Goal: Check status: Check status

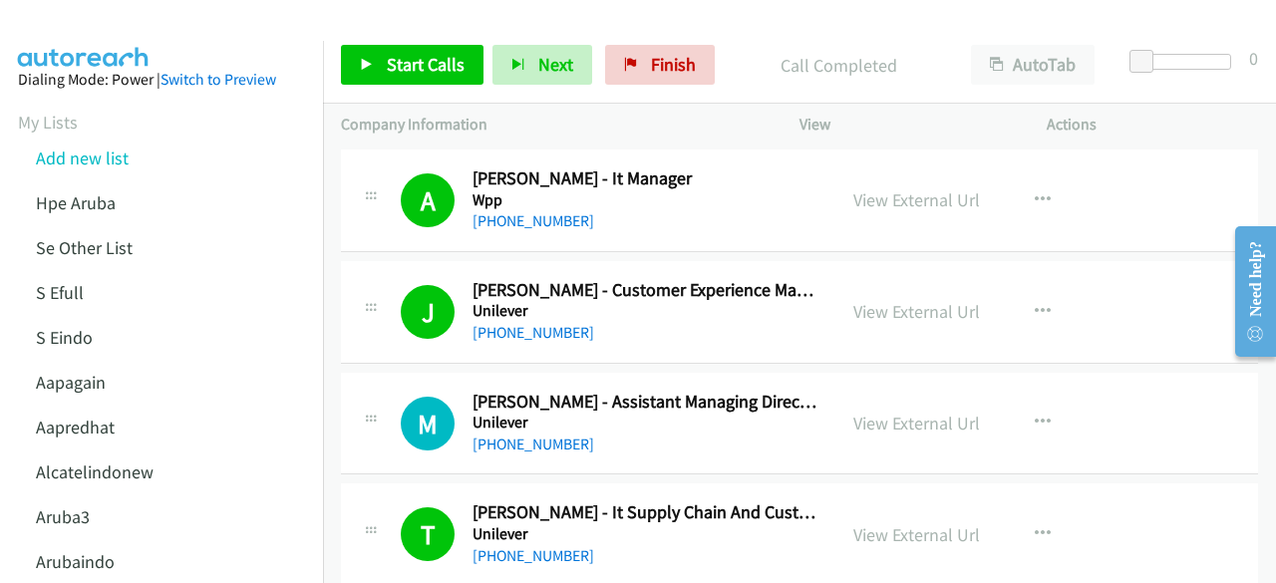
scroll to position [3875, 0]
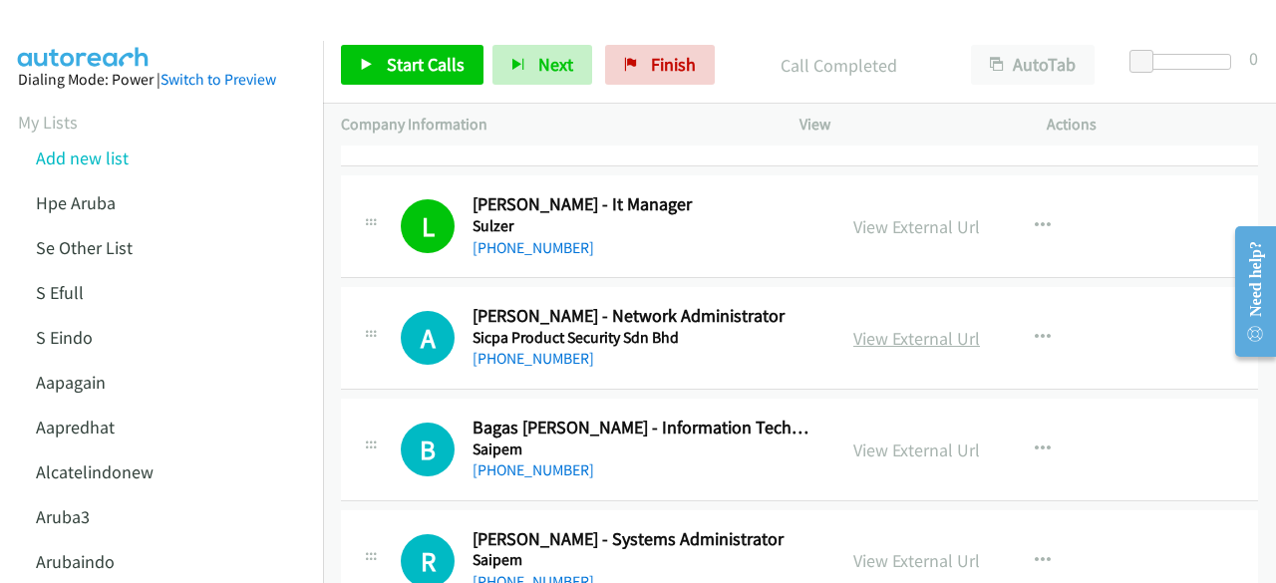
drag, startPoint x: 0, startPoint y: 0, endPoint x: 889, endPoint y: 329, distance: 948.1
click at [889, 329] on link "View External Url" at bounding box center [916, 338] width 127 height 23
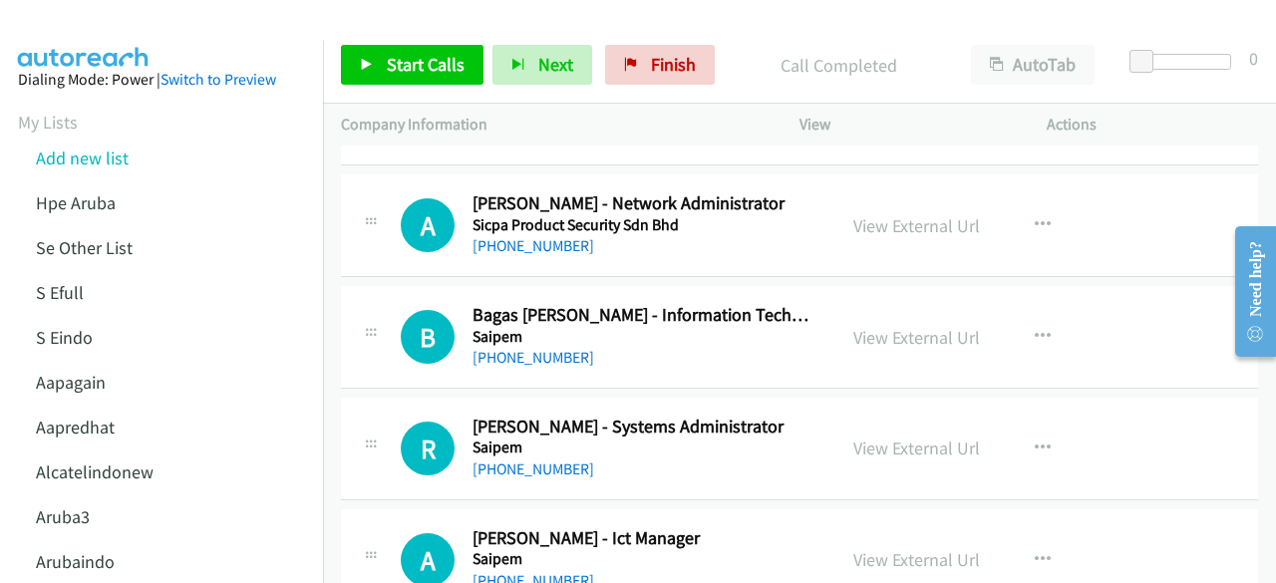
scroll to position [3989, 0]
click at [919, 303] on div "View External Url View External Url Schedule/Manage Callback Start Calls Here R…" at bounding box center [967, 336] width 265 height 66
click at [921, 325] on link "View External Url" at bounding box center [916, 336] width 127 height 23
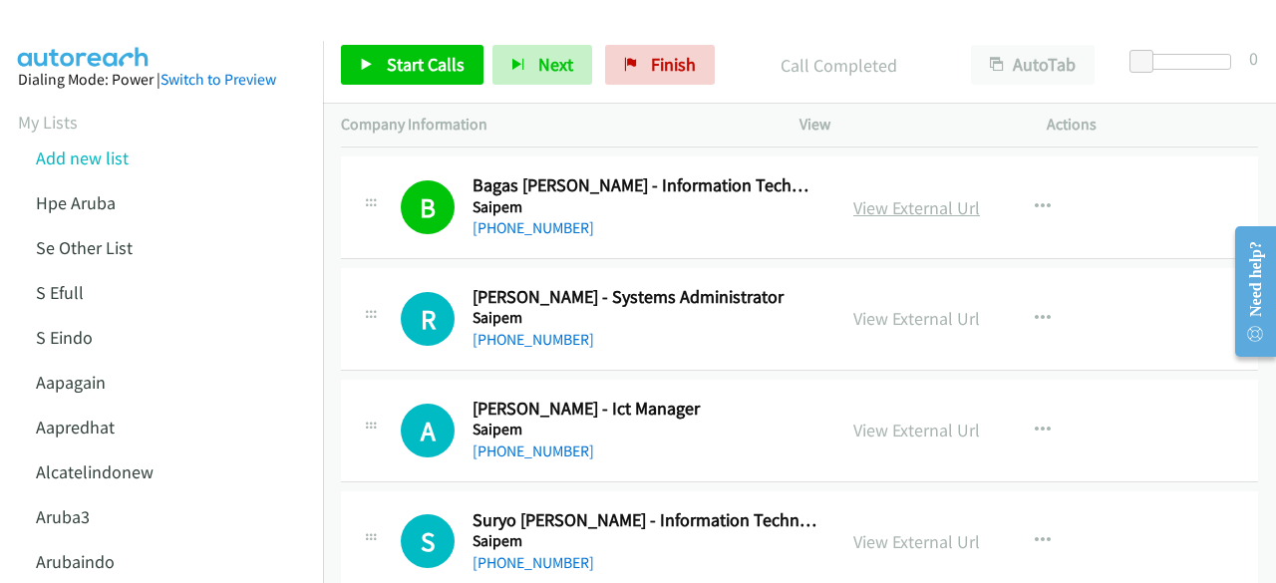
scroll to position [4118, 0]
click at [909, 310] on link "View External Url" at bounding box center [916, 317] width 127 height 23
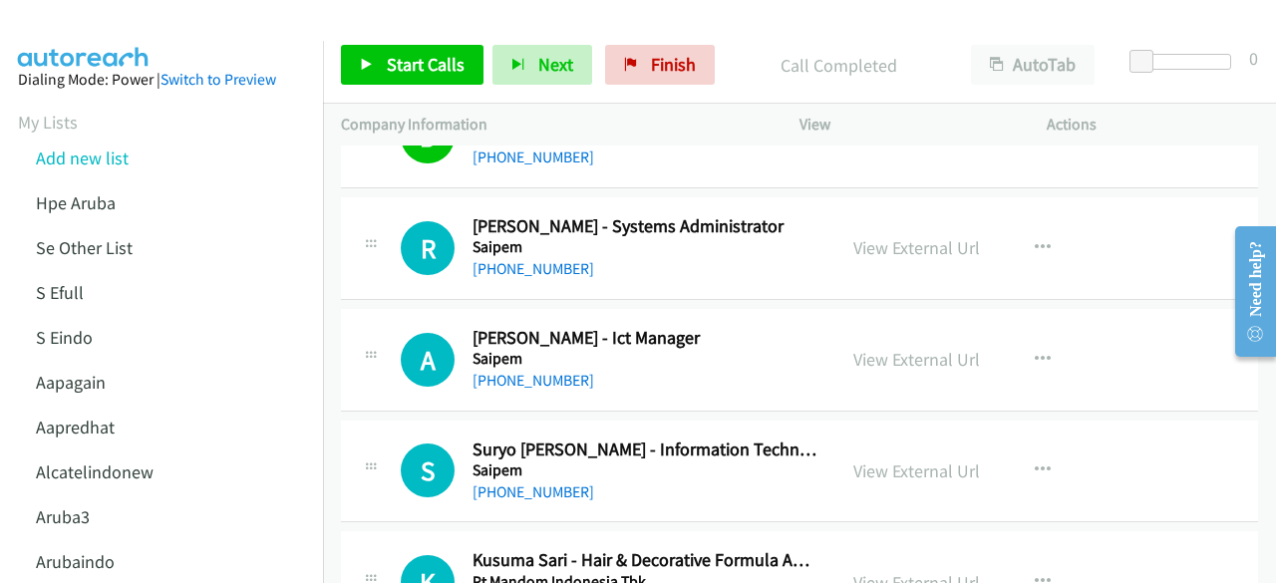
scroll to position [4191, 0]
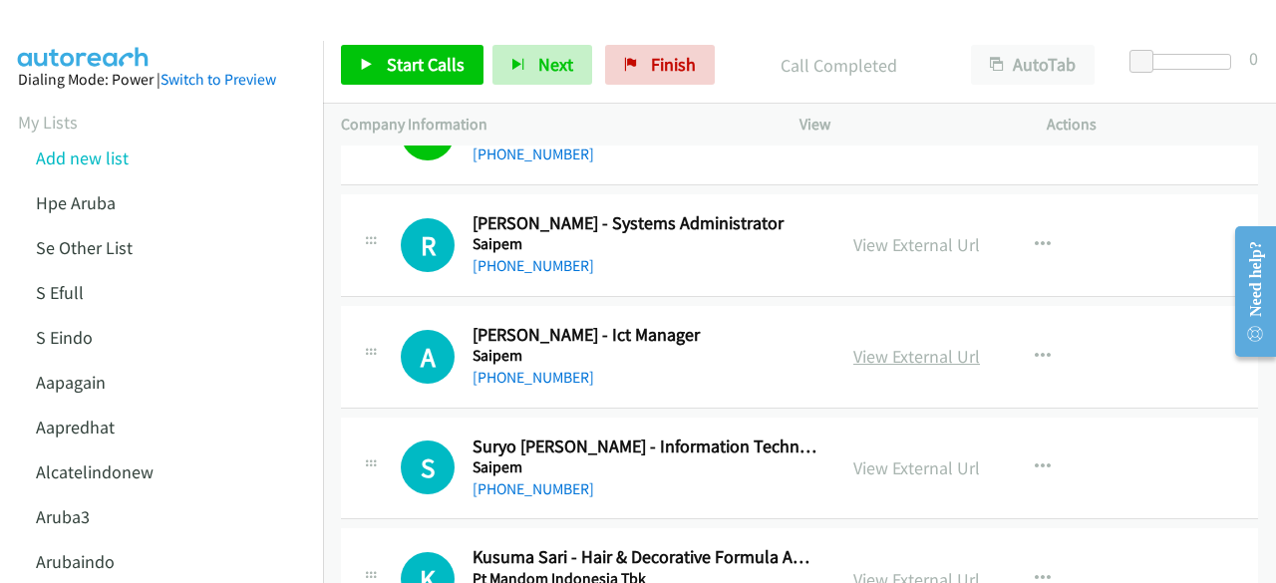
click at [917, 345] on link "View External Url" at bounding box center [916, 356] width 127 height 23
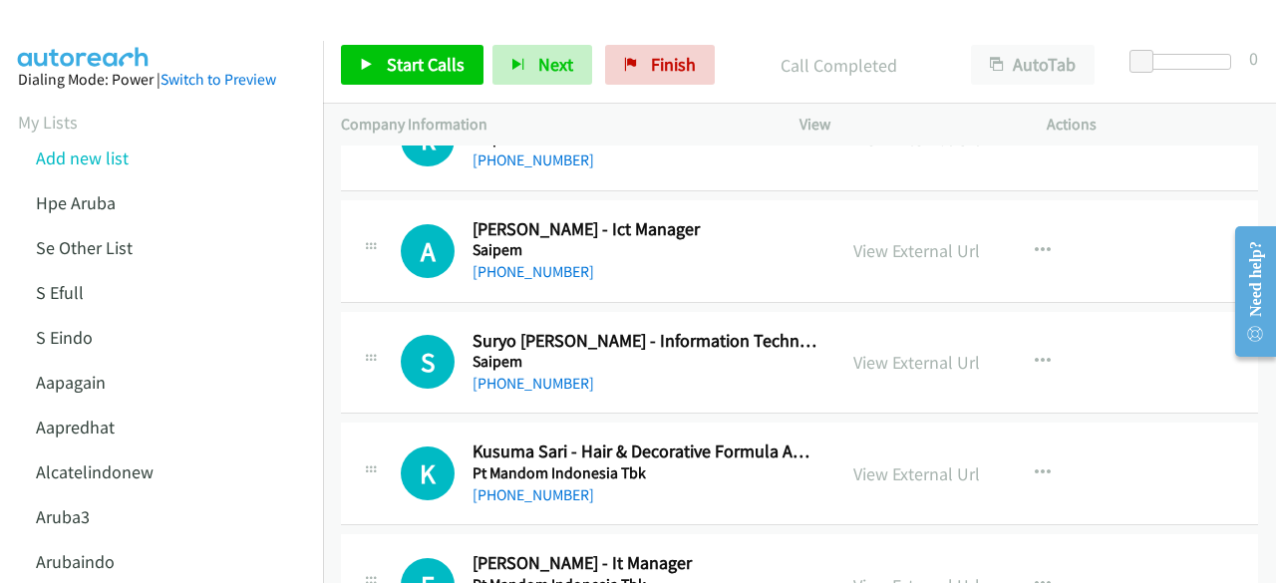
scroll to position [4299, 0]
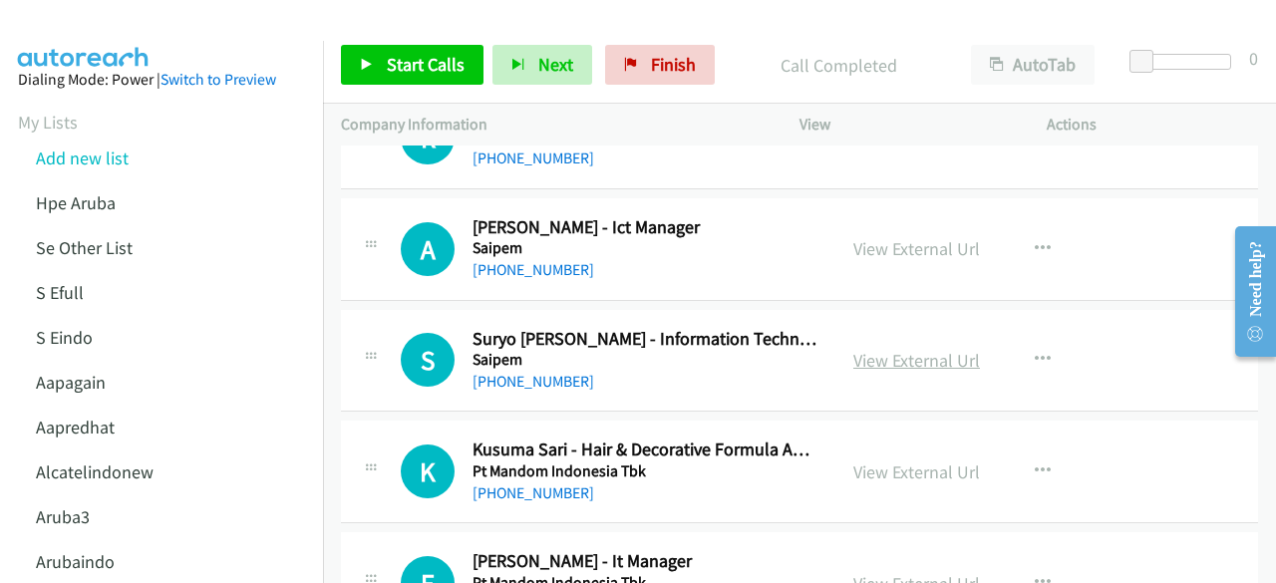
click at [901, 351] on link "View External Url" at bounding box center [916, 360] width 127 height 23
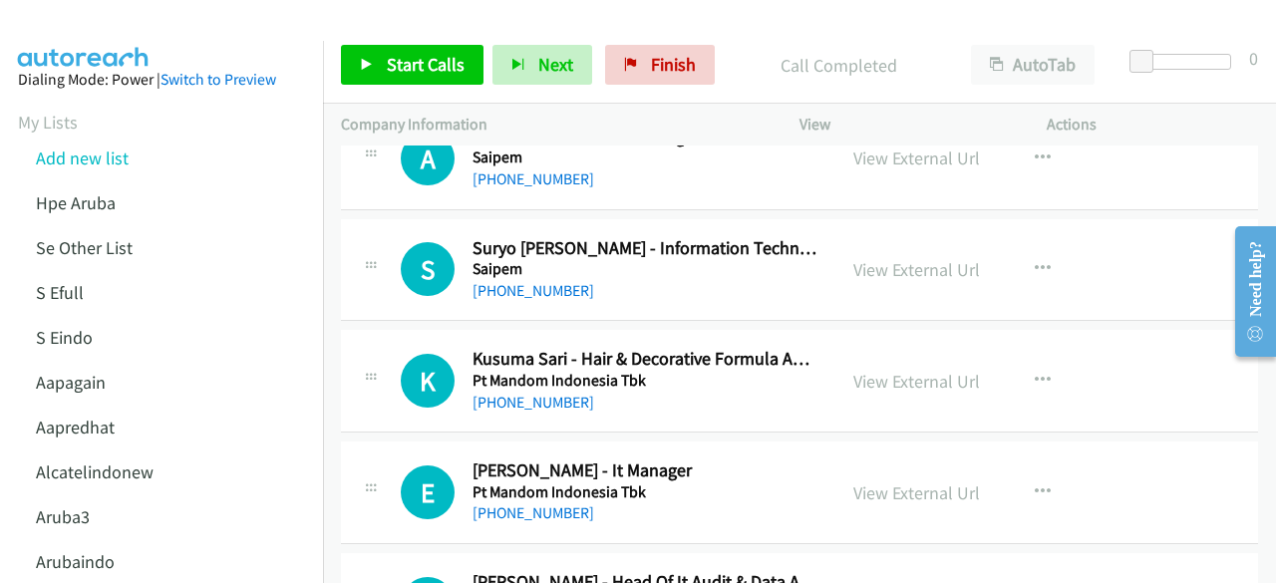
scroll to position [4392, 0]
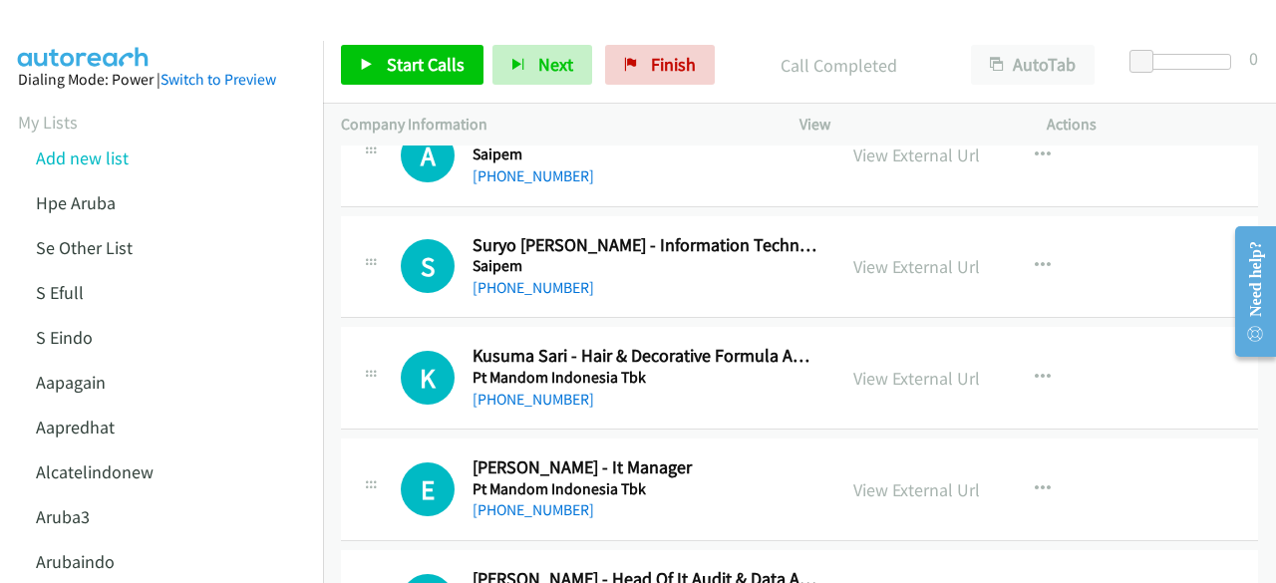
click at [895, 365] on div "View External Url" at bounding box center [916, 378] width 127 height 27
click at [898, 367] on link "View External Url" at bounding box center [916, 378] width 127 height 23
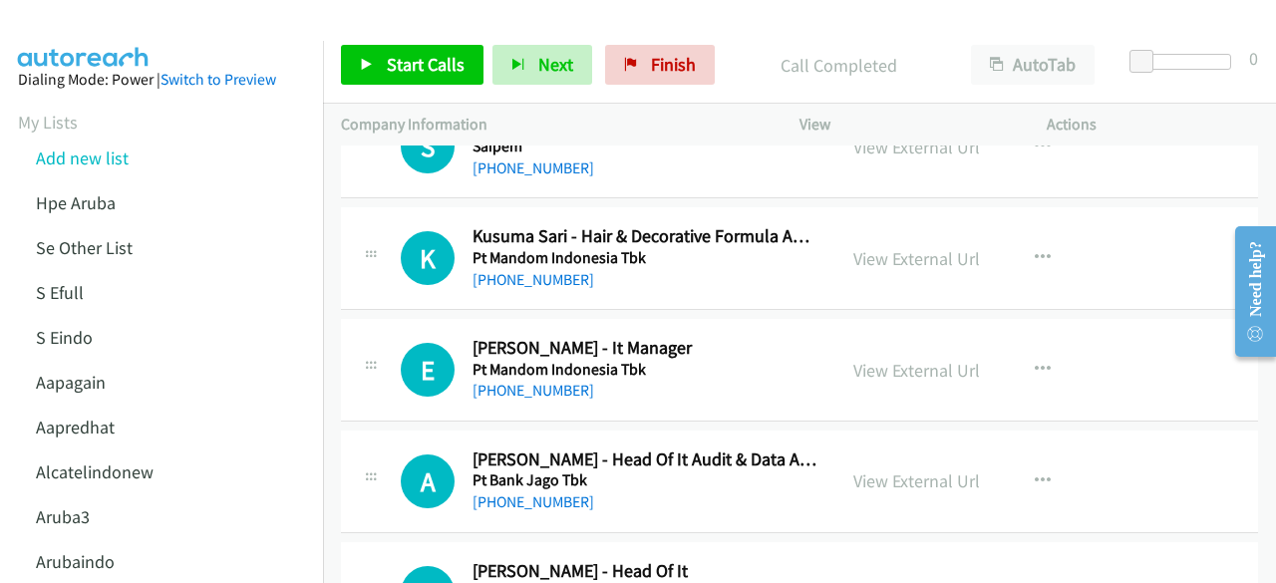
scroll to position [4516, 0]
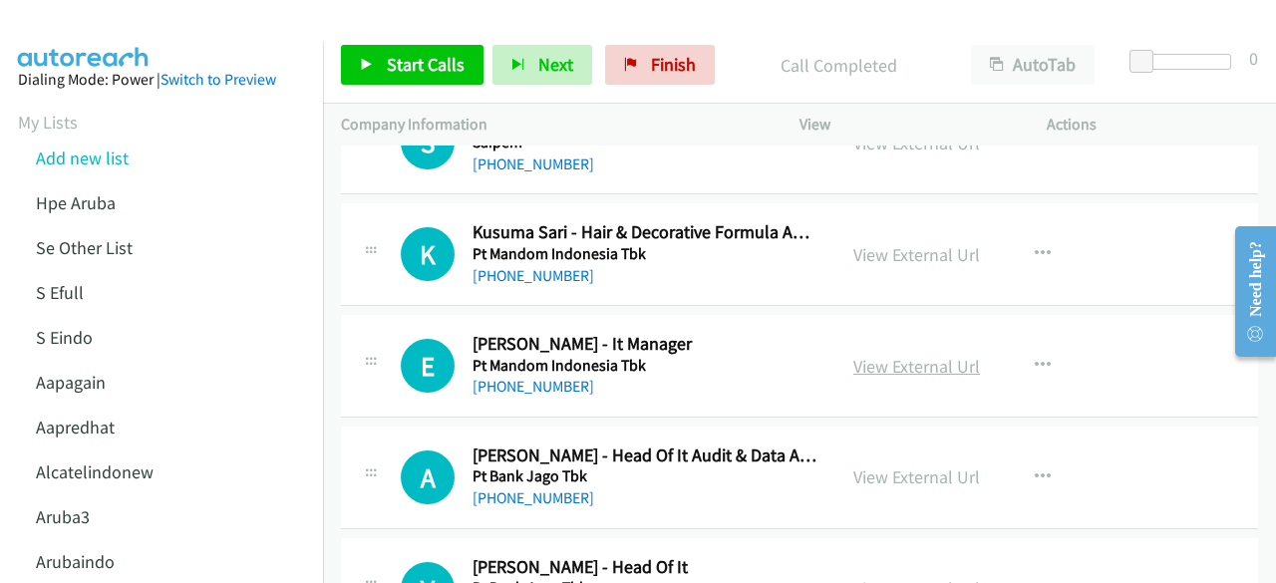
click at [881, 358] on link "View External Url" at bounding box center [916, 366] width 127 height 23
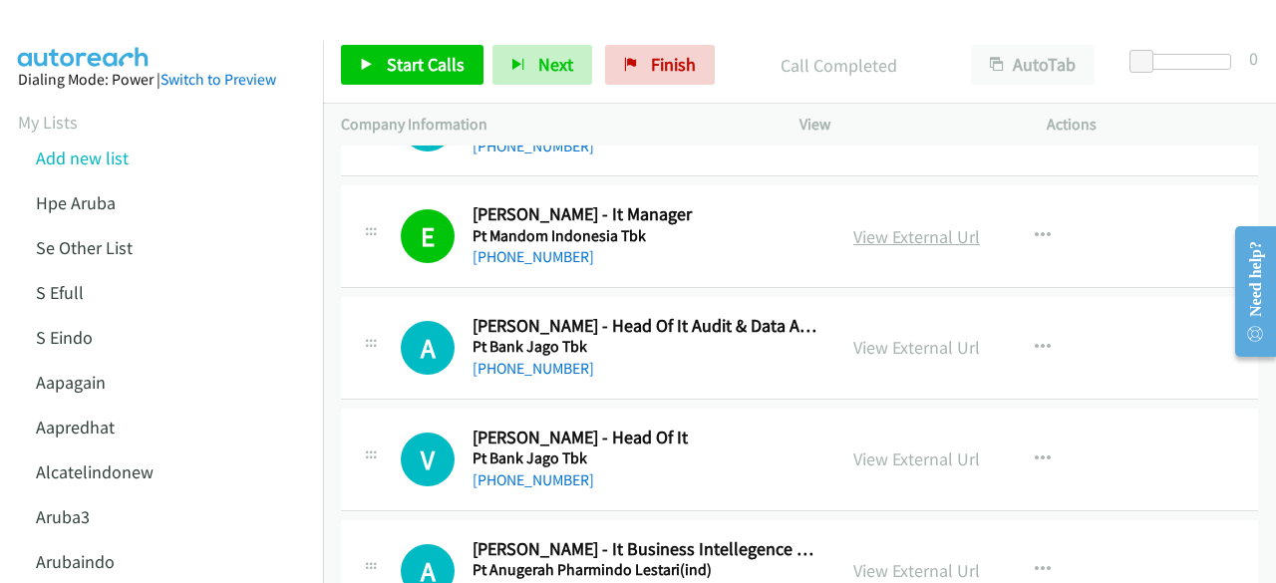
scroll to position [4651, 0]
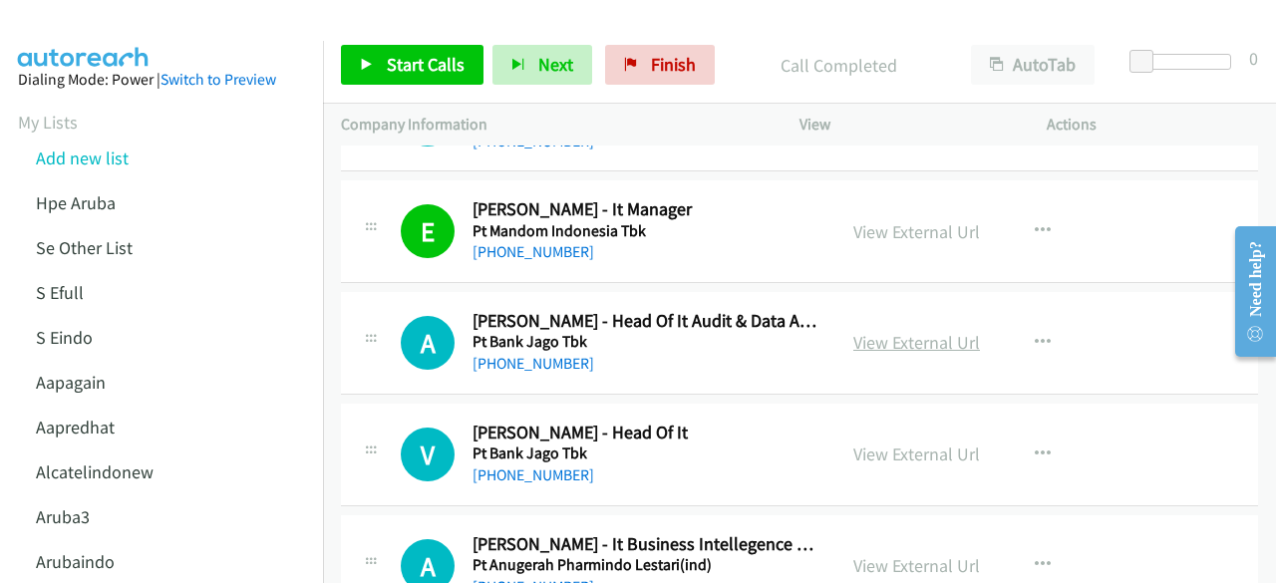
click at [925, 331] on link "View External Url" at bounding box center [916, 342] width 127 height 23
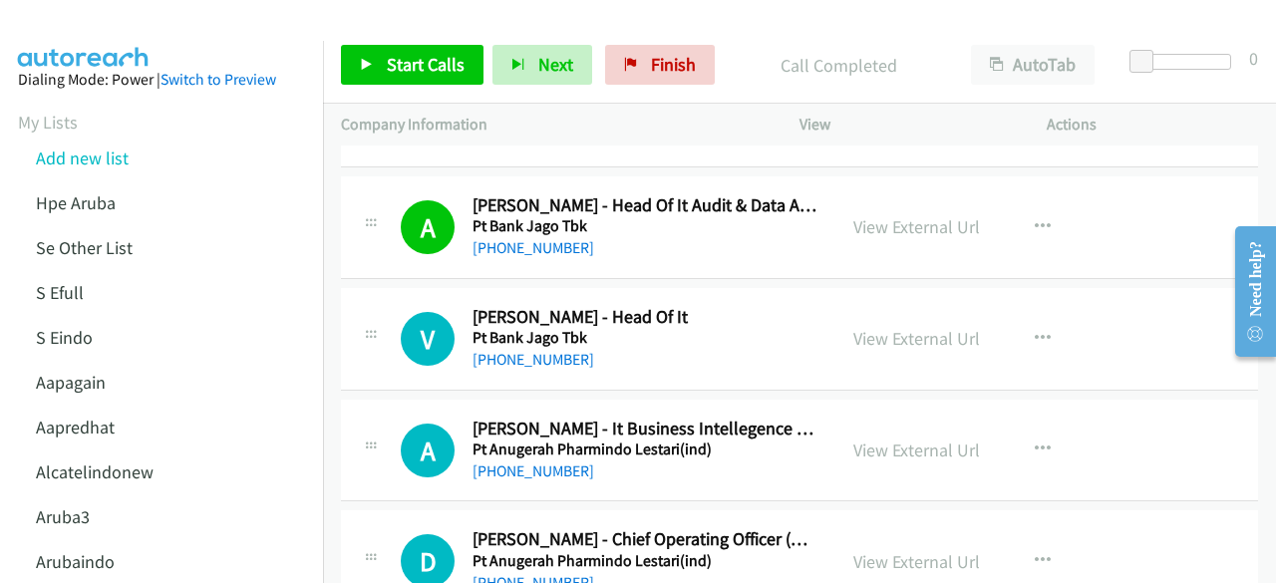
scroll to position [4772, 0]
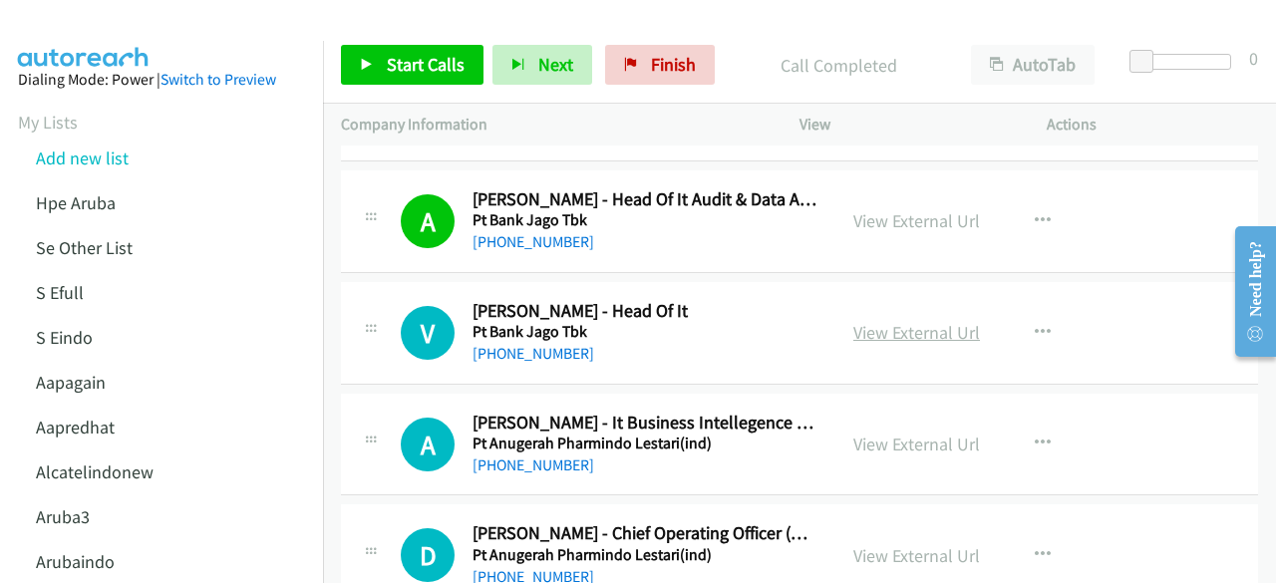
click at [879, 321] on link "View External Url" at bounding box center [916, 332] width 127 height 23
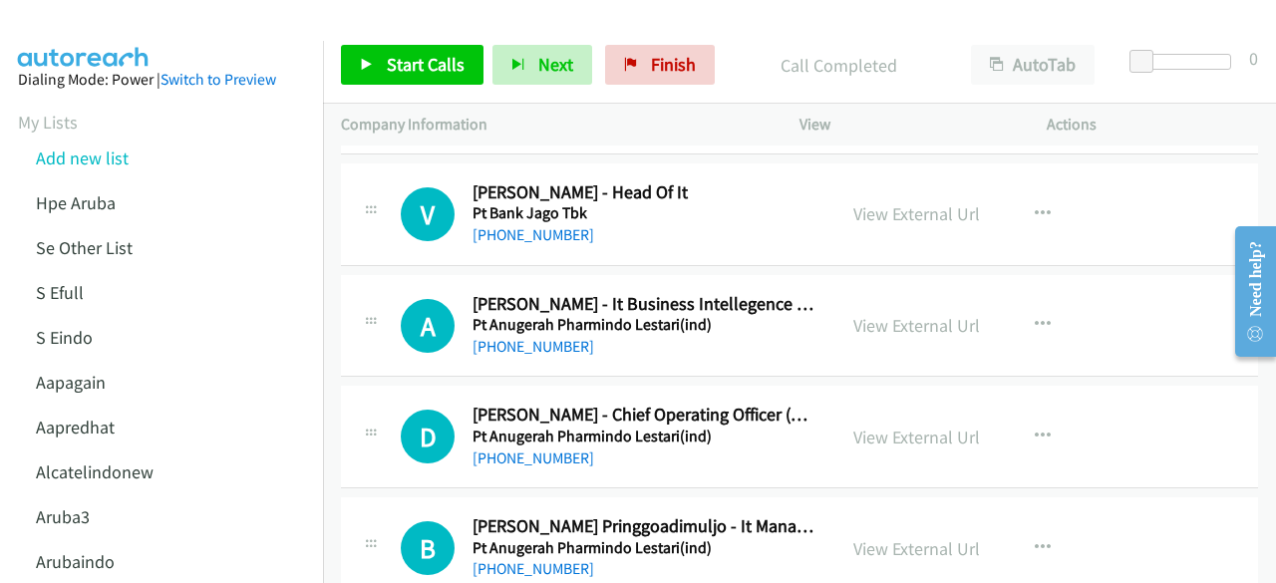
scroll to position [4895, 0]
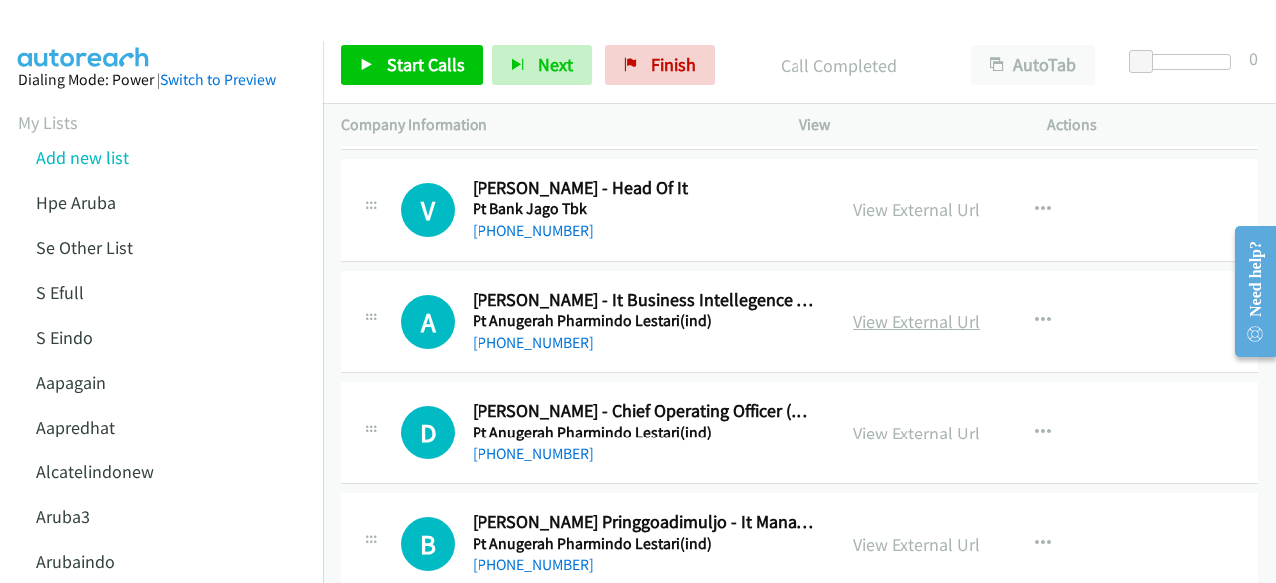
click at [885, 310] on link "View External Url" at bounding box center [916, 321] width 127 height 23
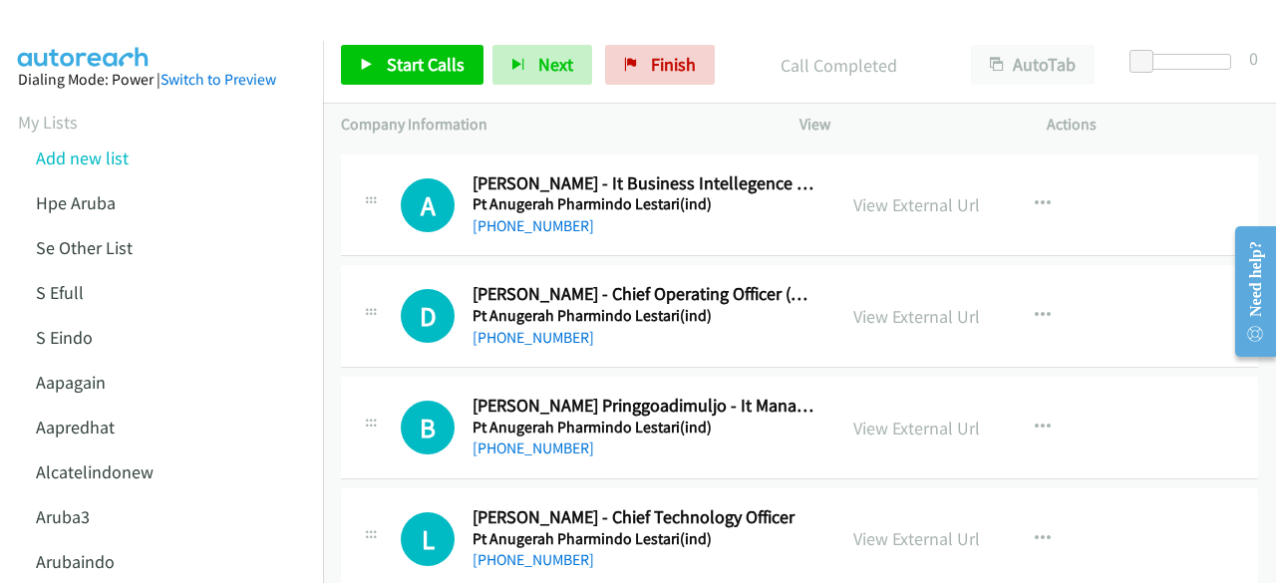
scroll to position [5012, 0]
click at [911, 304] on link "View External Url" at bounding box center [916, 315] width 127 height 23
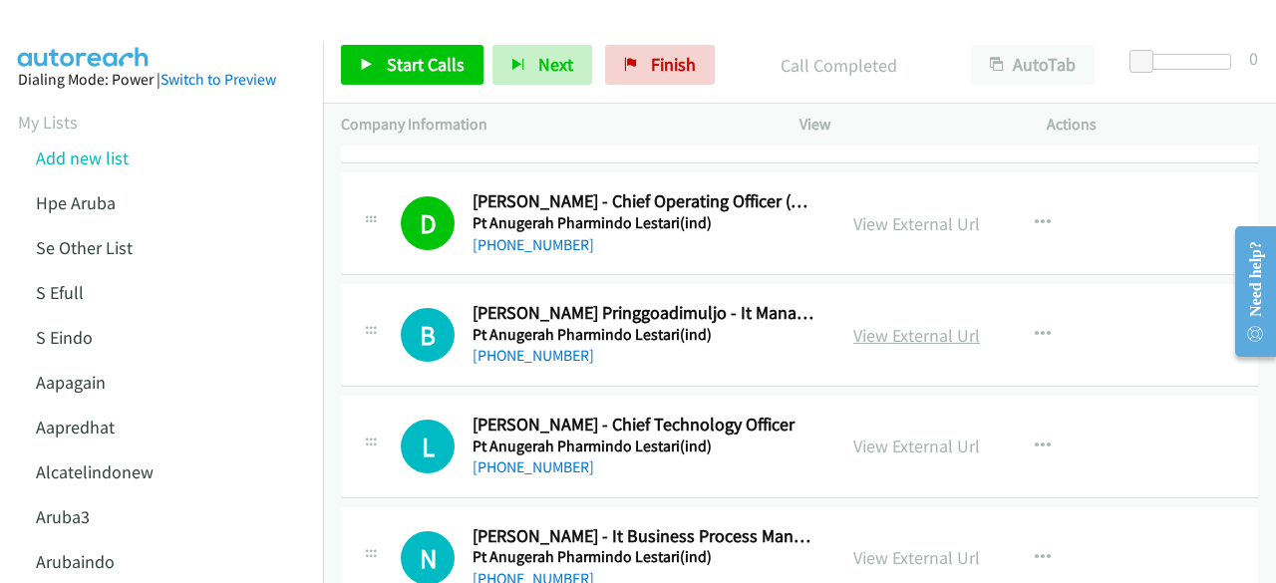
scroll to position [5105, 0]
click at [904, 323] on link "View External Url" at bounding box center [916, 334] width 127 height 23
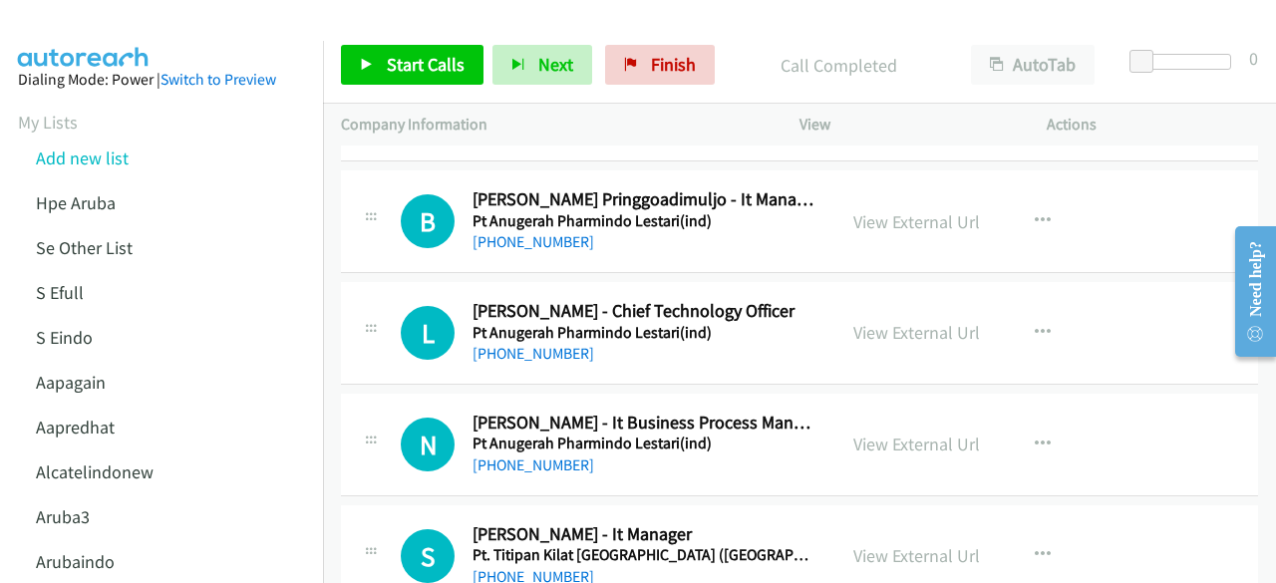
scroll to position [5219, 0]
click at [876, 320] on link "View External Url" at bounding box center [916, 331] width 127 height 23
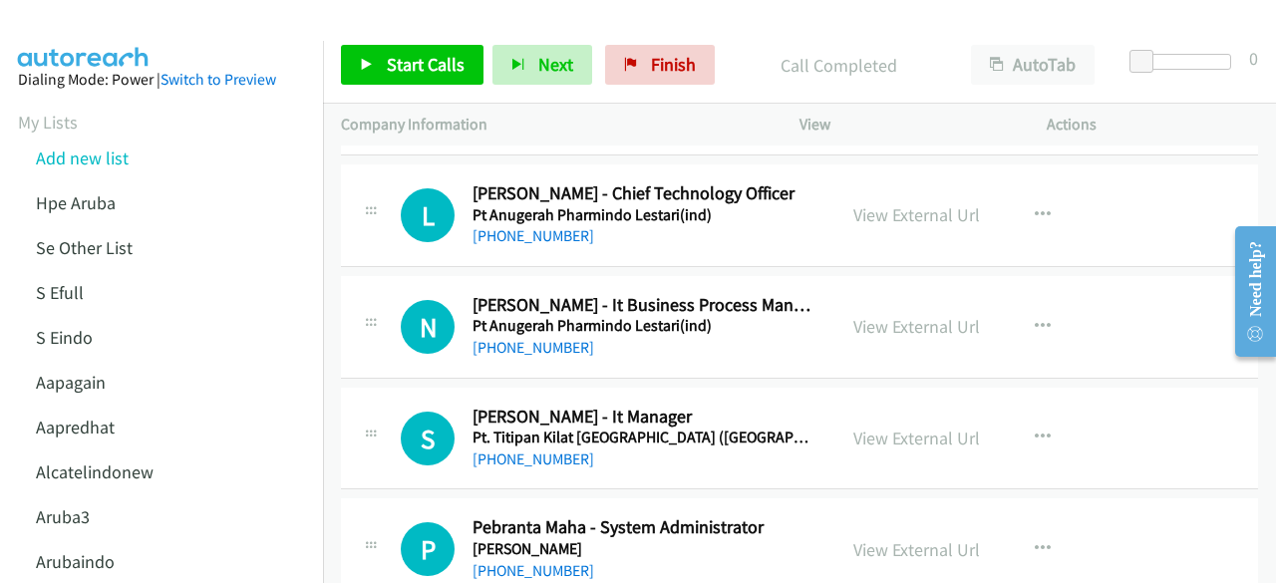
scroll to position [5338, 0]
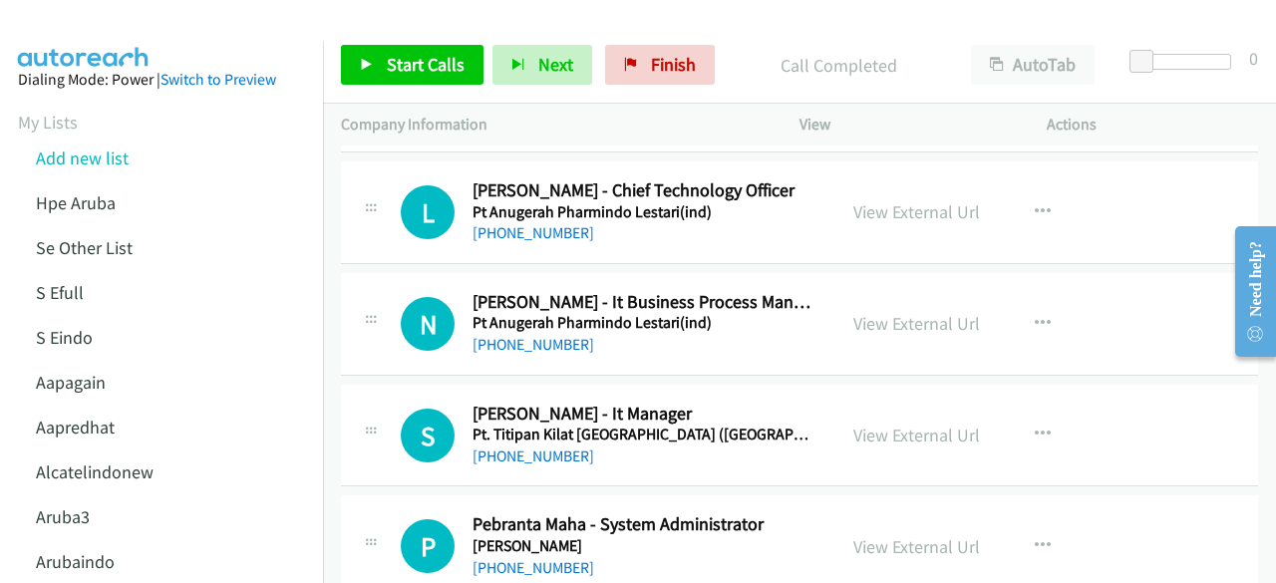
click at [863, 310] on div "View External Url" at bounding box center [916, 323] width 127 height 27
click at [866, 312] on link "View External Url" at bounding box center [916, 323] width 127 height 23
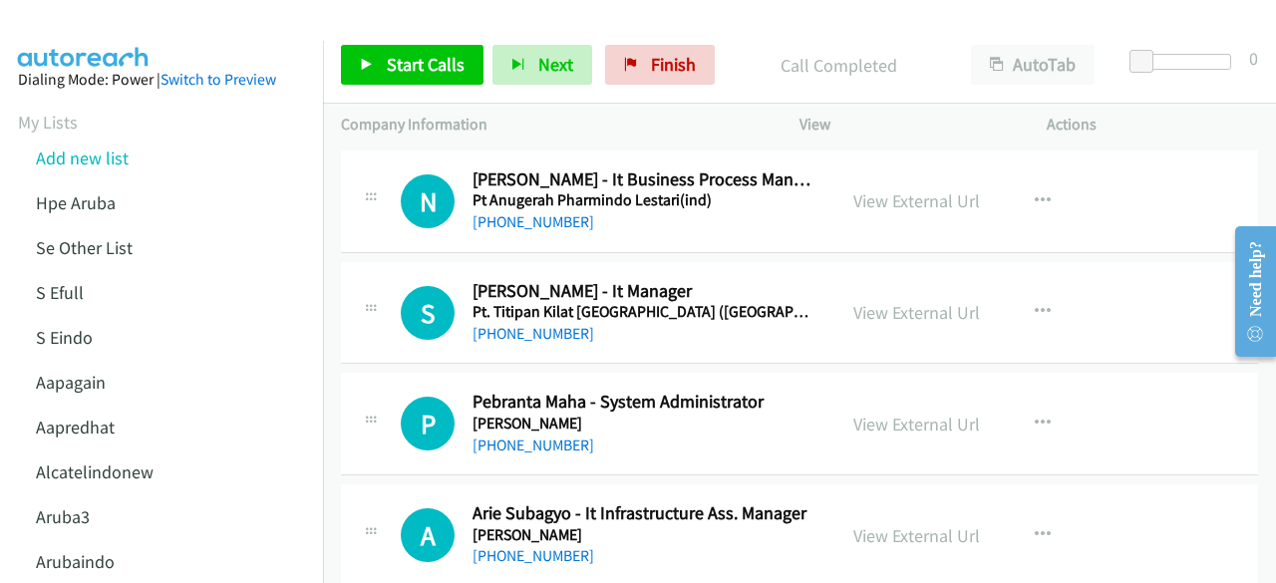
scroll to position [5470, 0]
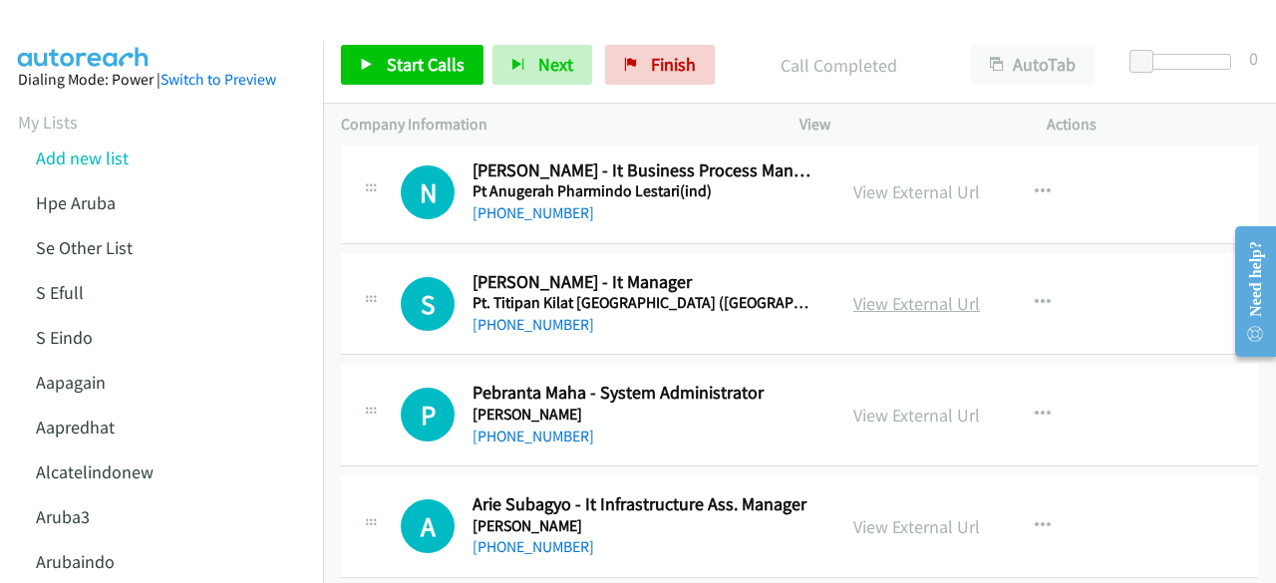
click at [917, 292] on link "View External Url" at bounding box center [916, 303] width 127 height 23
click at [905, 404] on link "View External Url" at bounding box center [916, 415] width 127 height 23
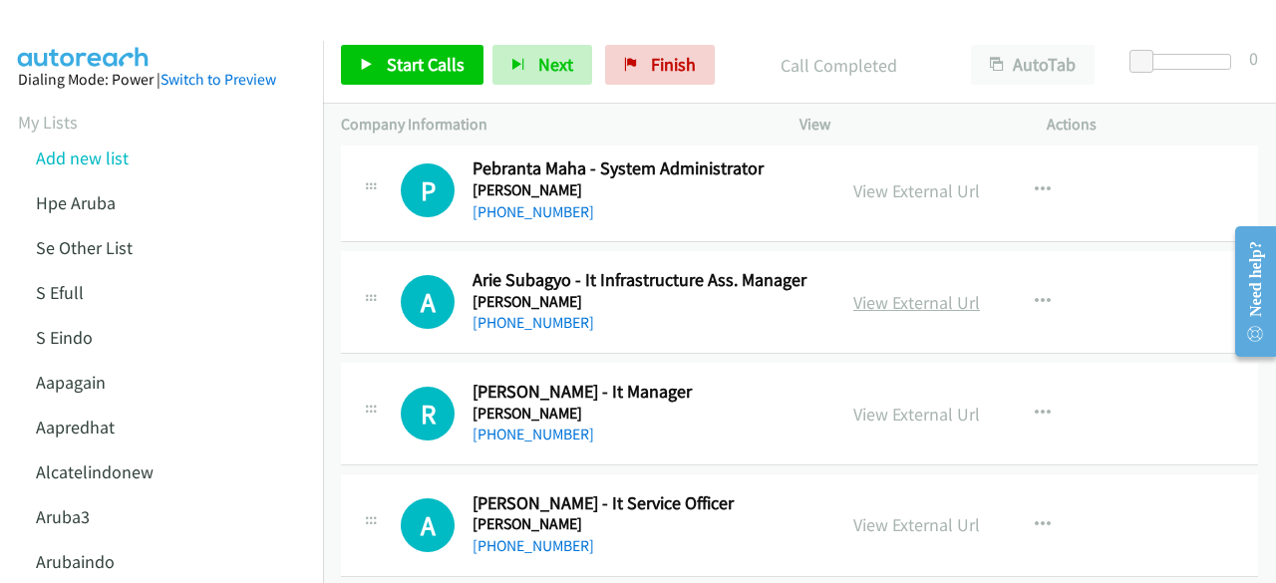
scroll to position [5709, 0]
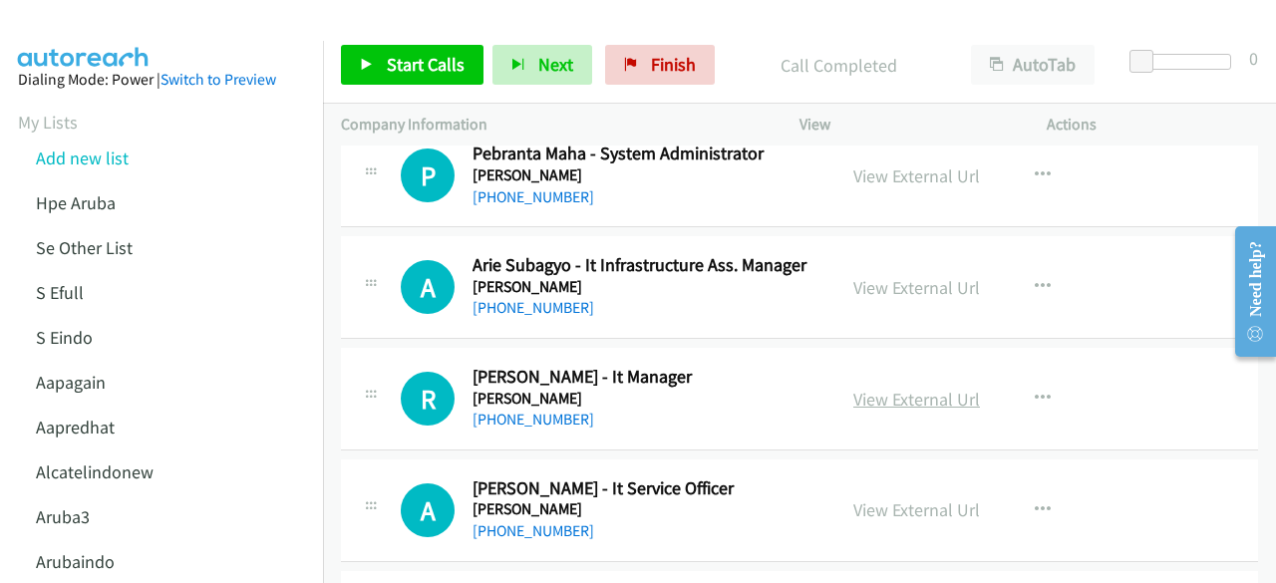
click at [921, 388] on link "View External Url" at bounding box center [916, 399] width 127 height 23
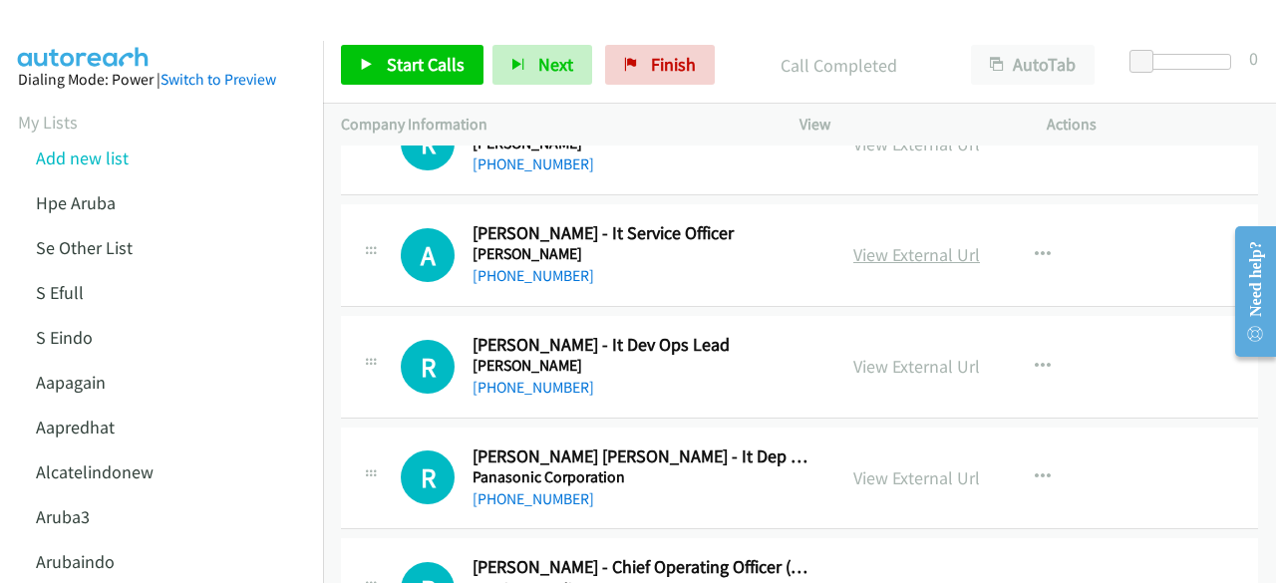
scroll to position [5965, 0]
click at [865, 354] on link "View External Url" at bounding box center [916, 365] width 127 height 23
click at [927, 242] on link "View External Url" at bounding box center [916, 253] width 127 height 23
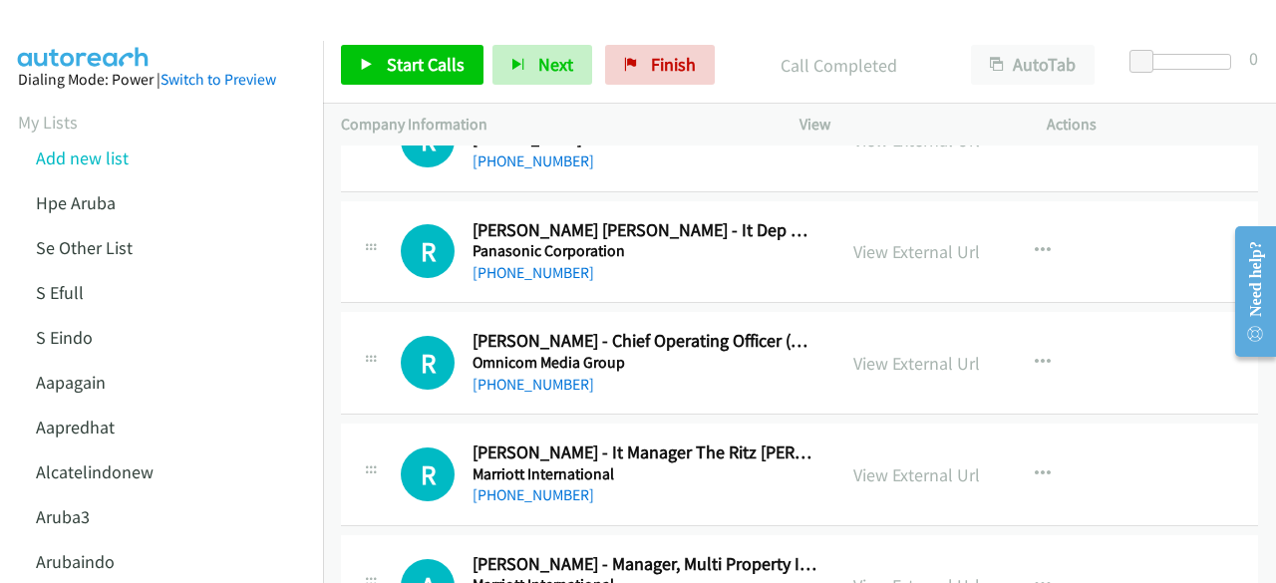
scroll to position [6192, 0]
click at [901, 239] on link "View External Url" at bounding box center [916, 250] width 127 height 23
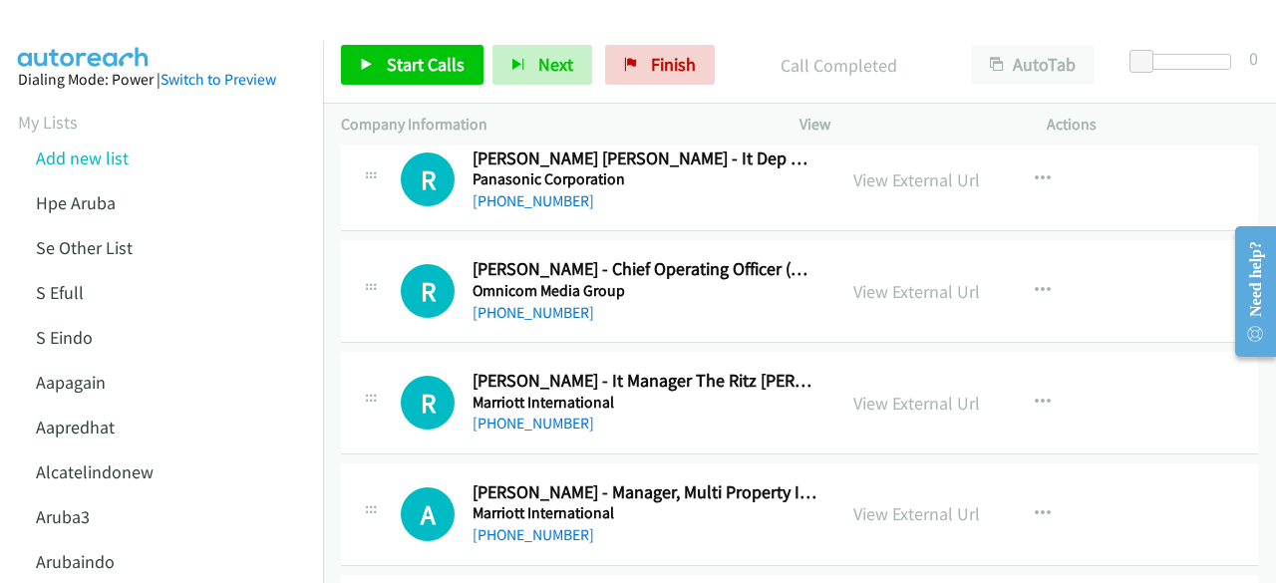
scroll to position [6264, 0]
click at [907, 279] on link "View External Url" at bounding box center [916, 290] width 127 height 23
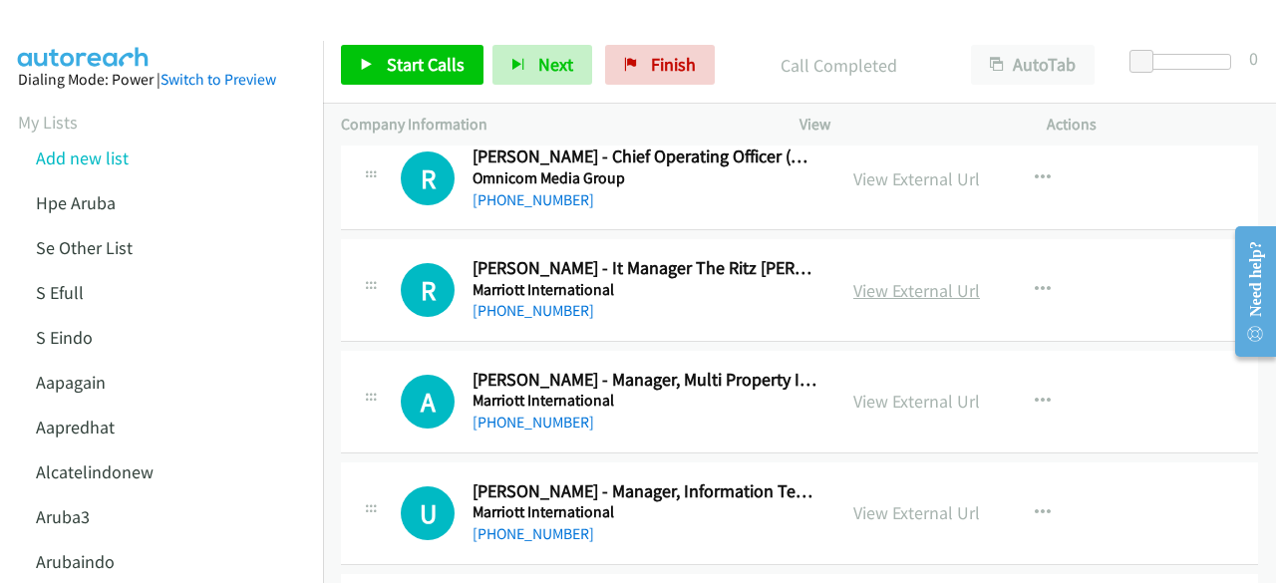
click at [891, 279] on link "View External Url" at bounding box center [916, 290] width 127 height 23
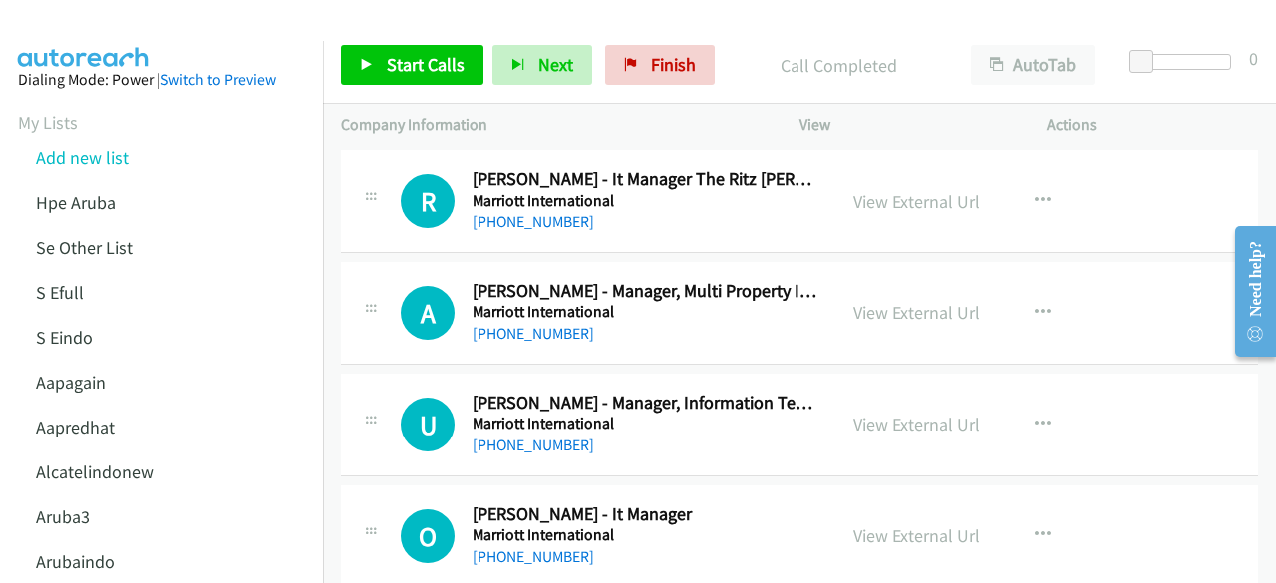
scroll to position [6478, 0]
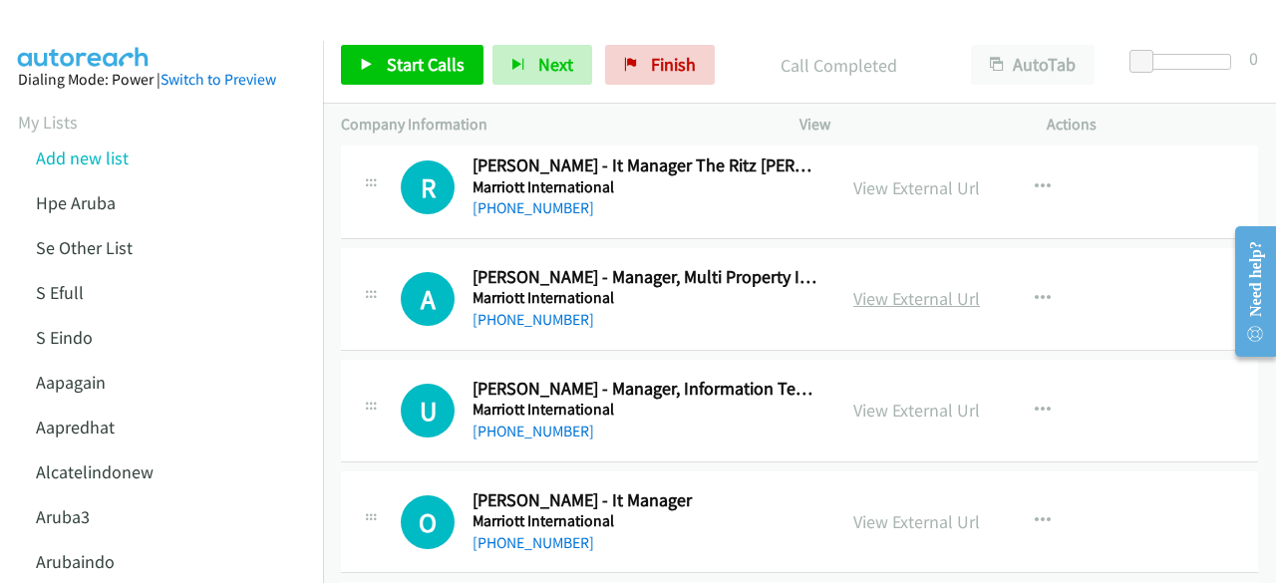
click at [888, 287] on link "View External Url" at bounding box center [916, 298] width 127 height 23
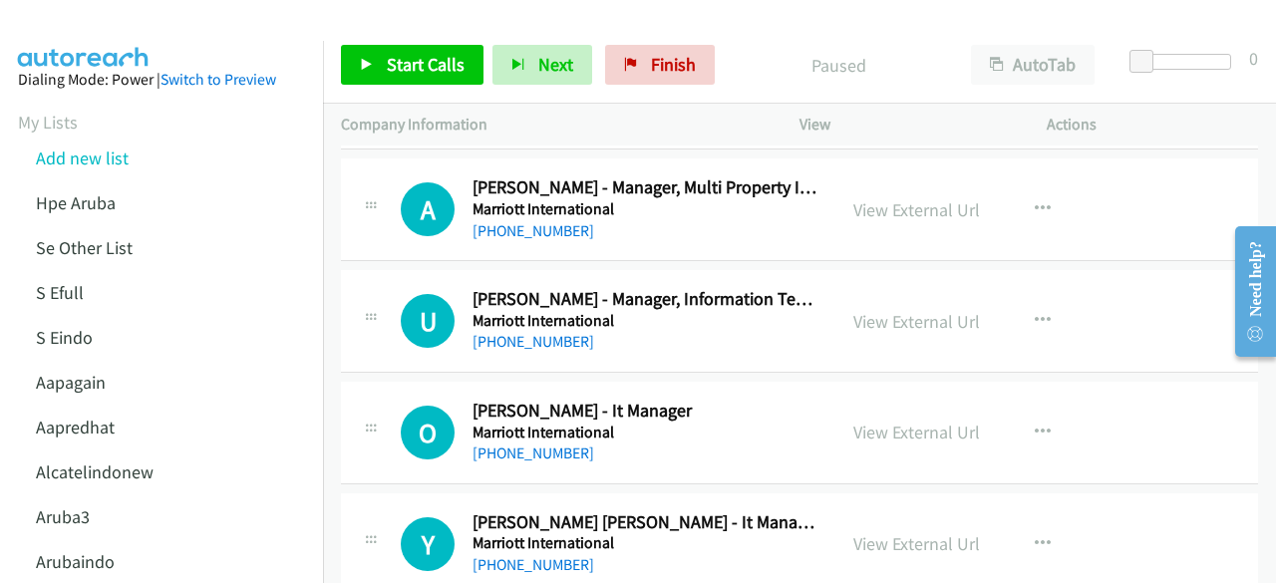
scroll to position [6569, 0]
click at [907, 309] on link "View External Url" at bounding box center [916, 320] width 127 height 23
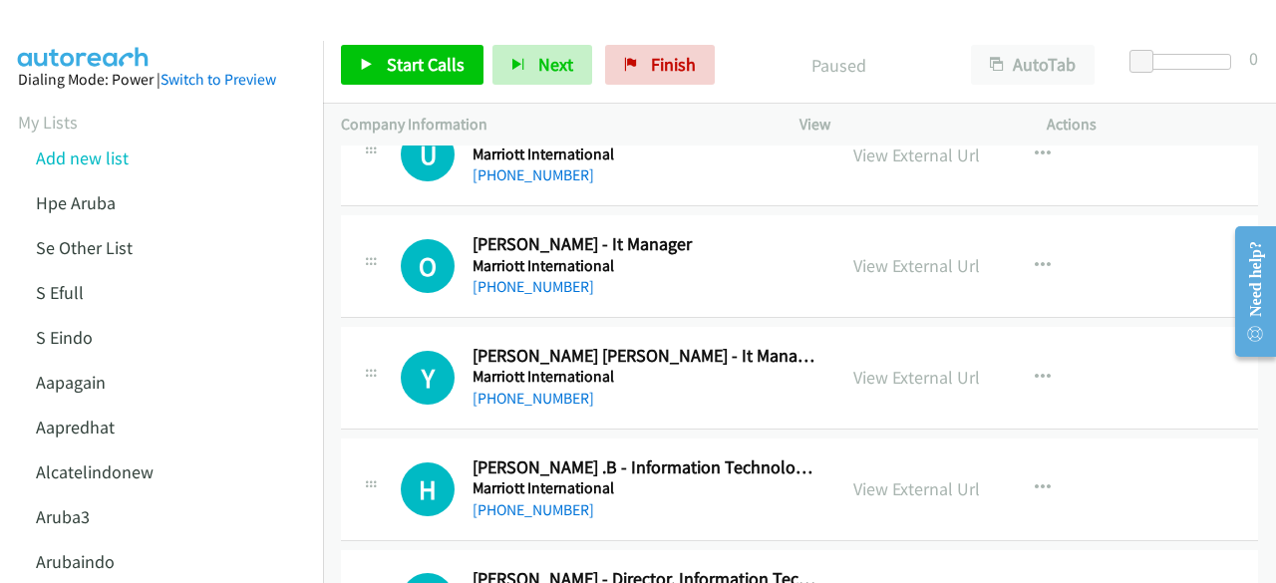
scroll to position [6735, 0]
click at [873, 253] on link "View External Url" at bounding box center [916, 264] width 127 height 23
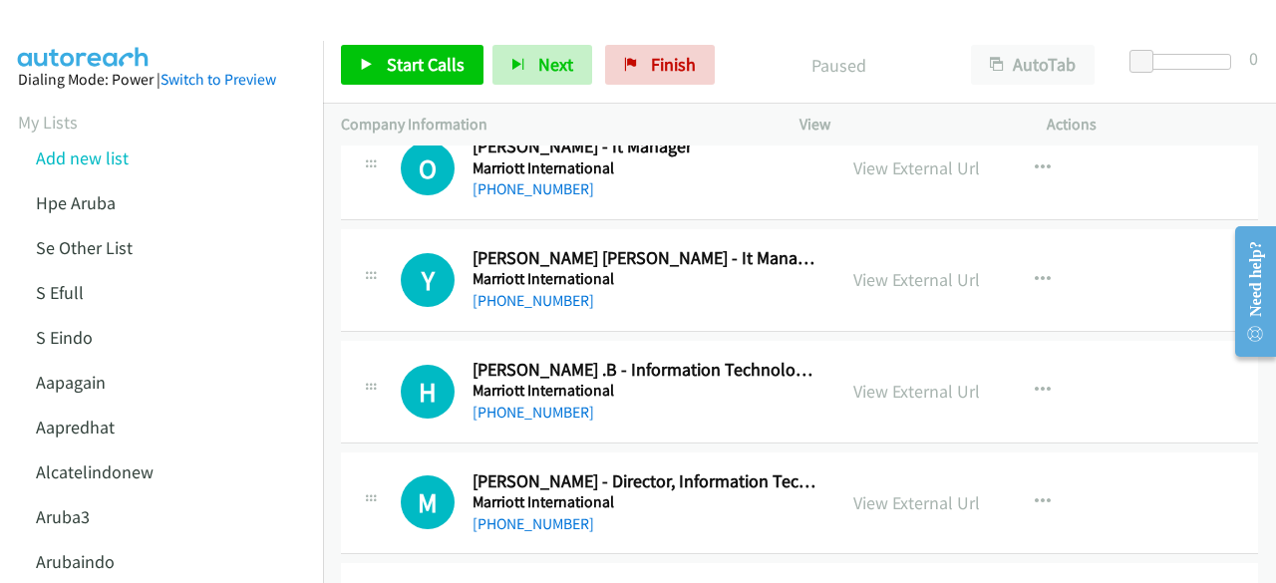
scroll to position [6851, 0]
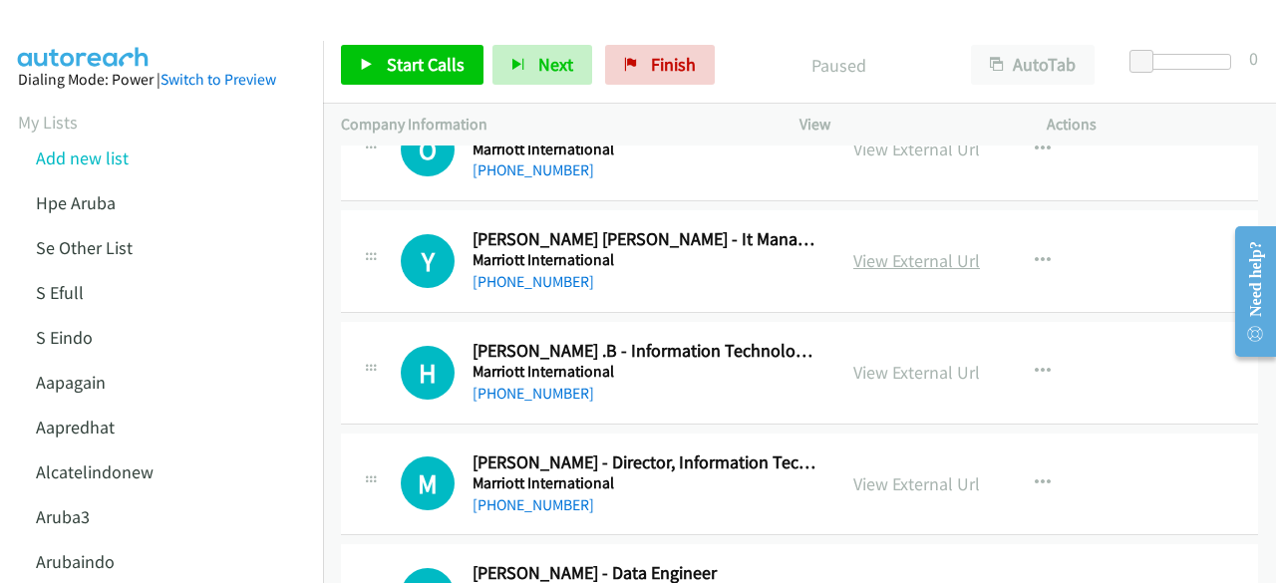
click at [912, 249] on link "View External Url" at bounding box center [916, 260] width 127 height 23
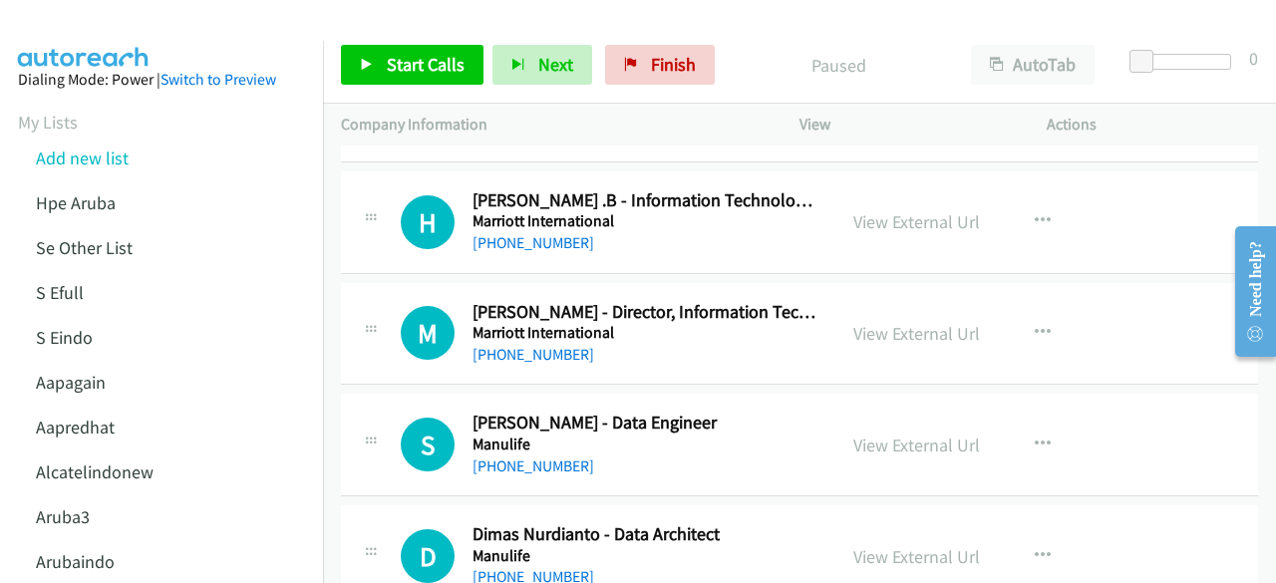
scroll to position [7002, 0]
click at [905, 209] on link "View External Url" at bounding box center [916, 220] width 127 height 23
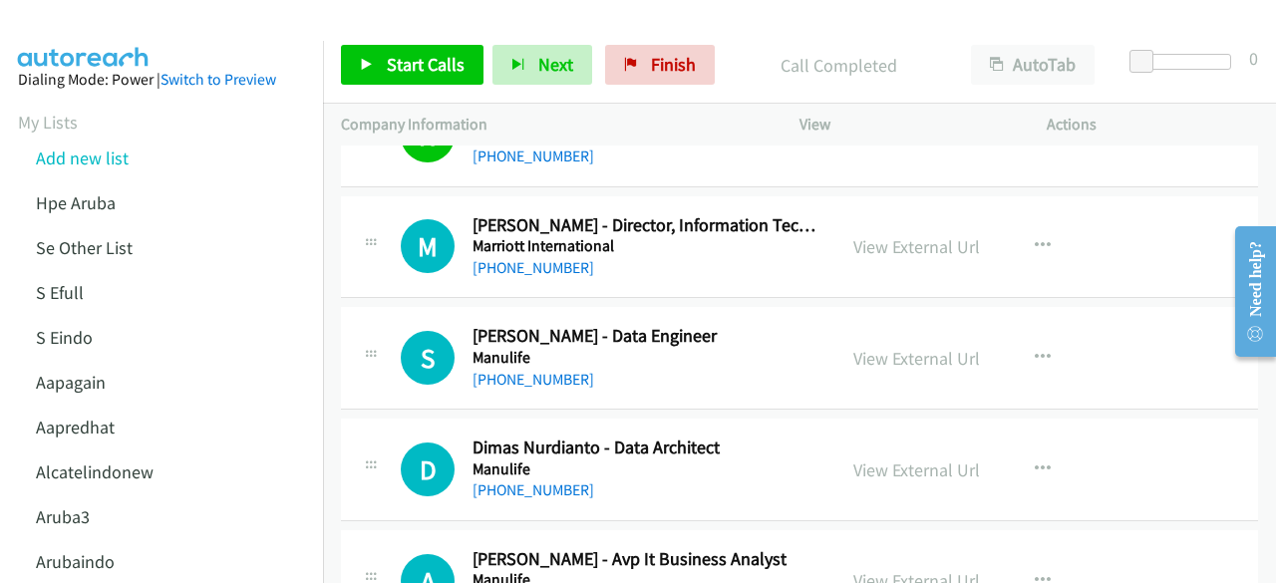
scroll to position [7089, 0]
click at [867, 234] on link "View External Url" at bounding box center [916, 245] width 127 height 23
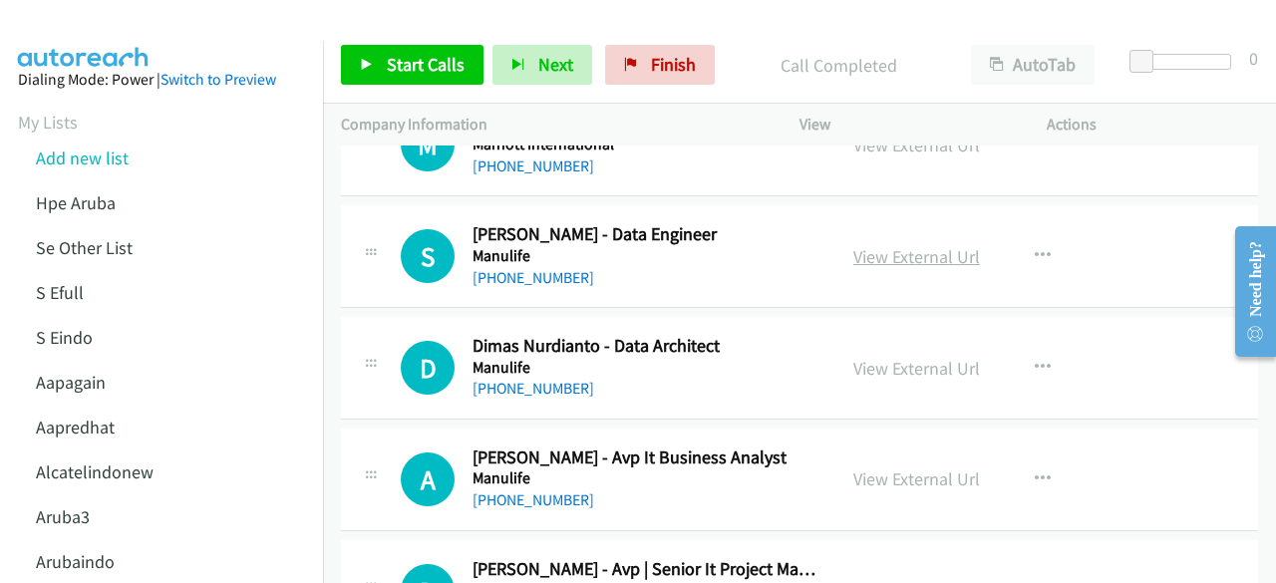
scroll to position [7191, 0]
click at [904, 244] on link "View External Url" at bounding box center [916, 255] width 127 height 23
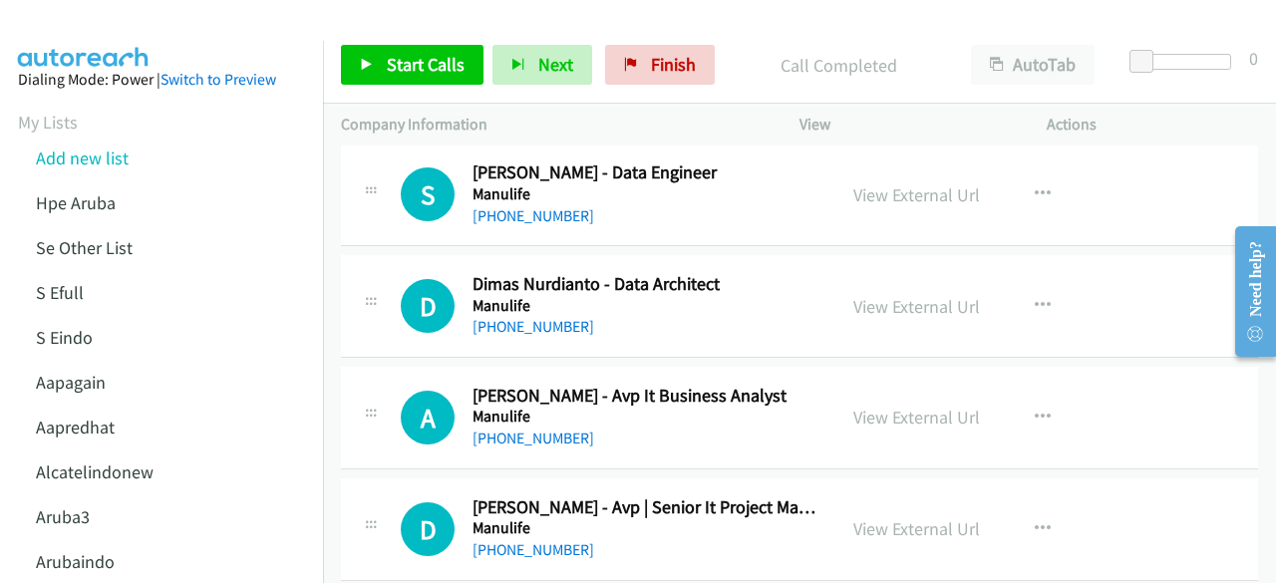
scroll to position [7275, 0]
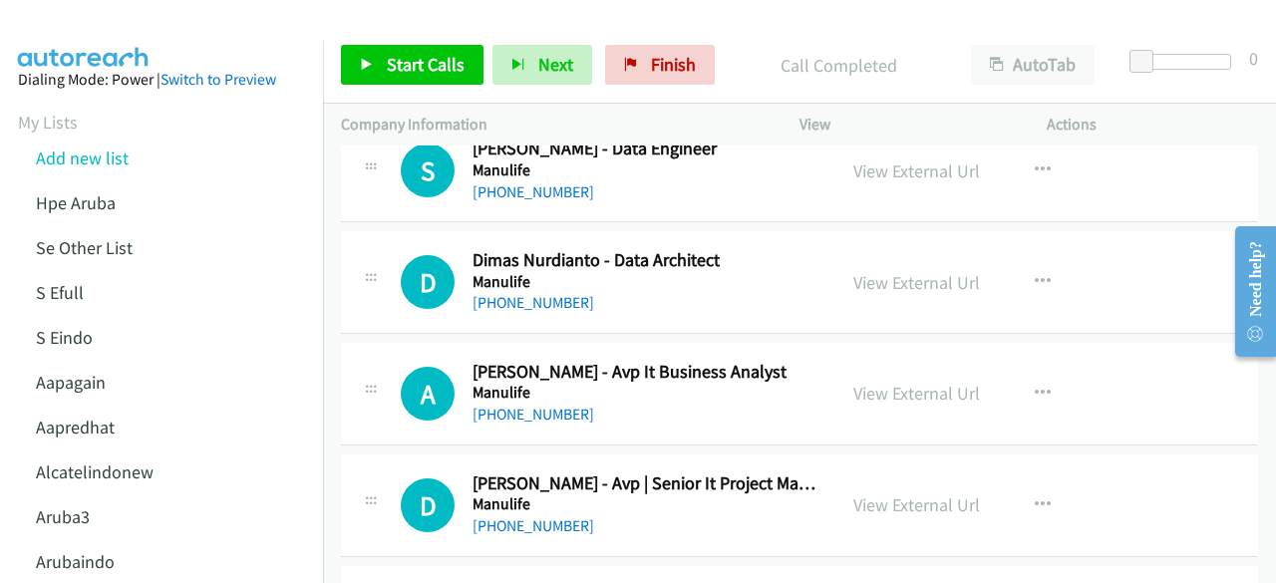
click at [908, 272] on div "View External Url" at bounding box center [916, 282] width 127 height 27
click at [904, 271] on link "View External Url" at bounding box center [916, 282] width 127 height 23
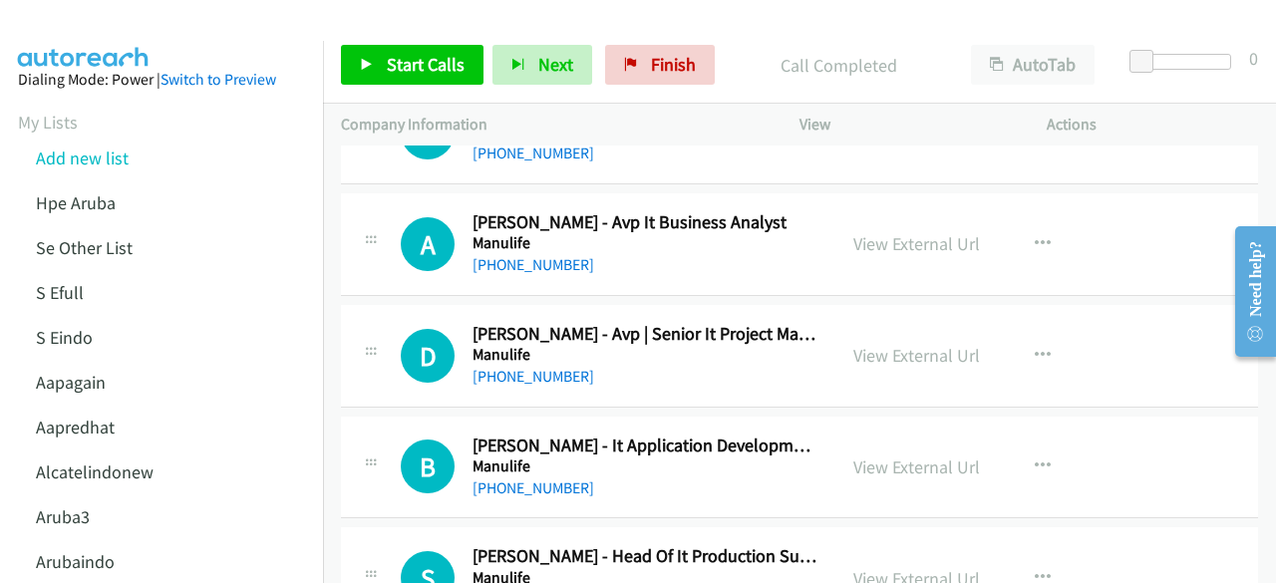
scroll to position [7427, 0]
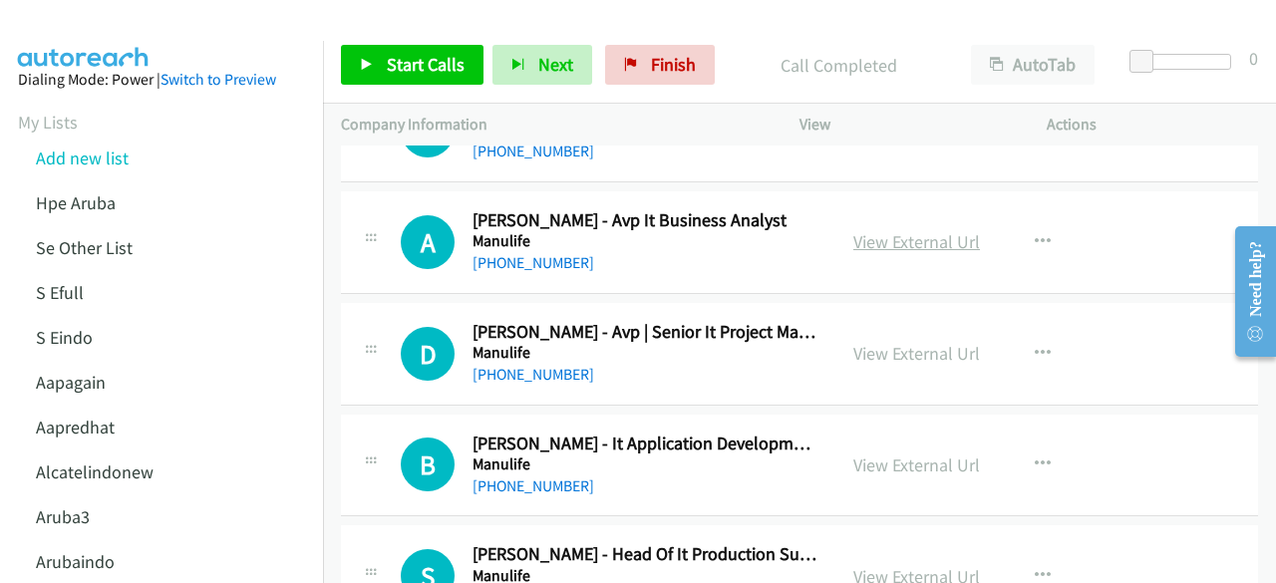
click at [915, 230] on link "View External Url" at bounding box center [916, 241] width 127 height 23
click at [883, 342] on link "View External Url" at bounding box center [916, 353] width 127 height 23
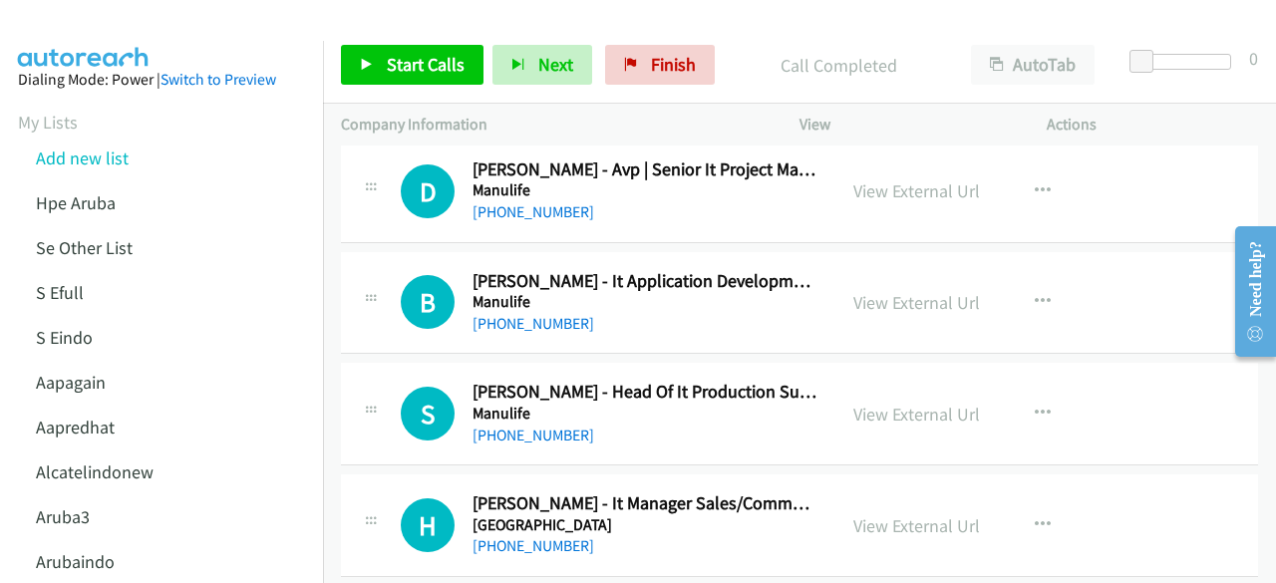
scroll to position [7590, 0]
click at [899, 290] on link "View External Url" at bounding box center [916, 301] width 127 height 23
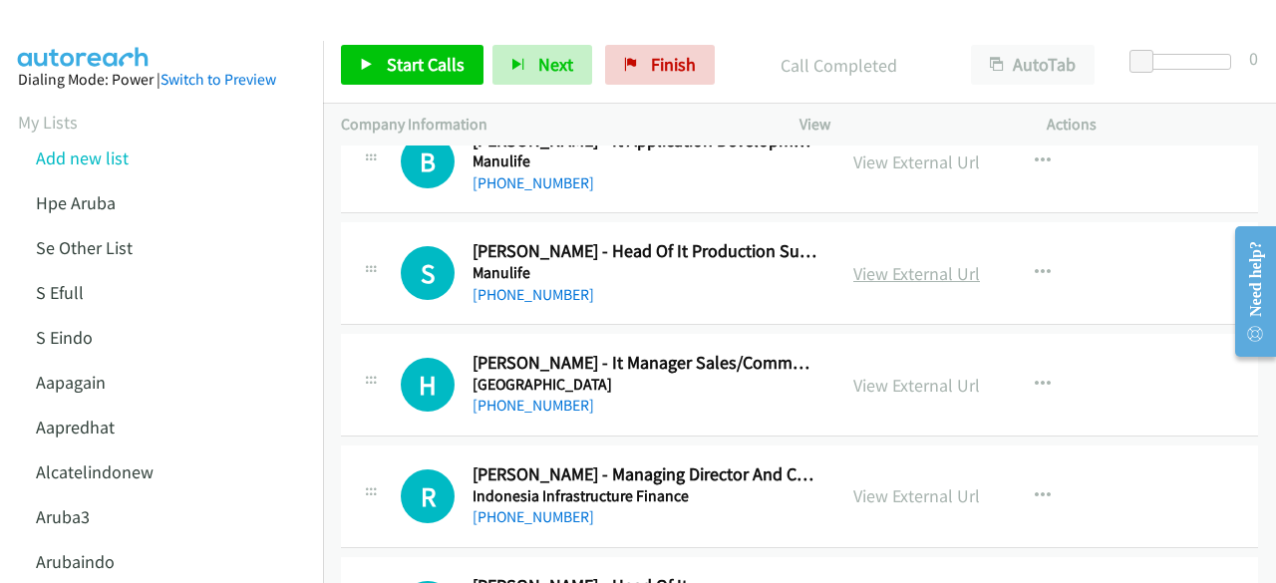
click at [873, 262] on link "View External Url" at bounding box center [916, 273] width 127 height 23
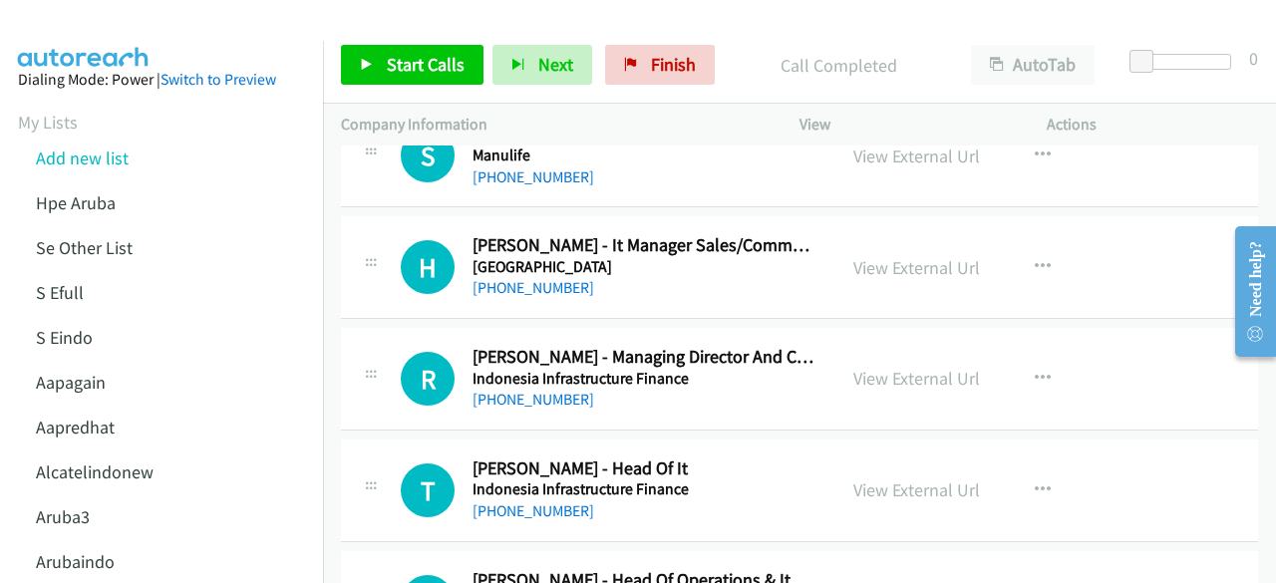
scroll to position [7849, 0]
click at [877, 255] on link "View External Url" at bounding box center [916, 266] width 127 height 23
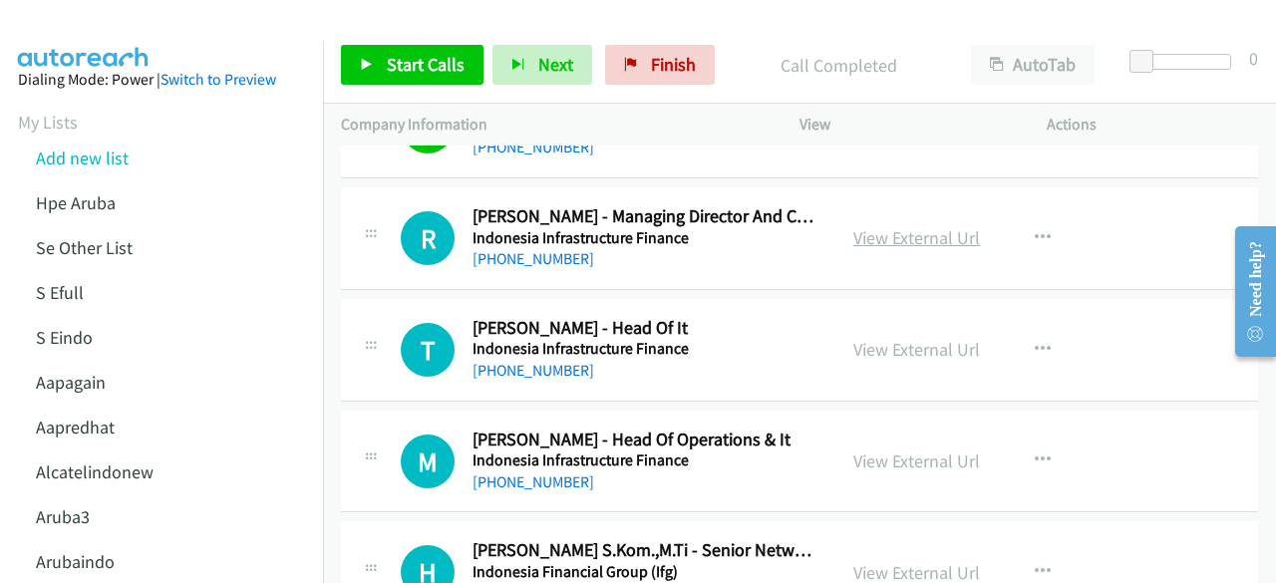
click at [860, 226] on link "View External Url" at bounding box center [916, 237] width 127 height 23
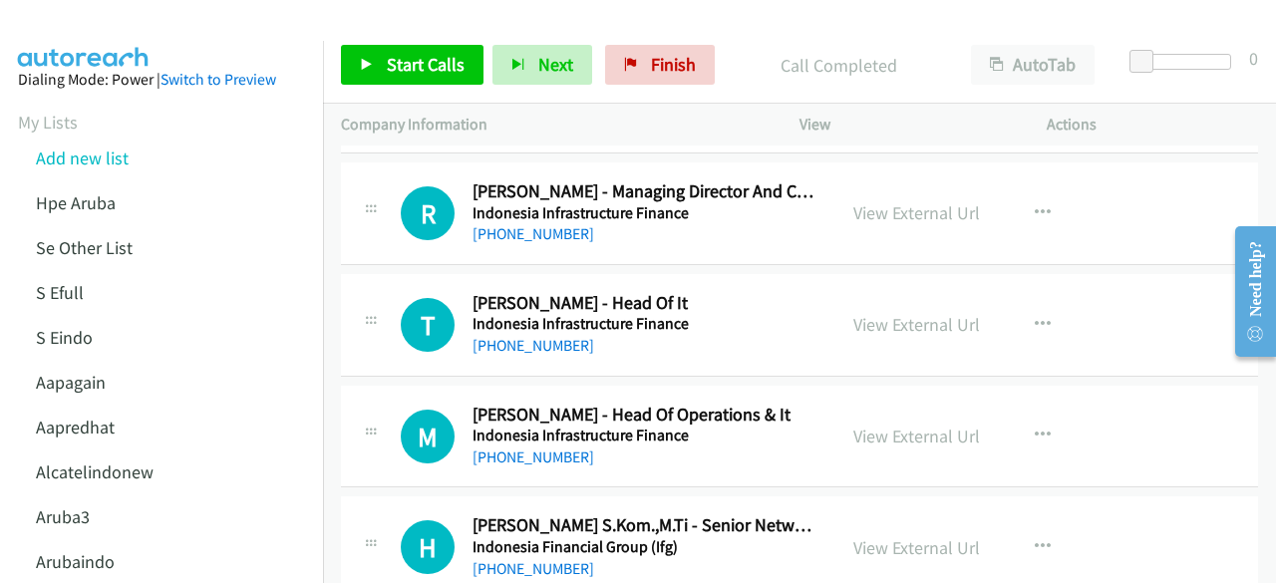
scroll to position [8025, 0]
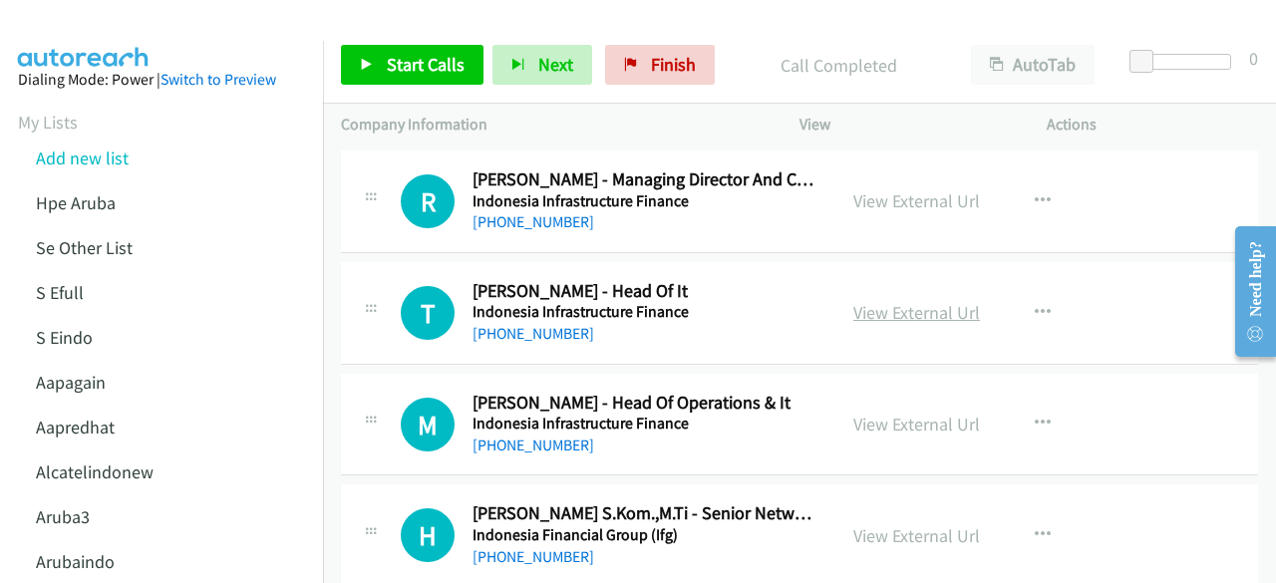
click at [853, 301] on link "View External Url" at bounding box center [916, 312] width 127 height 23
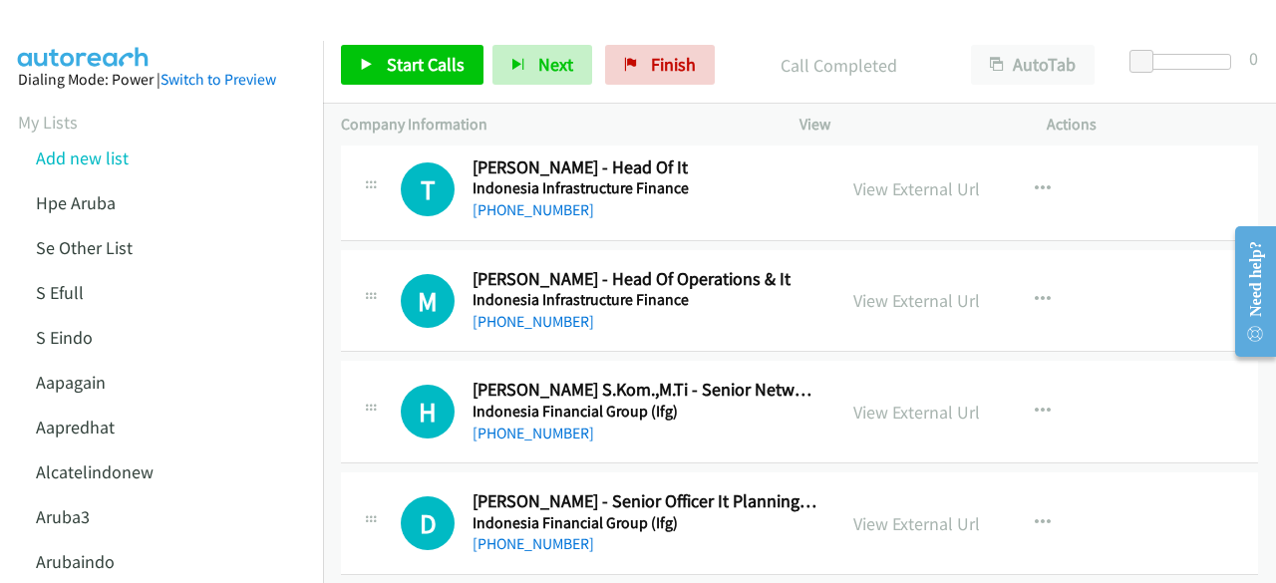
scroll to position [8150, 0]
click at [877, 288] on link "View External Url" at bounding box center [916, 299] width 127 height 23
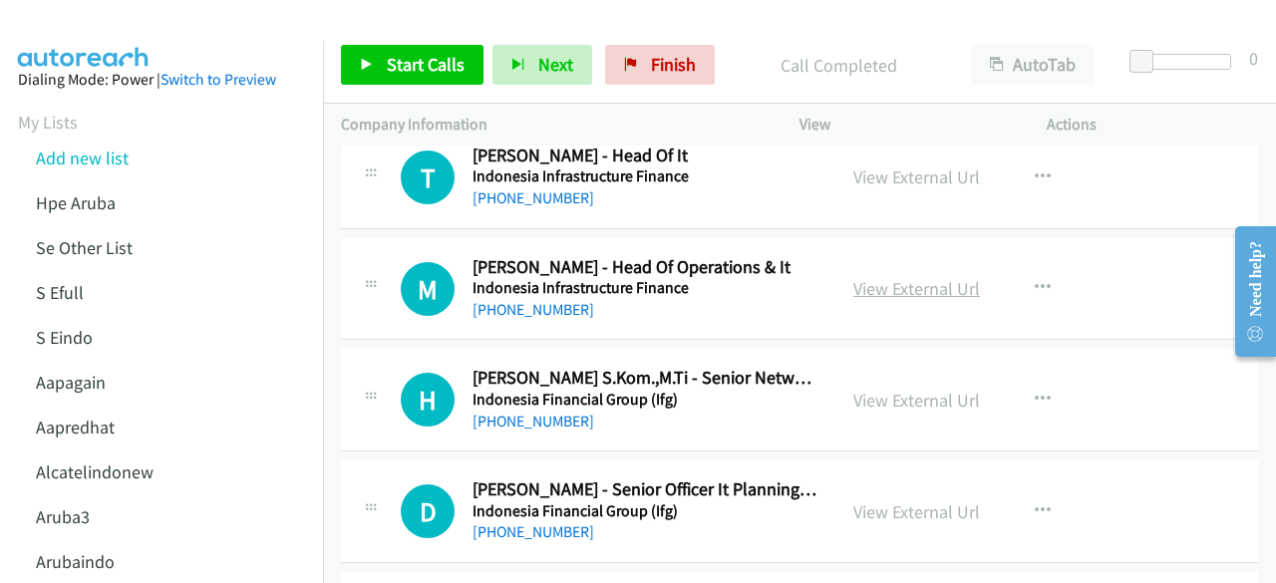
scroll to position [8196, 0]
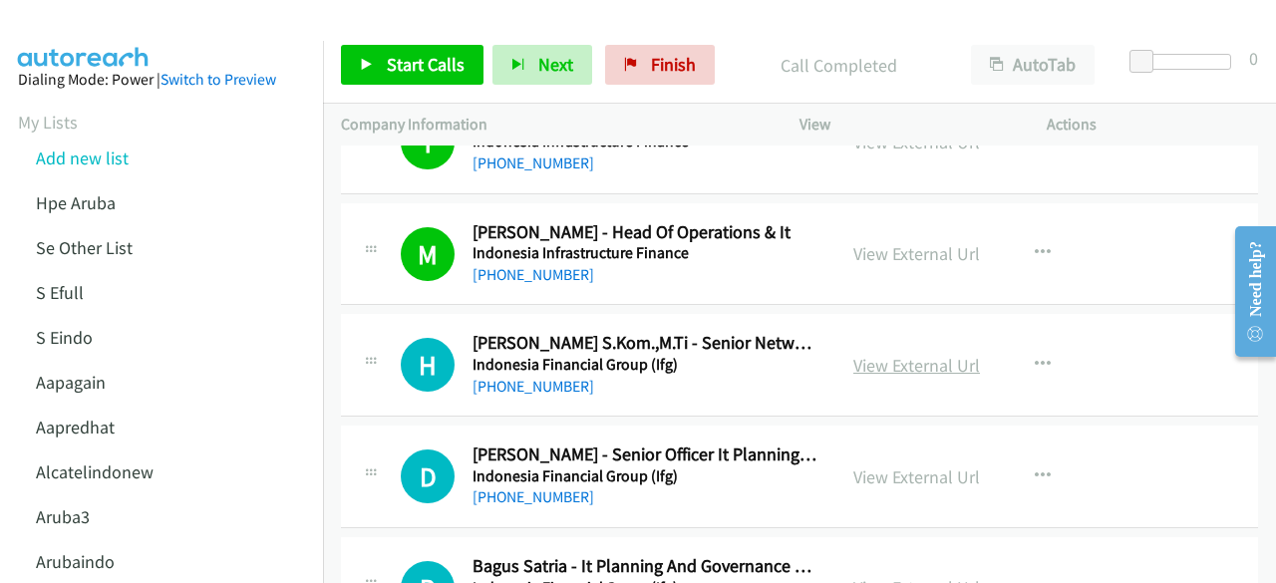
click at [875, 354] on link "View External Url" at bounding box center [916, 365] width 127 height 23
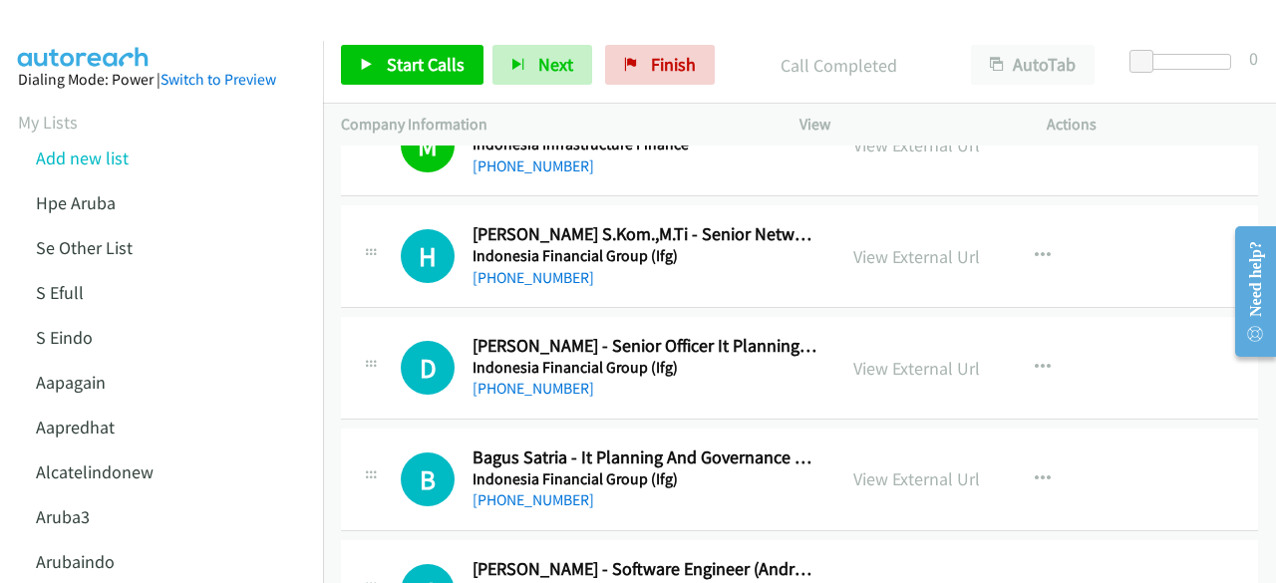
scroll to position [8305, 0]
click at [881, 356] on link "View External Url" at bounding box center [916, 367] width 127 height 23
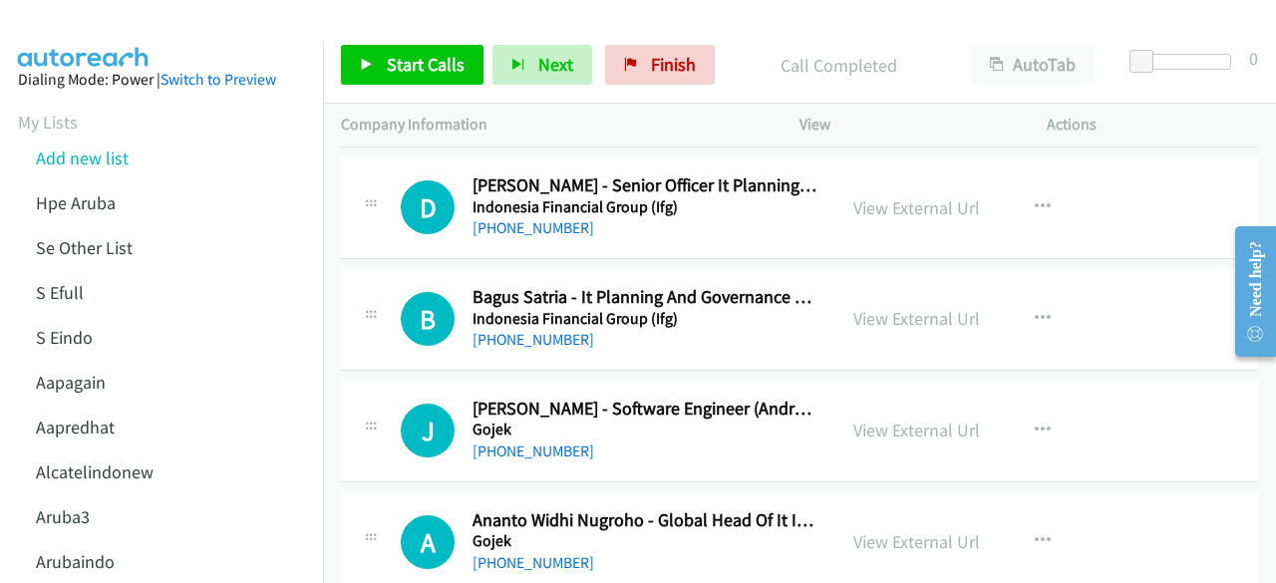
scroll to position [8475, 0]
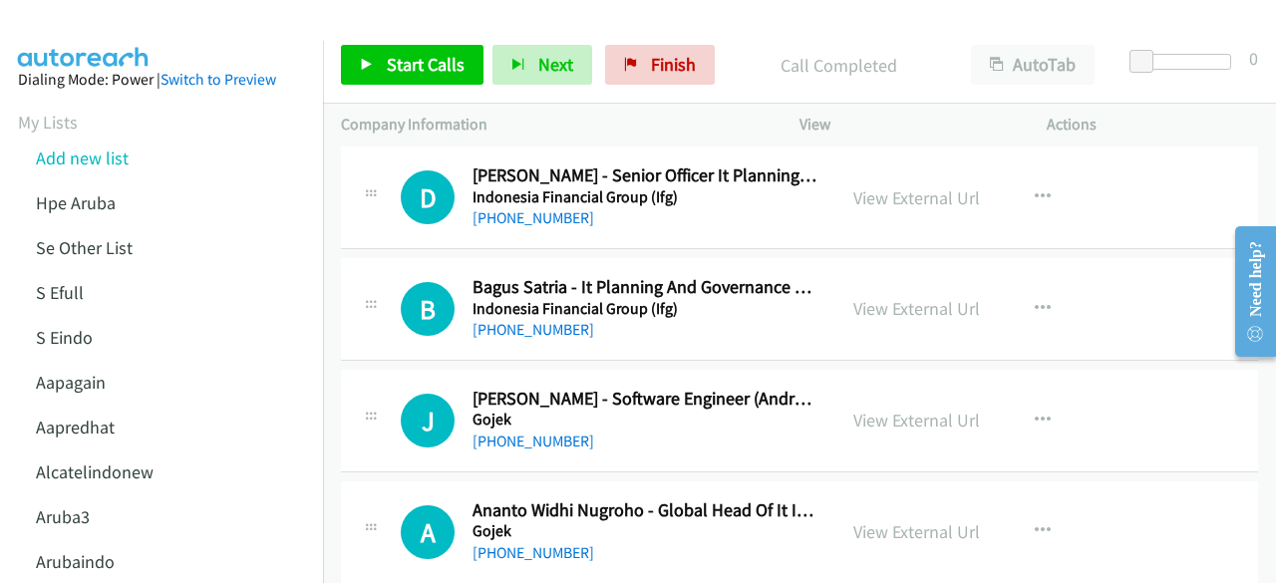
click at [865, 276] on div "View External Url View External Url Schedule/Manage Callback Start Calls Here R…" at bounding box center [967, 309] width 265 height 66
click at [868, 297] on link "View External Url" at bounding box center [916, 308] width 127 height 23
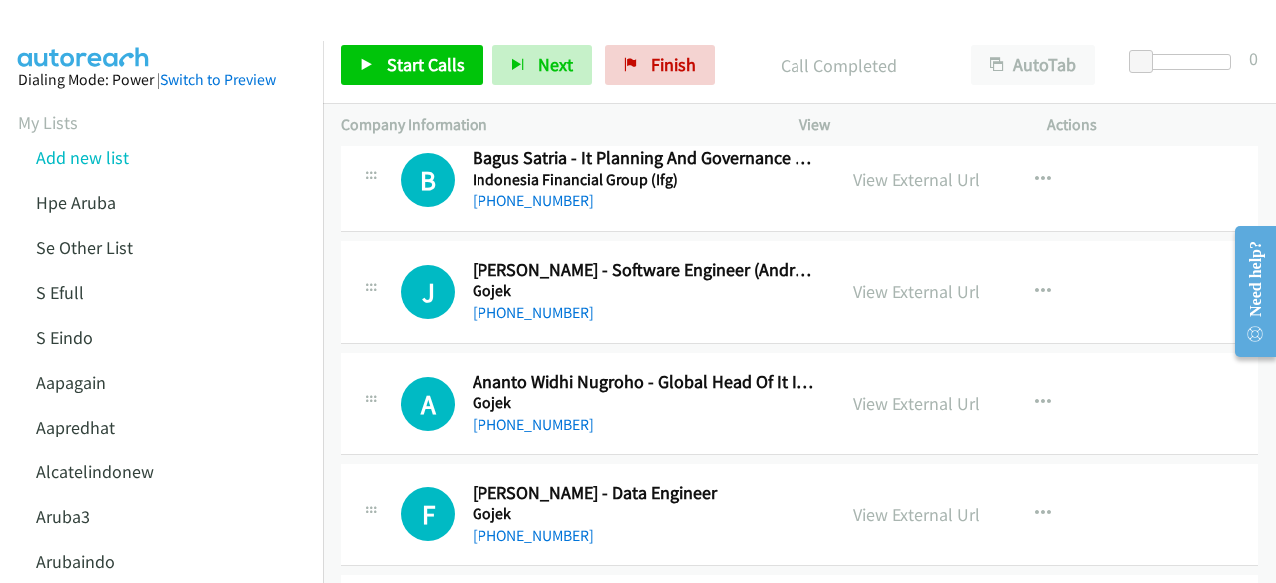
scroll to position [8604, 0]
click at [919, 279] on link "View External Url" at bounding box center [916, 290] width 127 height 23
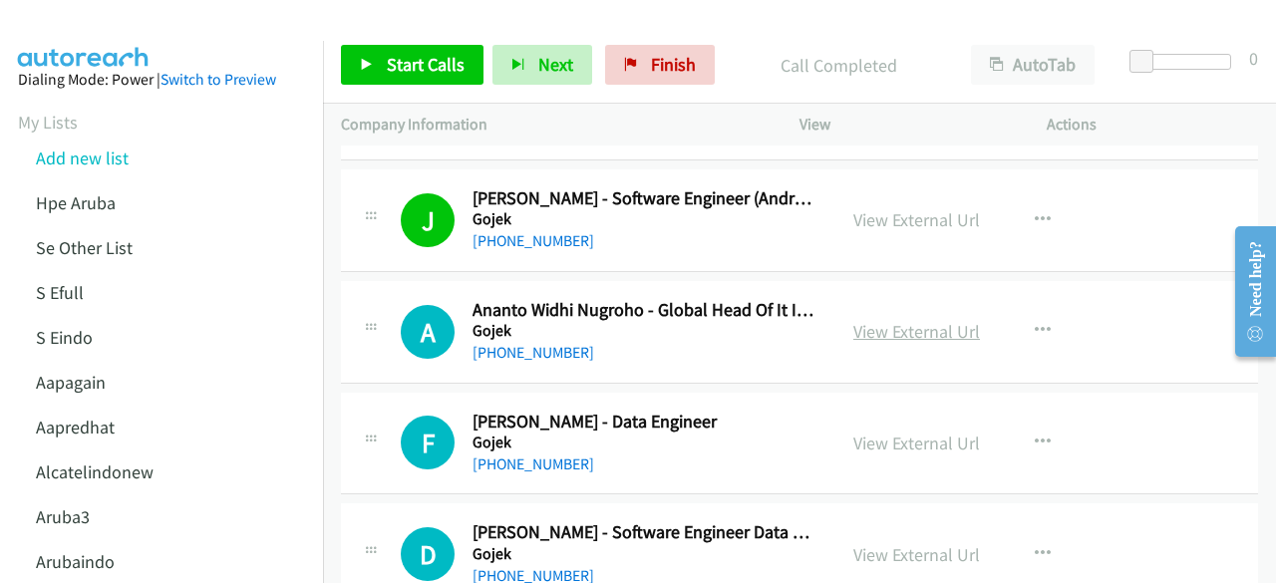
click at [925, 320] on link "View External Url" at bounding box center [916, 331] width 127 height 23
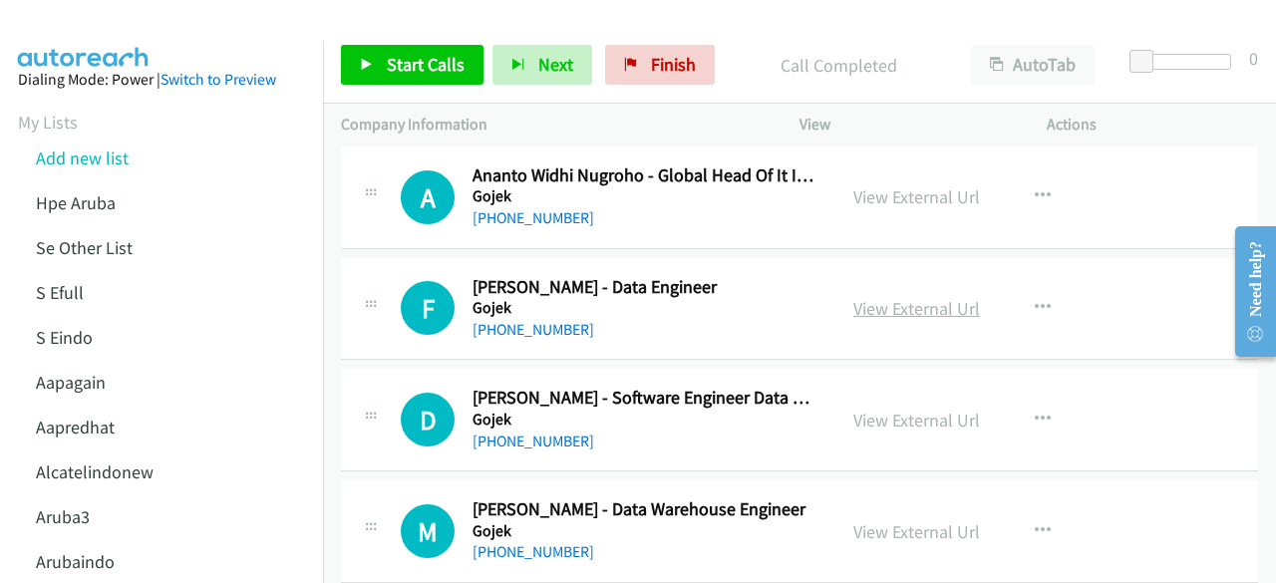
scroll to position [8811, 0]
click at [869, 296] on link "View External Url" at bounding box center [916, 307] width 127 height 23
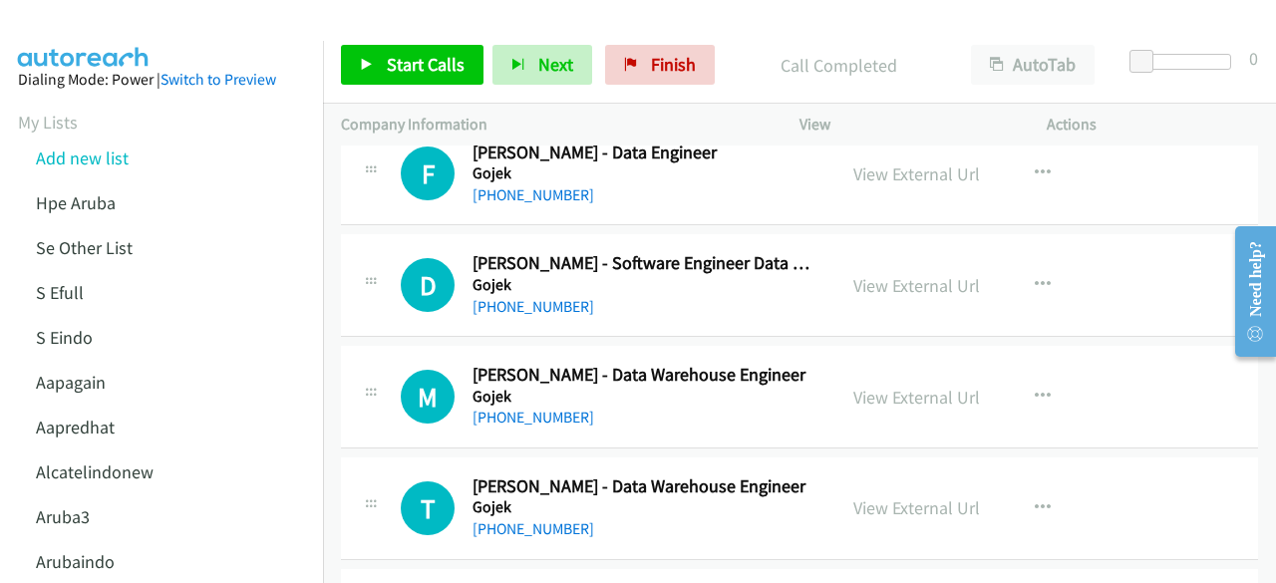
scroll to position [8953, 0]
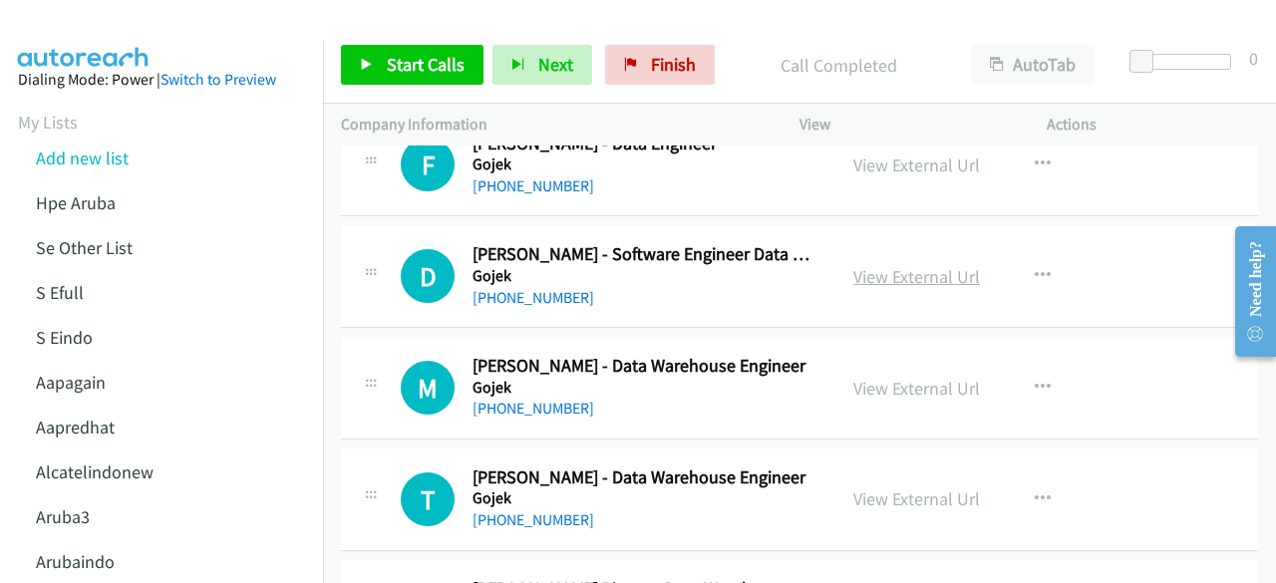
click at [881, 265] on link "View External Url" at bounding box center [916, 276] width 127 height 23
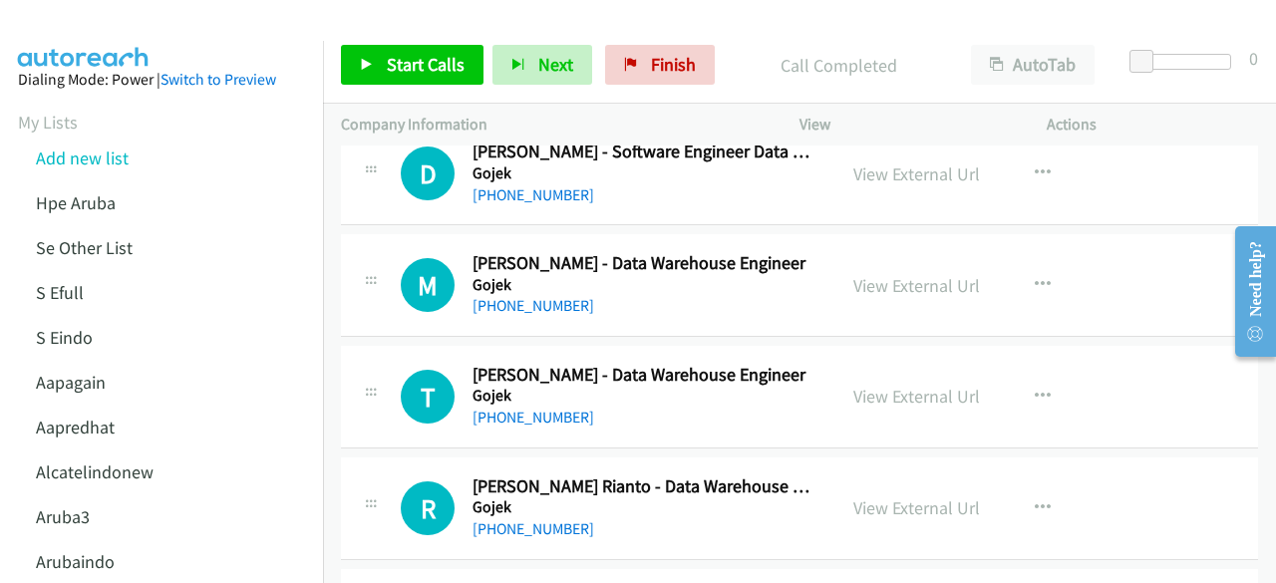
scroll to position [9065, 0]
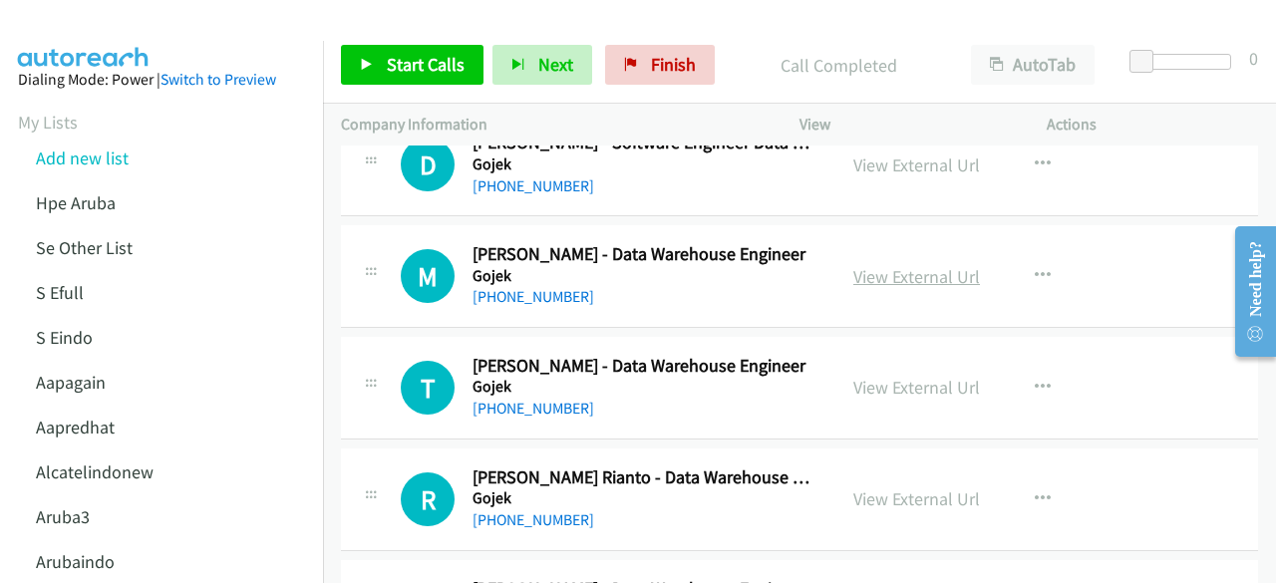
click at [862, 265] on link "View External Url" at bounding box center [916, 276] width 127 height 23
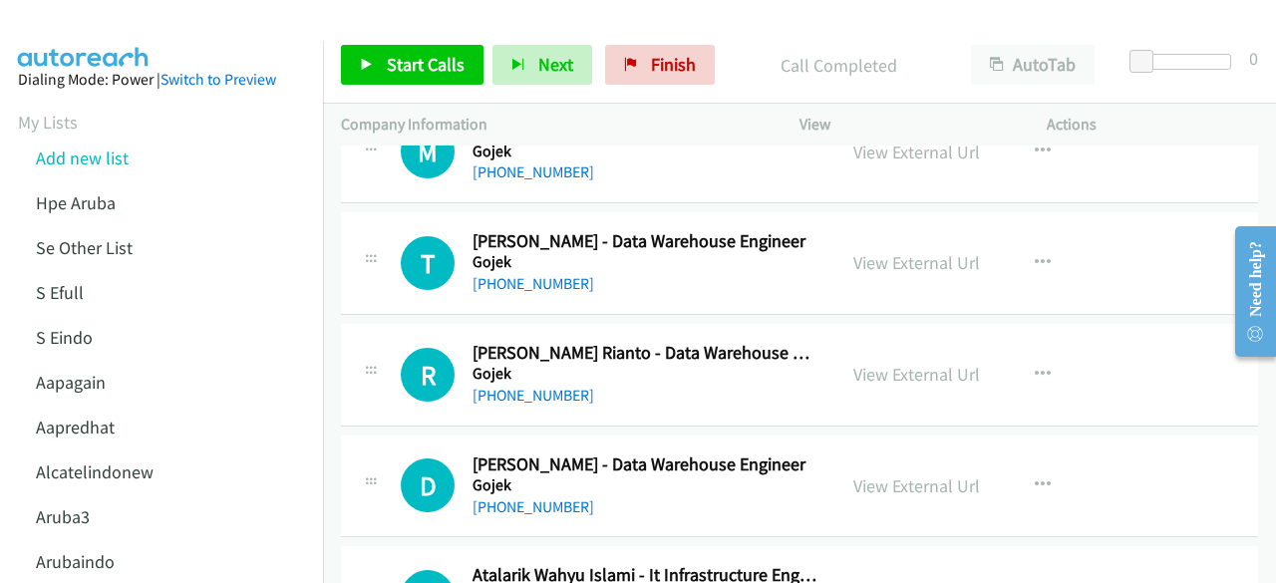
scroll to position [9190, 0]
click at [857, 250] on link "View External Url" at bounding box center [916, 261] width 127 height 23
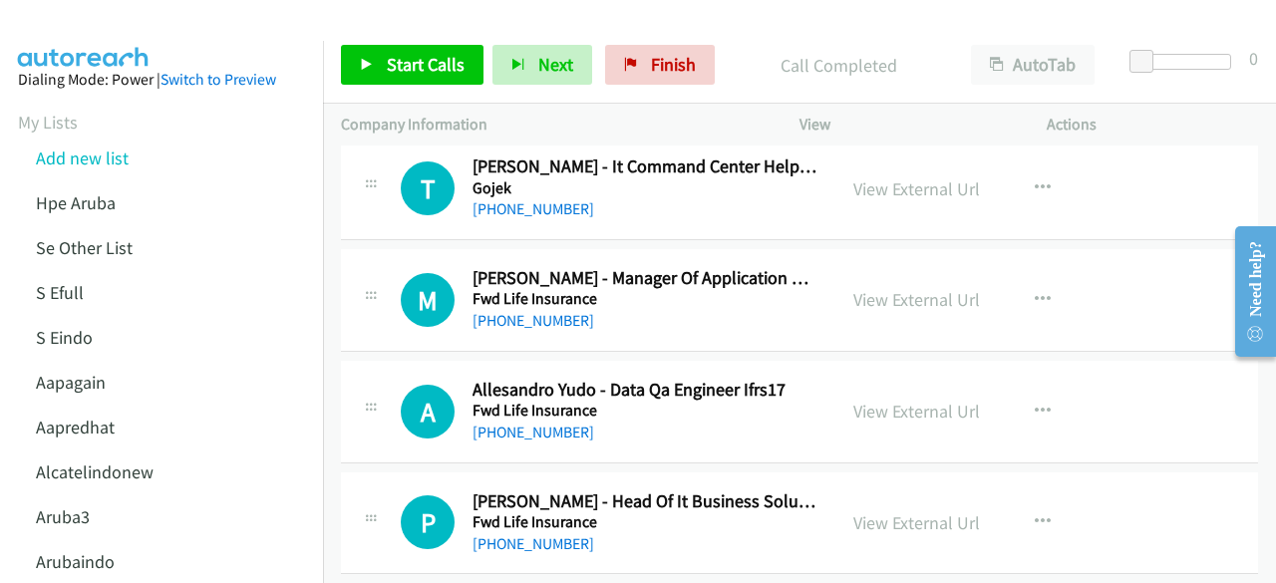
scroll to position [10955, 0]
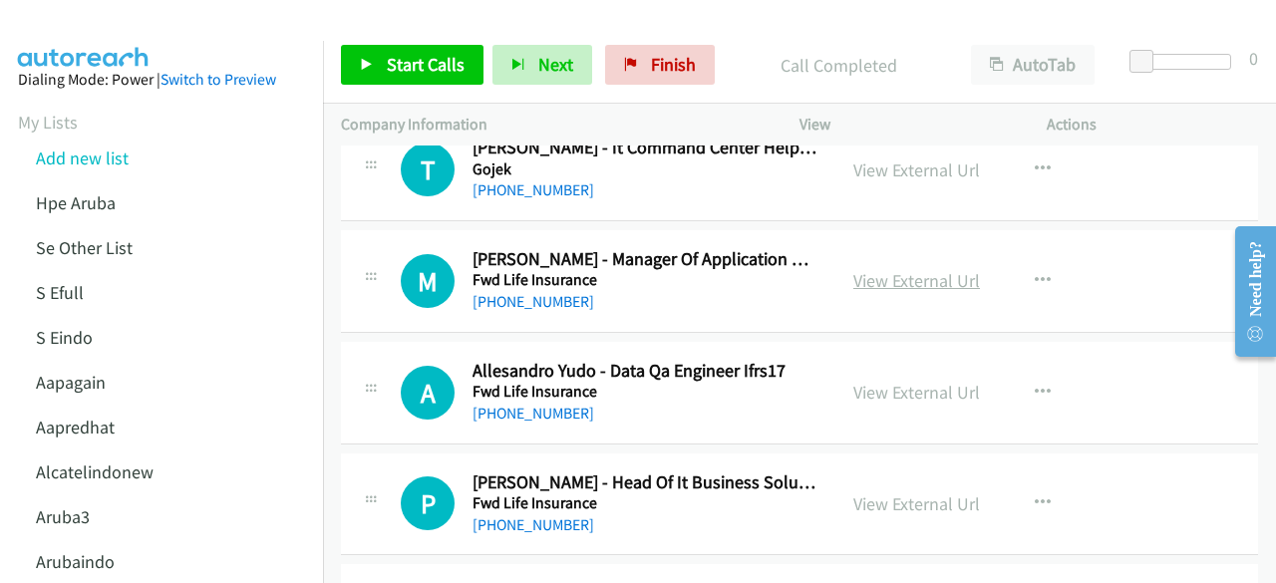
click at [892, 269] on link "View External Url" at bounding box center [916, 280] width 127 height 23
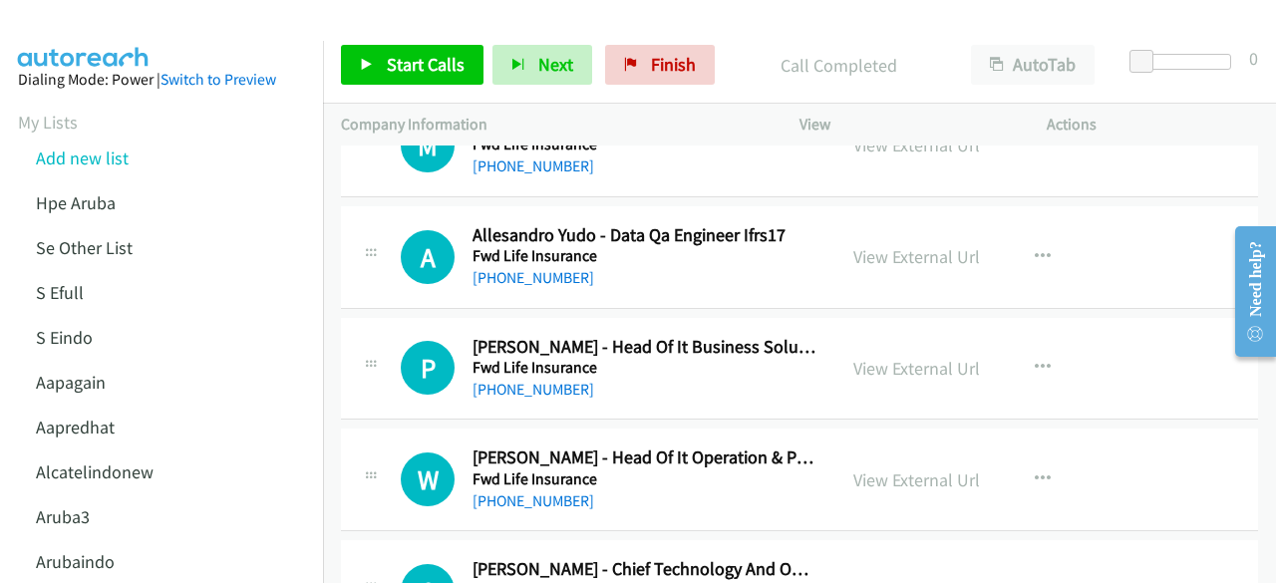
scroll to position [11094, 0]
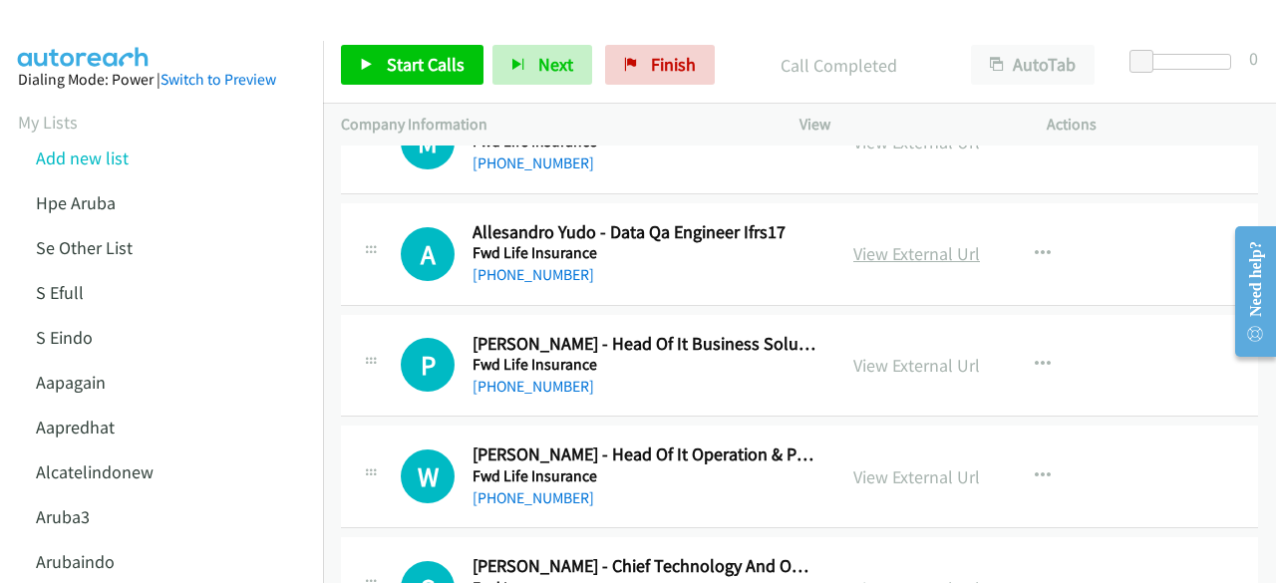
click at [861, 242] on link "View External Url" at bounding box center [916, 253] width 127 height 23
click at [896, 242] on link "View External Url" at bounding box center [916, 253] width 127 height 23
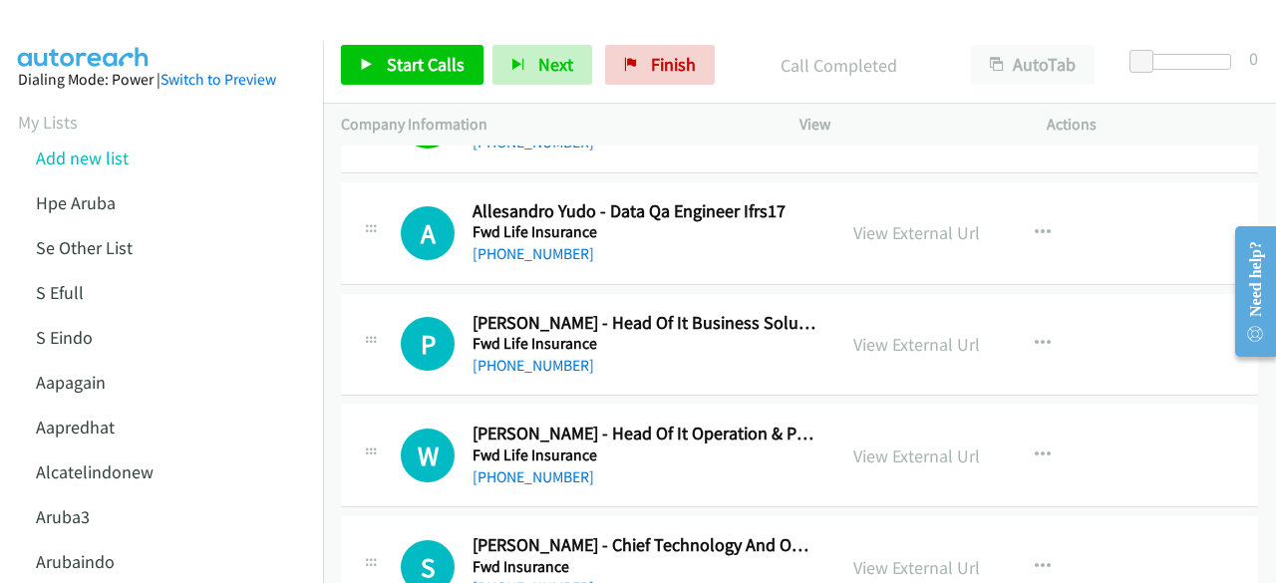
scroll to position [11116, 0]
click at [895, 332] on link "View External Url" at bounding box center [916, 343] width 127 height 23
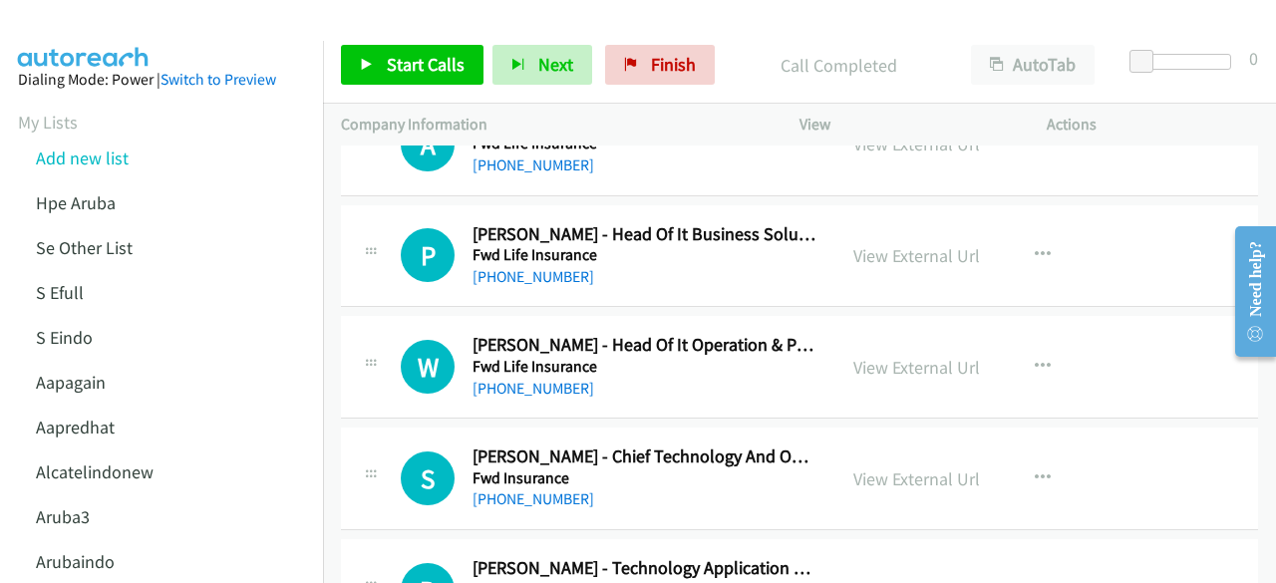
scroll to position [11204, 0]
click at [867, 355] on link "View External Url" at bounding box center [916, 366] width 127 height 23
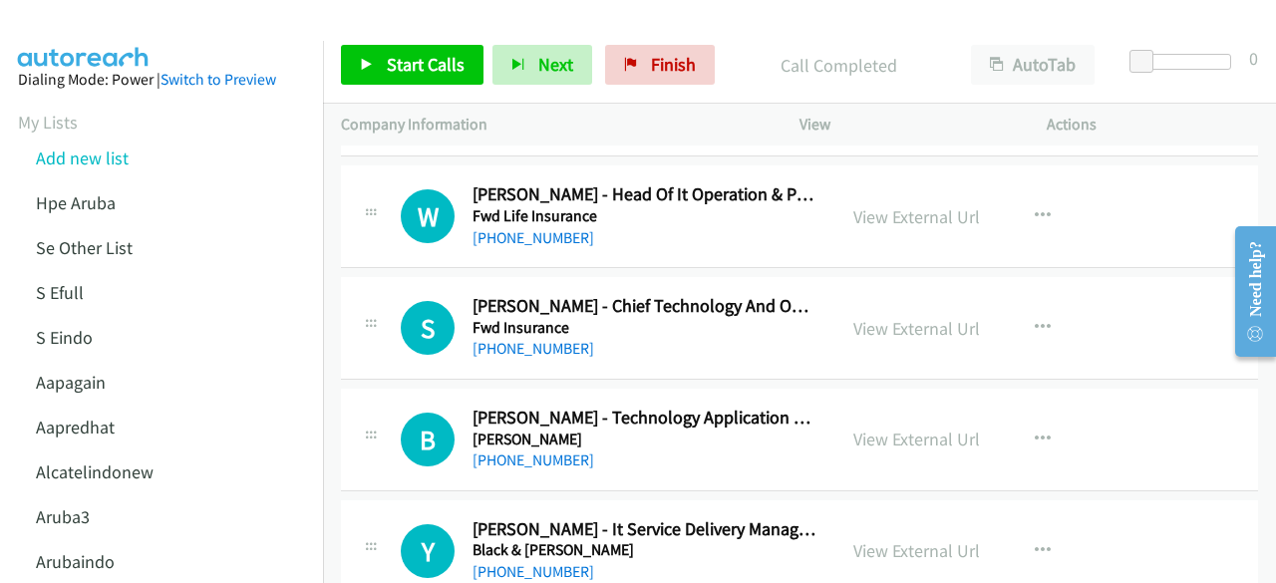
scroll to position [11358, 0]
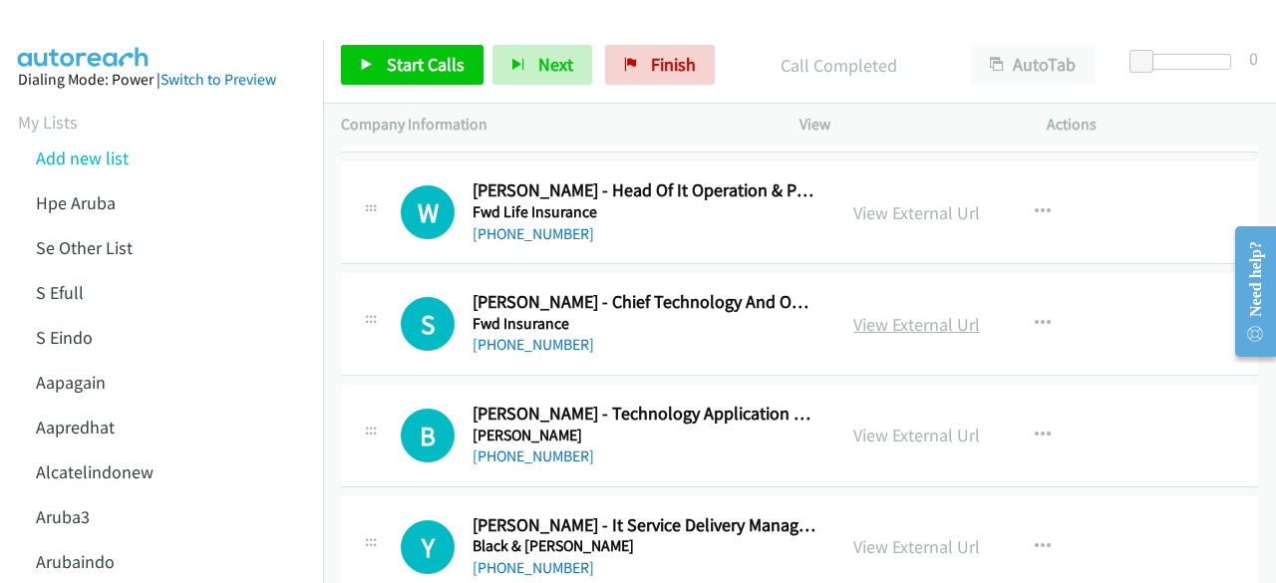
click at [895, 313] on link "View External Url" at bounding box center [916, 324] width 127 height 23
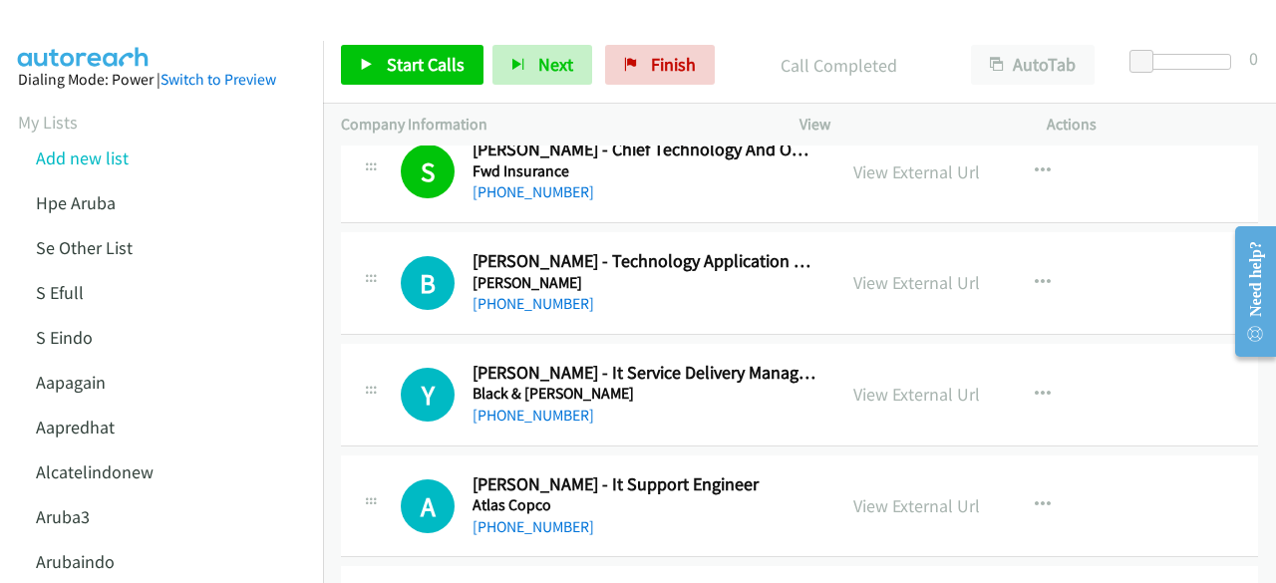
scroll to position [11513, 0]
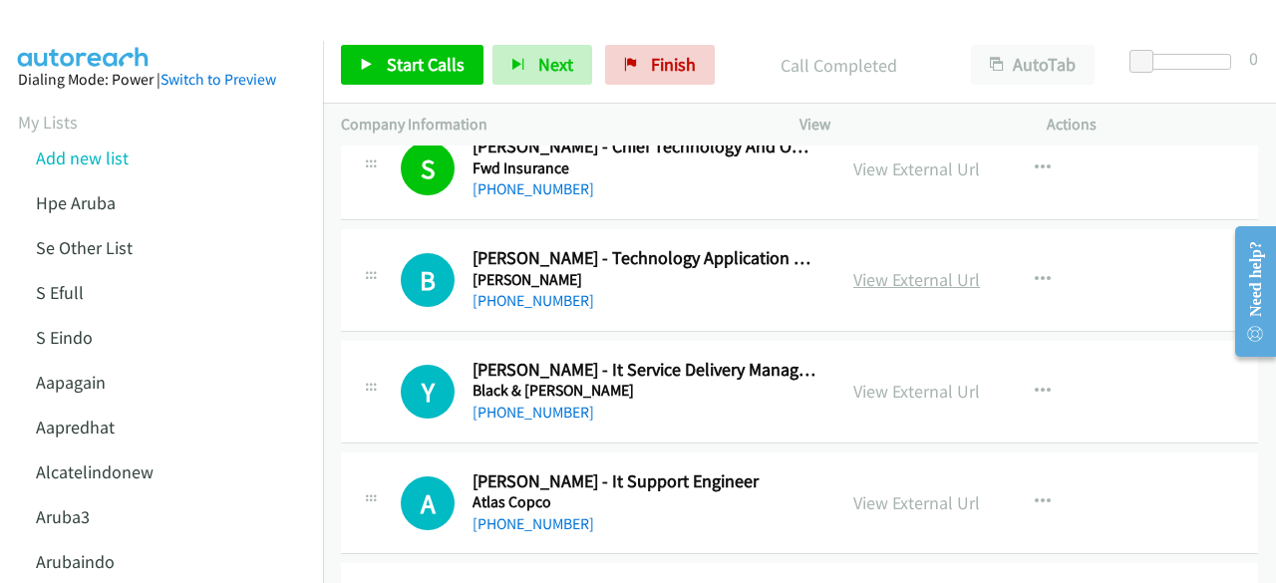
click at [907, 268] on link "View External Url" at bounding box center [916, 279] width 127 height 23
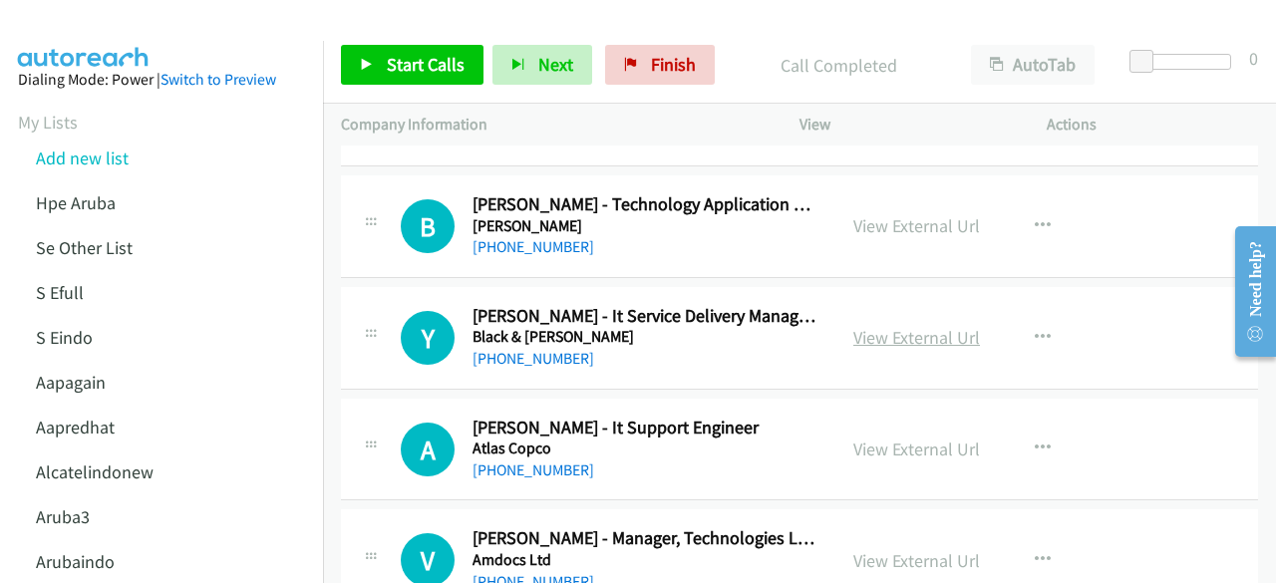
click at [915, 326] on link "View External Url" at bounding box center [916, 337] width 127 height 23
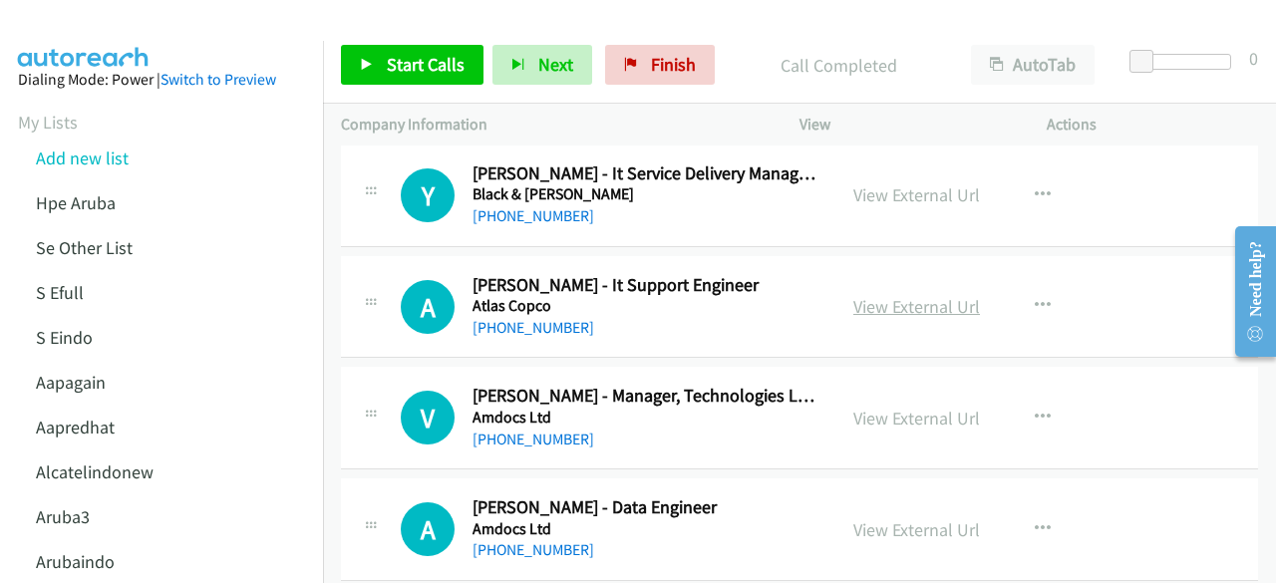
scroll to position [11711, 0]
click at [895, 294] on link "View External Url" at bounding box center [916, 305] width 127 height 23
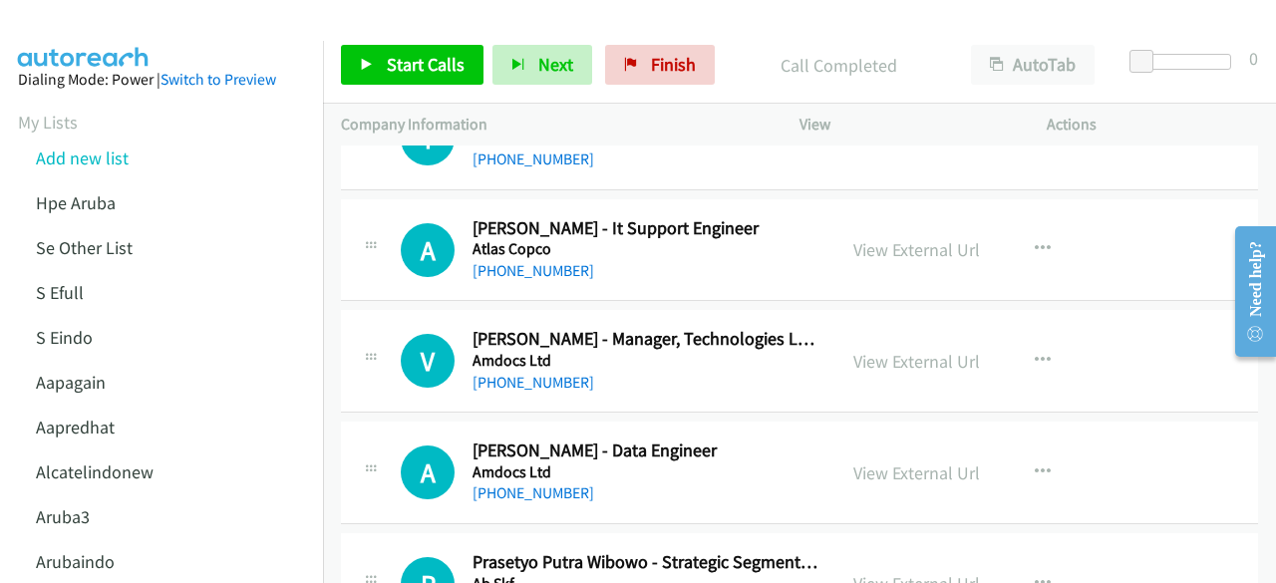
scroll to position [11772, 0]
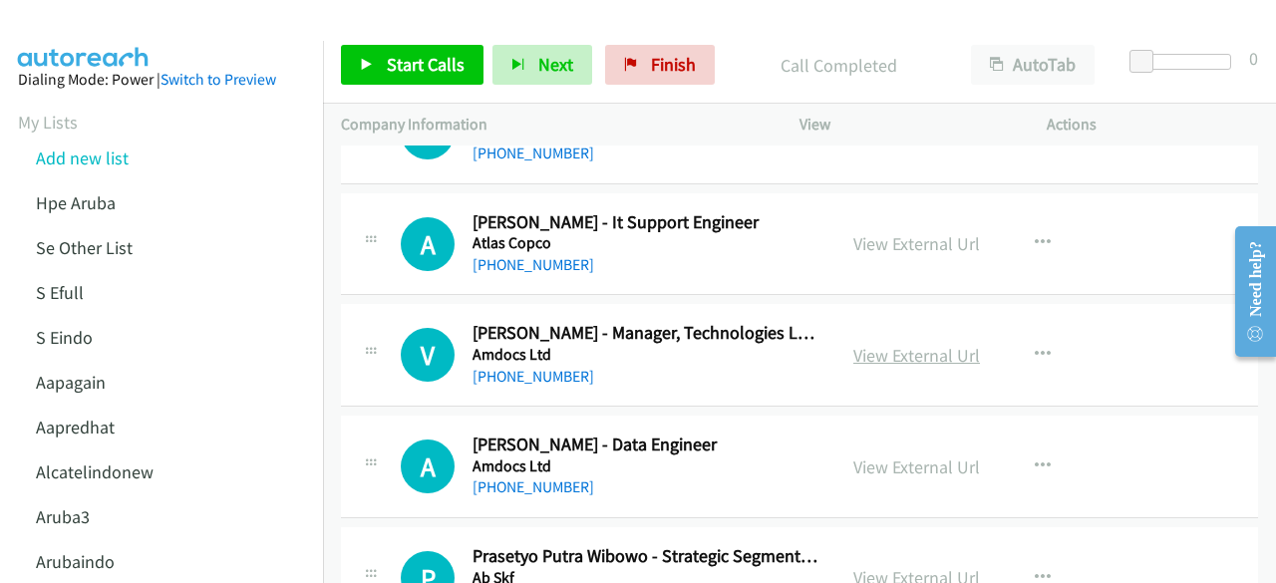
click at [898, 344] on link "View External Url" at bounding box center [916, 355] width 127 height 23
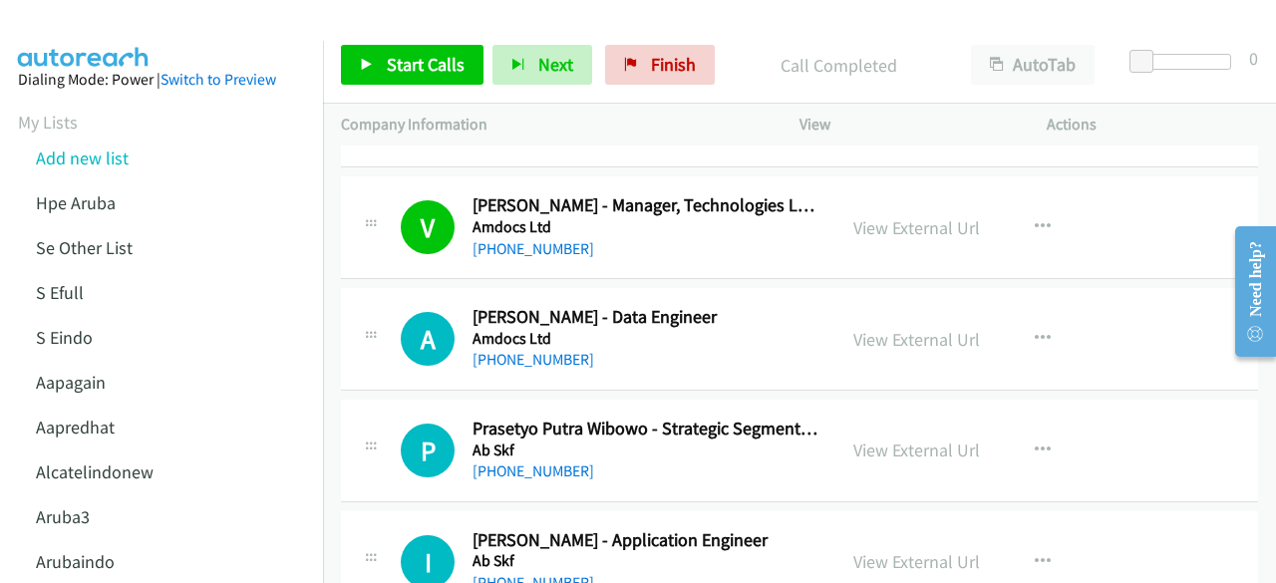
scroll to position [11904, 0]
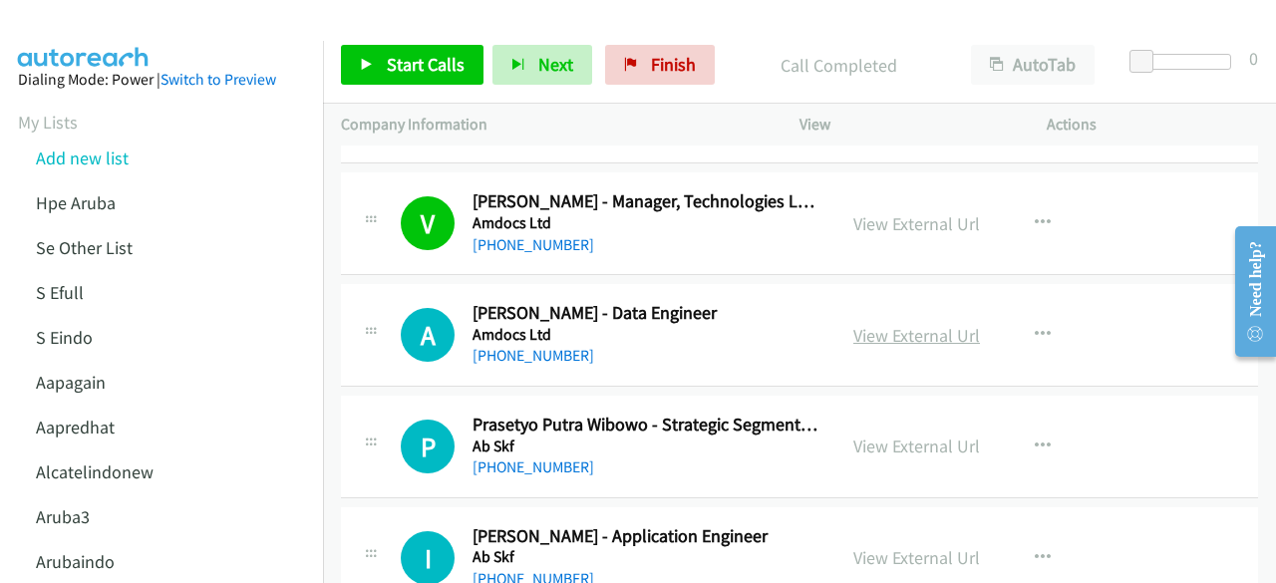
click at [909, 324] on link "View External Url" at bounding box center [916, 335] width 127 height 23
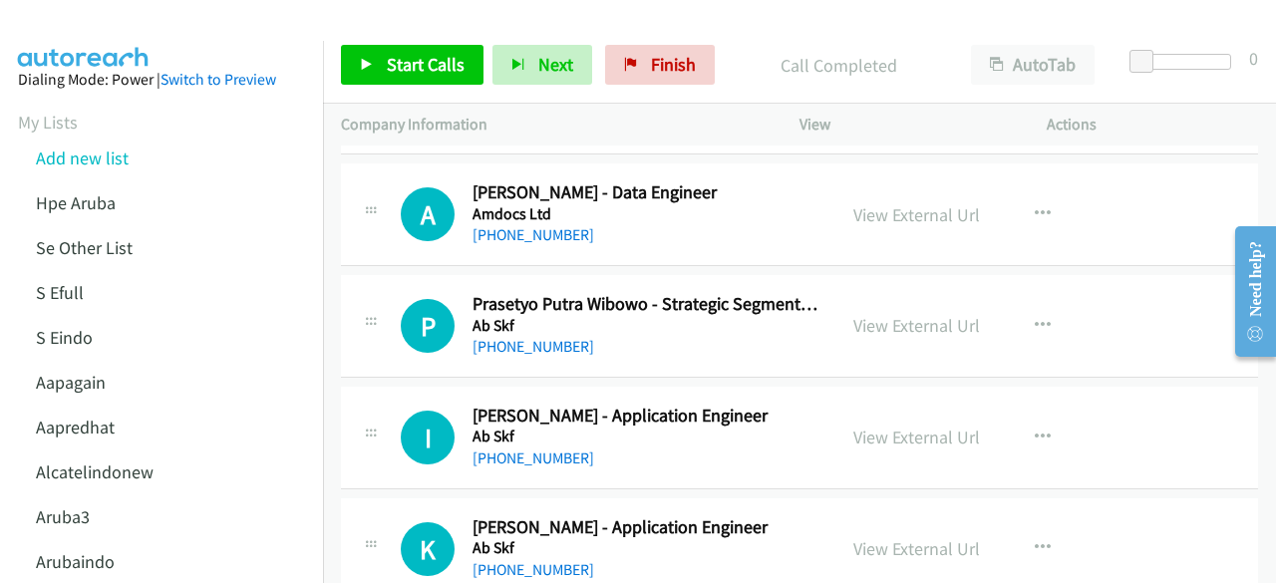
scroll to position [12035, 0]
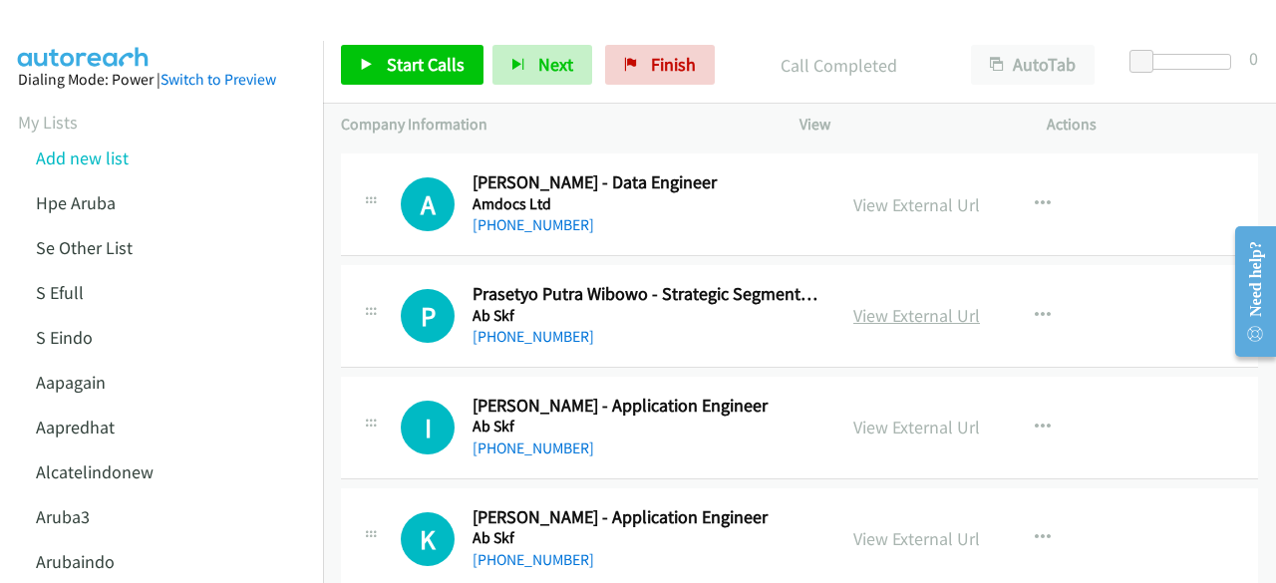
click at [882, 304] on link "View External Url" at bounding box center [916, 315] width 127 height 23
click at [891, 416] on link "View External Url" at bounding box center [916, 427] width 127 height 23
click at [891, 527] on link "View External Url" at bounding box center [916, 538] width 127 height 23
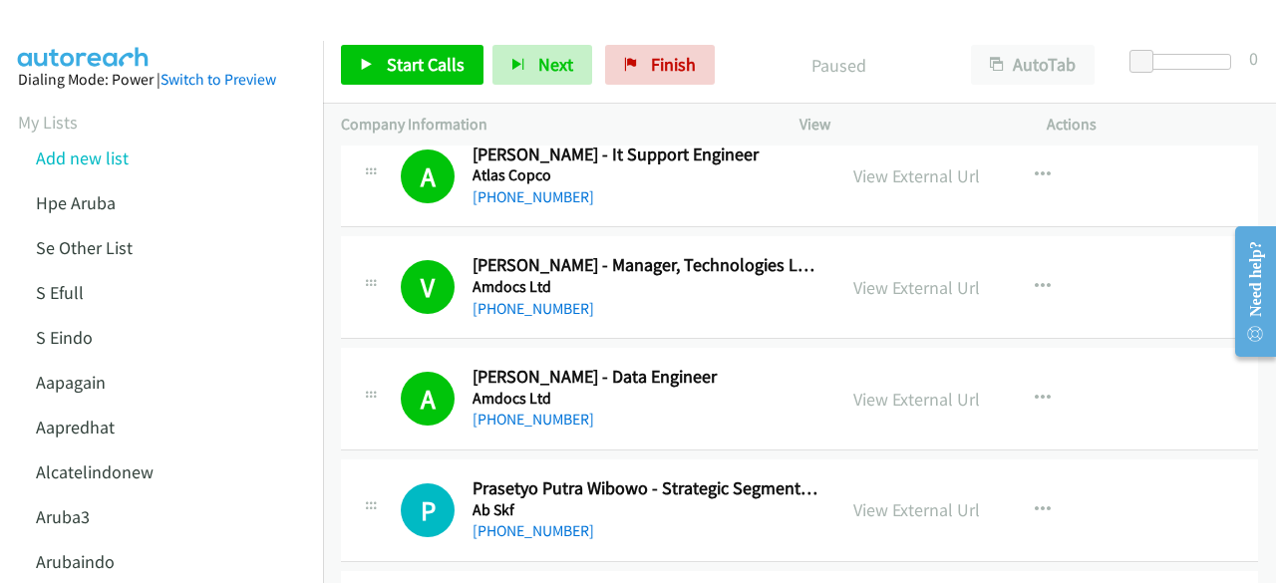
scroll to position [12035, 0]
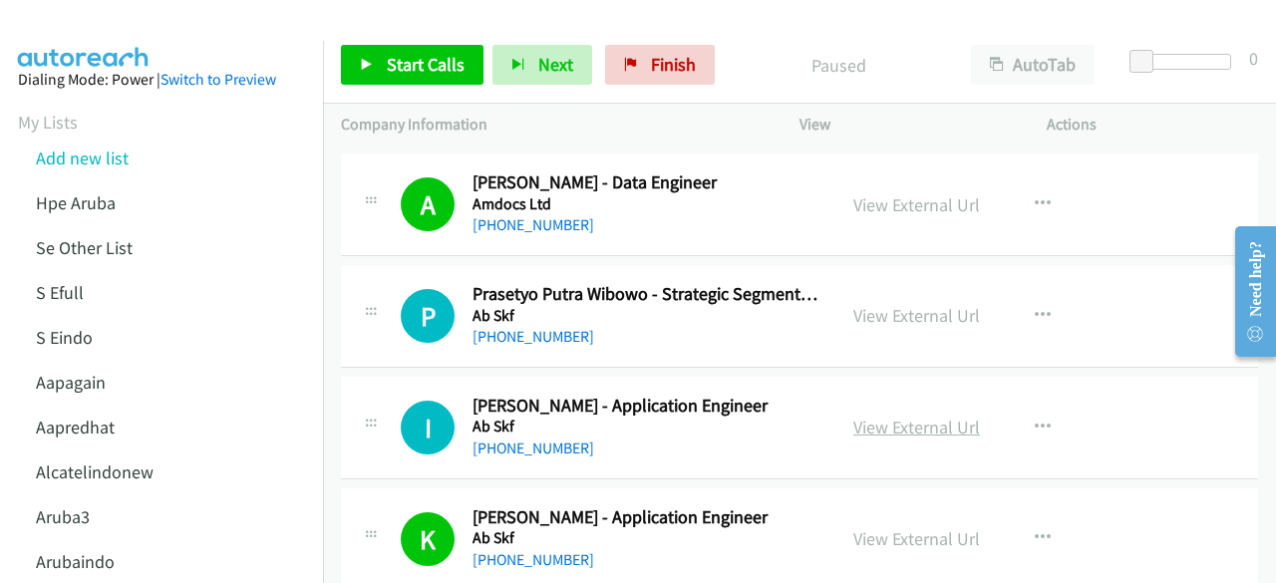
click at [857, 416] on link "View External Url" at bounding box center [916, 427] width 127 height 23
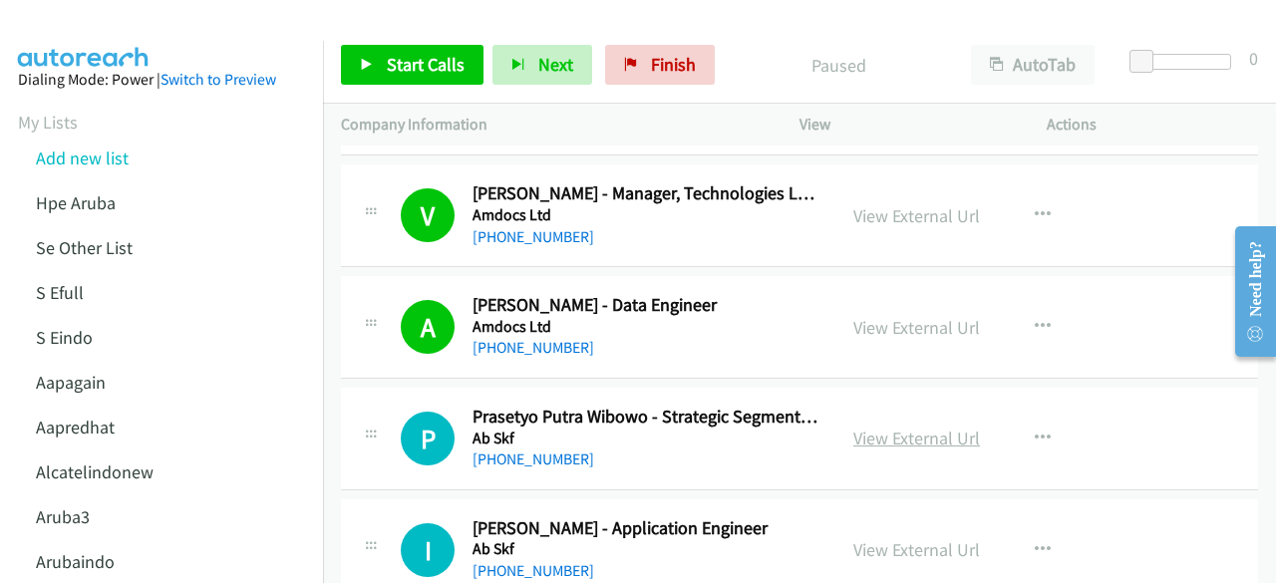
scroll to position [11909, 0]
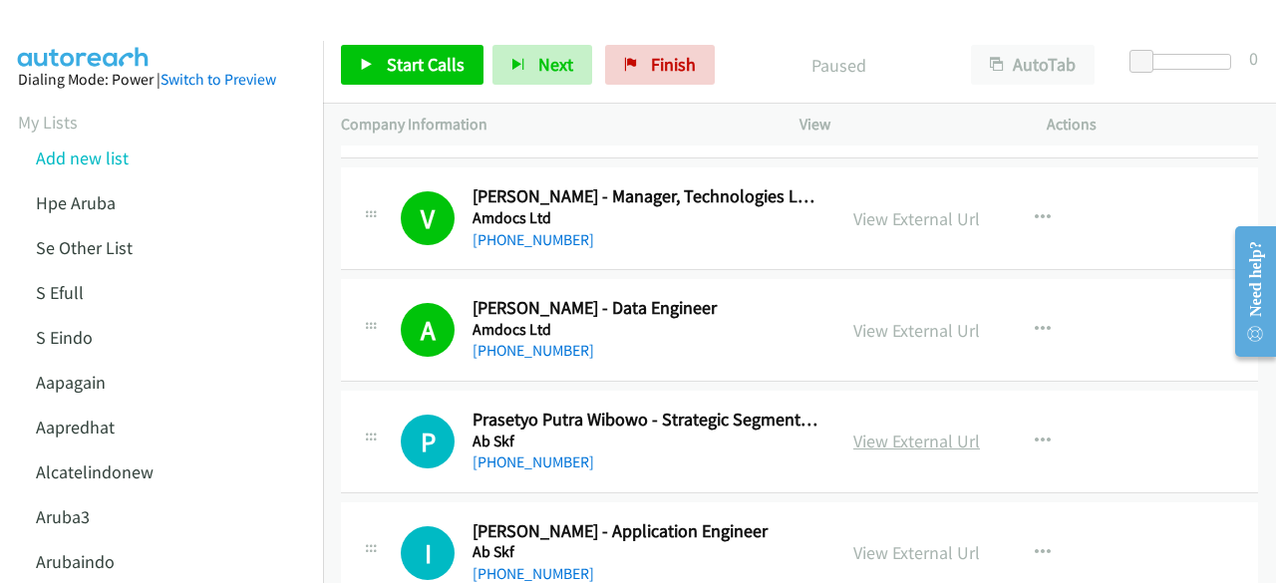
click at [911, 430] on link "View External Url" at bounding box center [916, 441] width 127 height 23
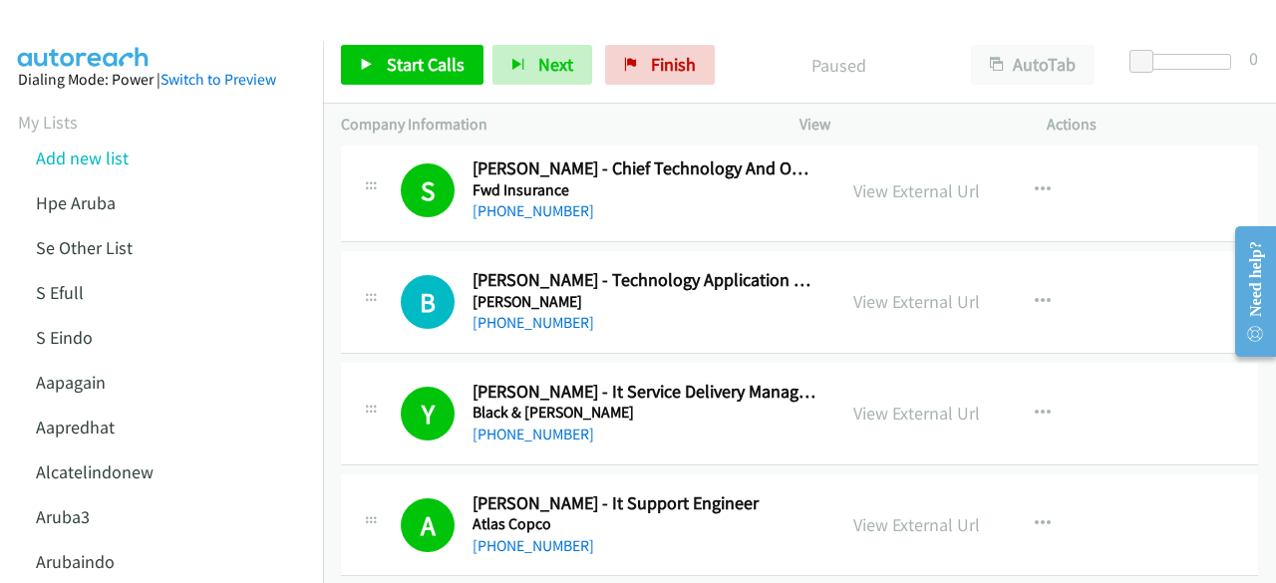
scroll to position [11445, 0]
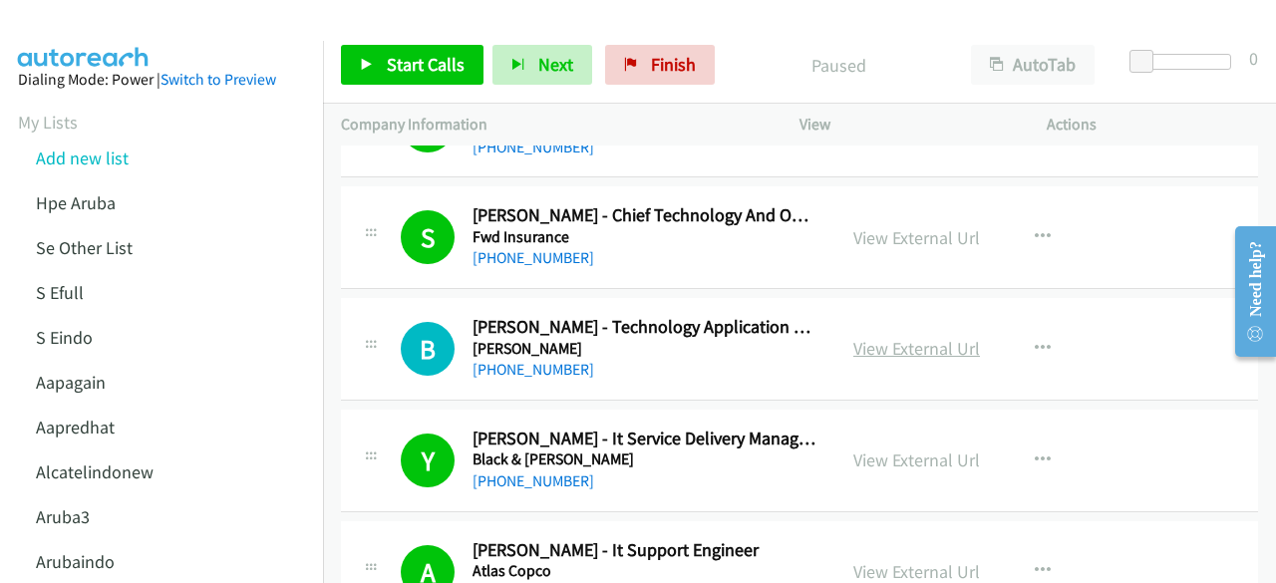
click at [877, 337] on link "View External Url" at bounding box center [916, 348] width 127 height 23
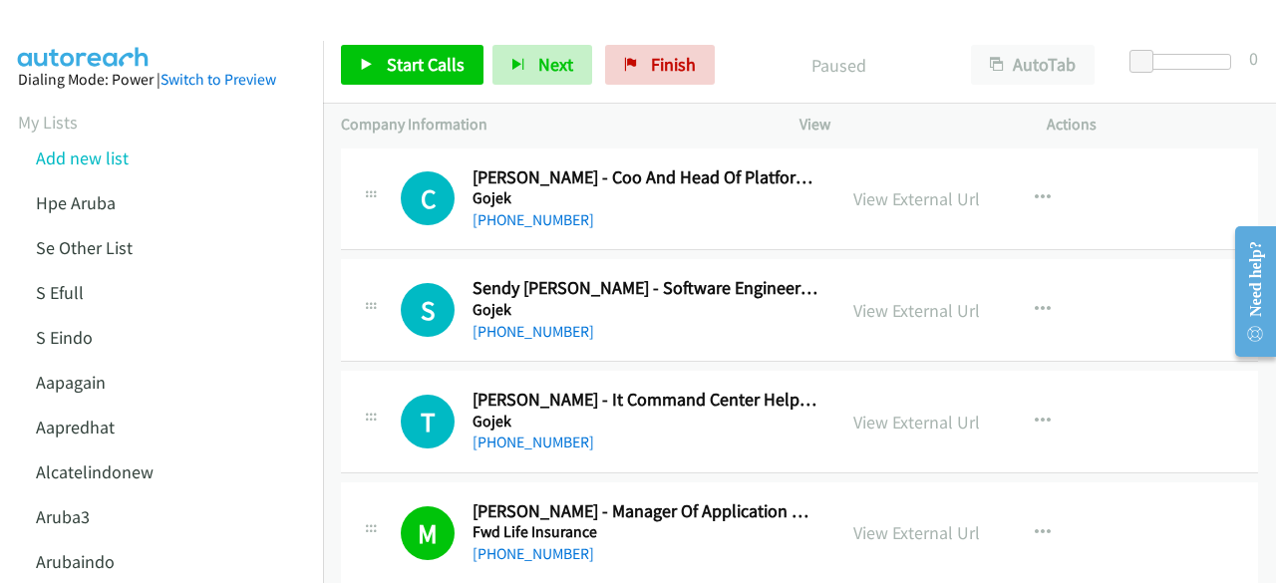
scroll to position [10688, 0]
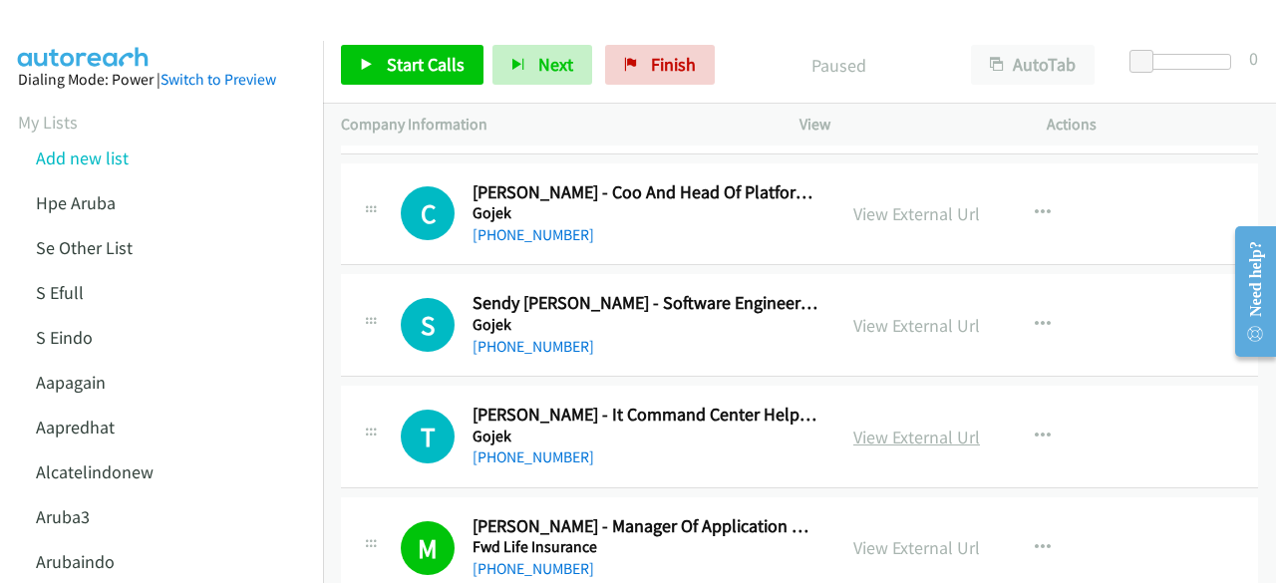
click at [881, 426] on link "View External Url" at bounding box center [916, 437] width 127 height 23
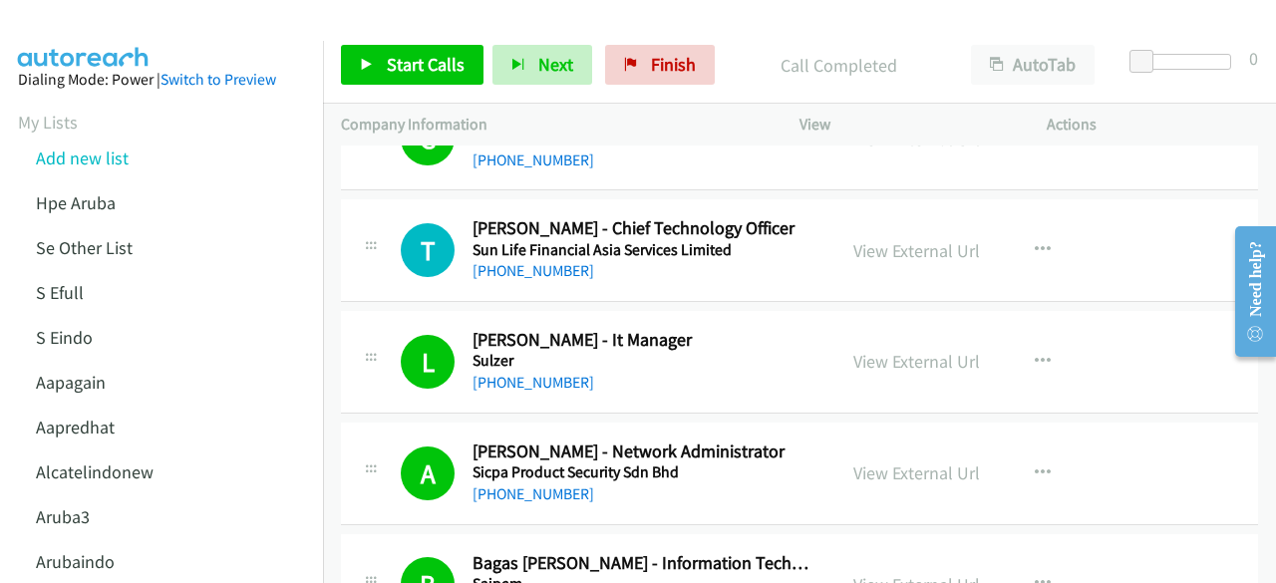
scroll to position [3728, 0]
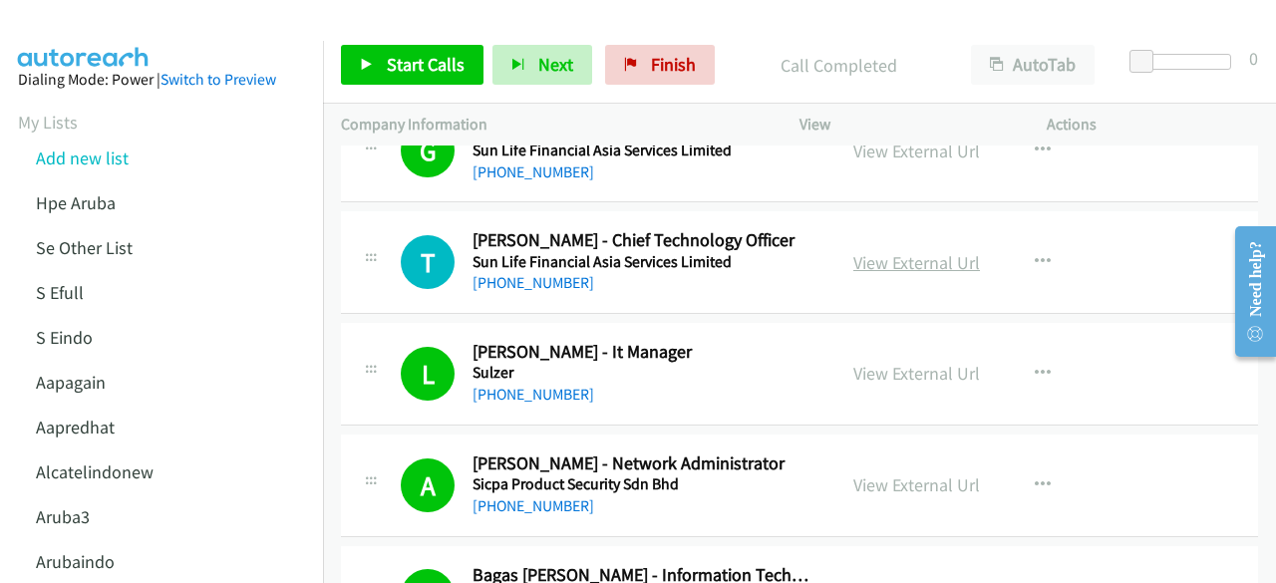
click at [919, 251] on link "View External Url" at bounding box center [916, 262] width 127 height 23
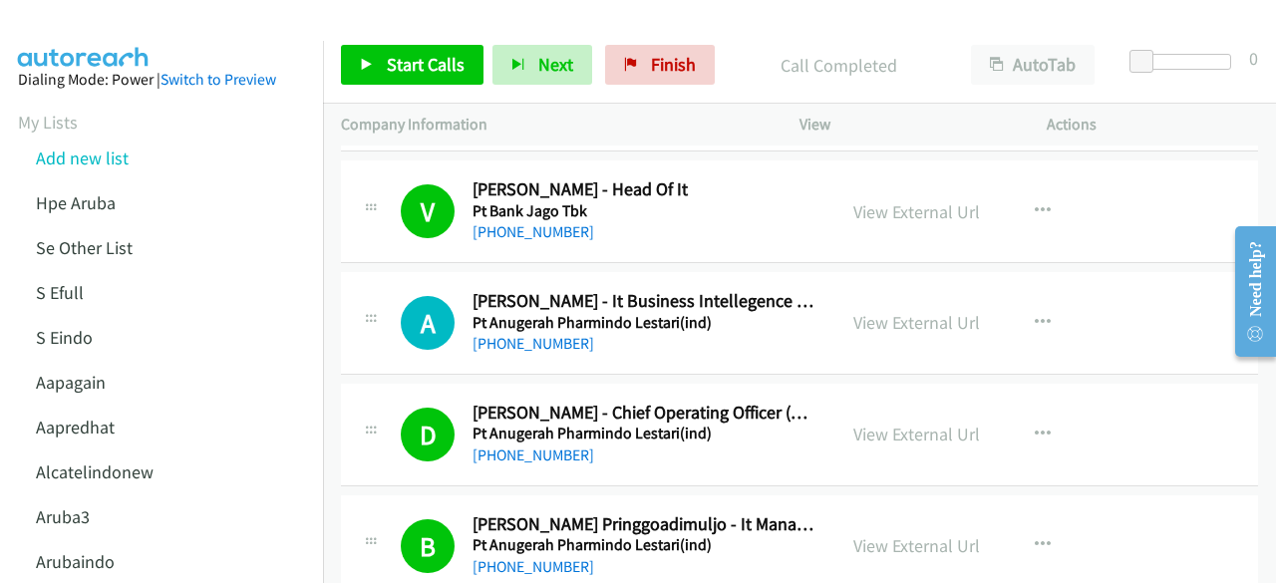
scroll to position [4934, 0]
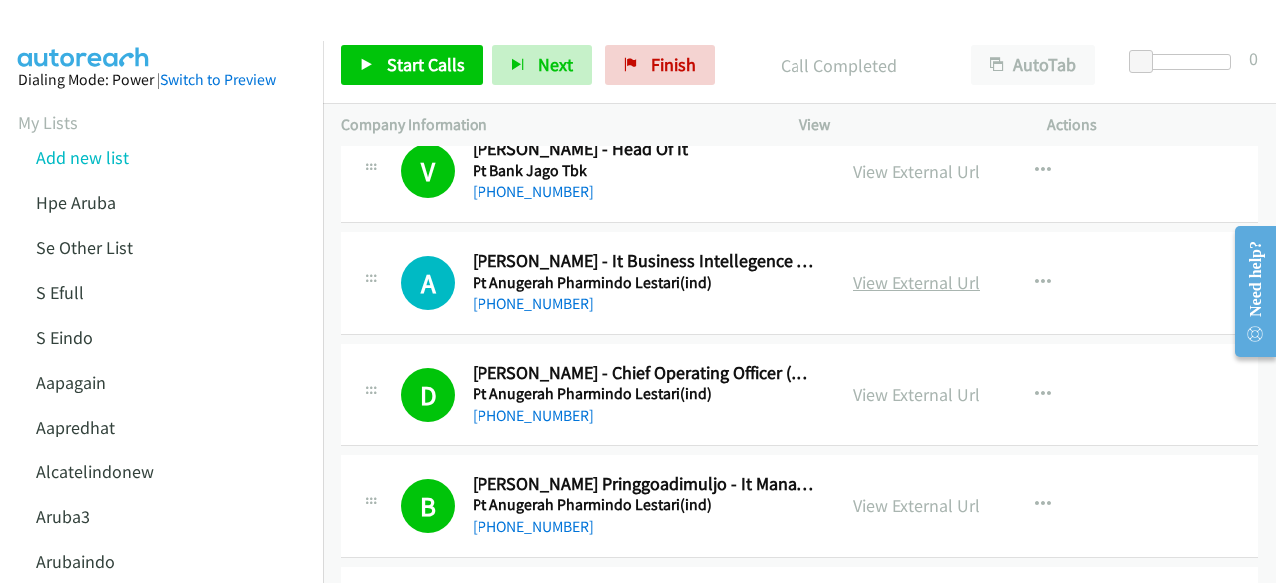
click at [897, 271] on link "View External Url" at bounding box center [916, 282] width 127 height 23
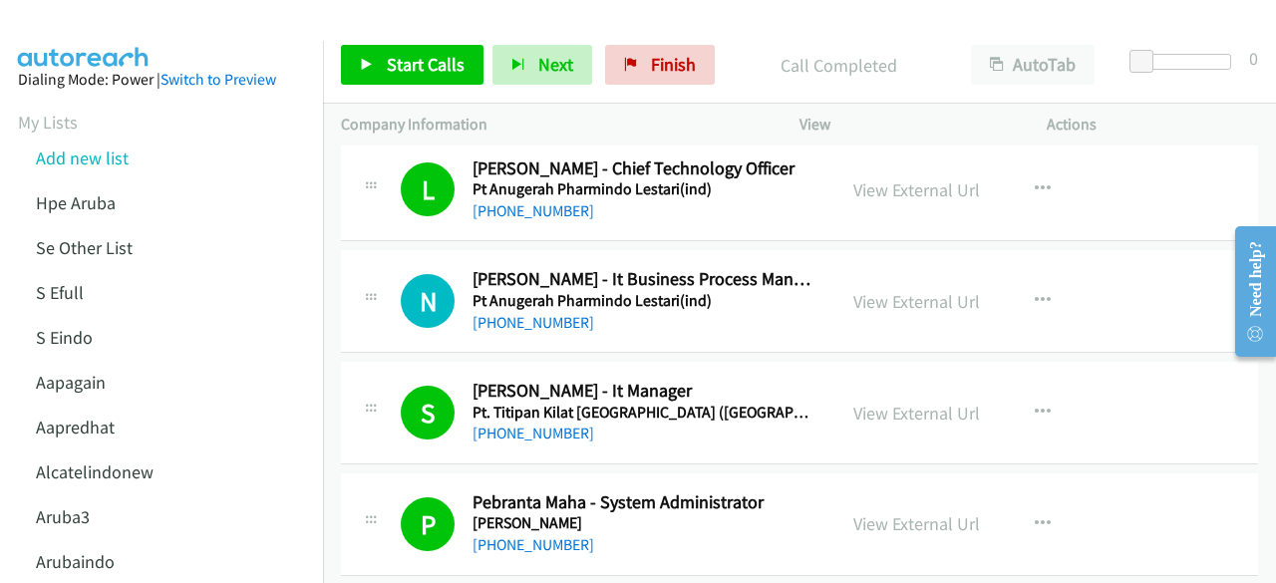
scroll to position [5364, 0]
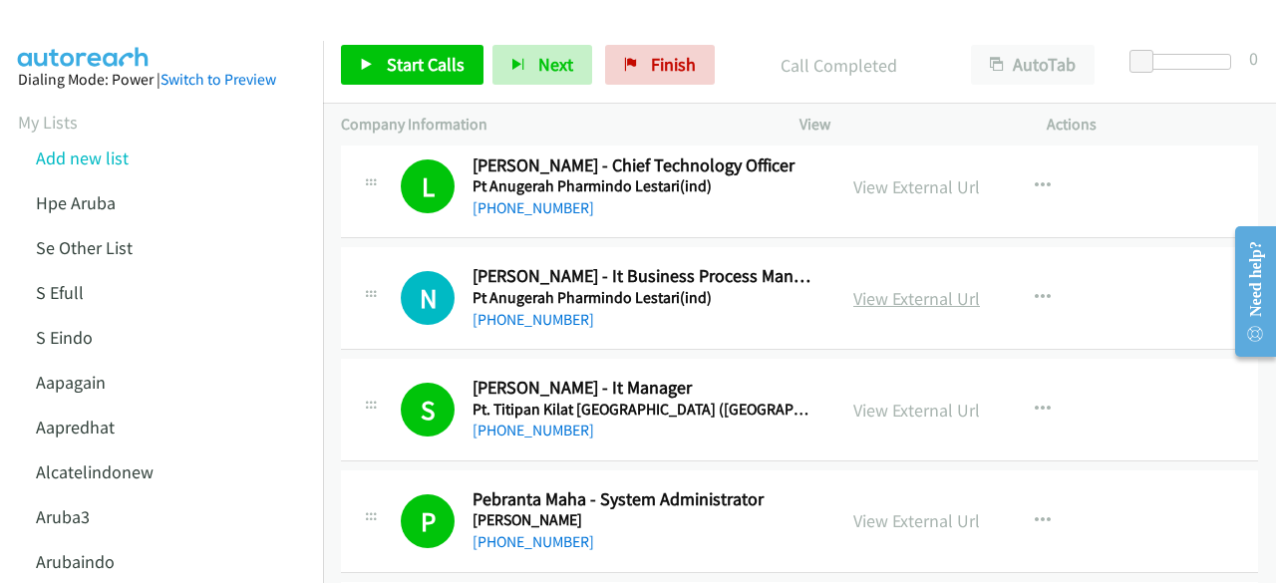
click at [861, 287] on link "View External Url" at bounding box center [916, 298] width 127 height 23
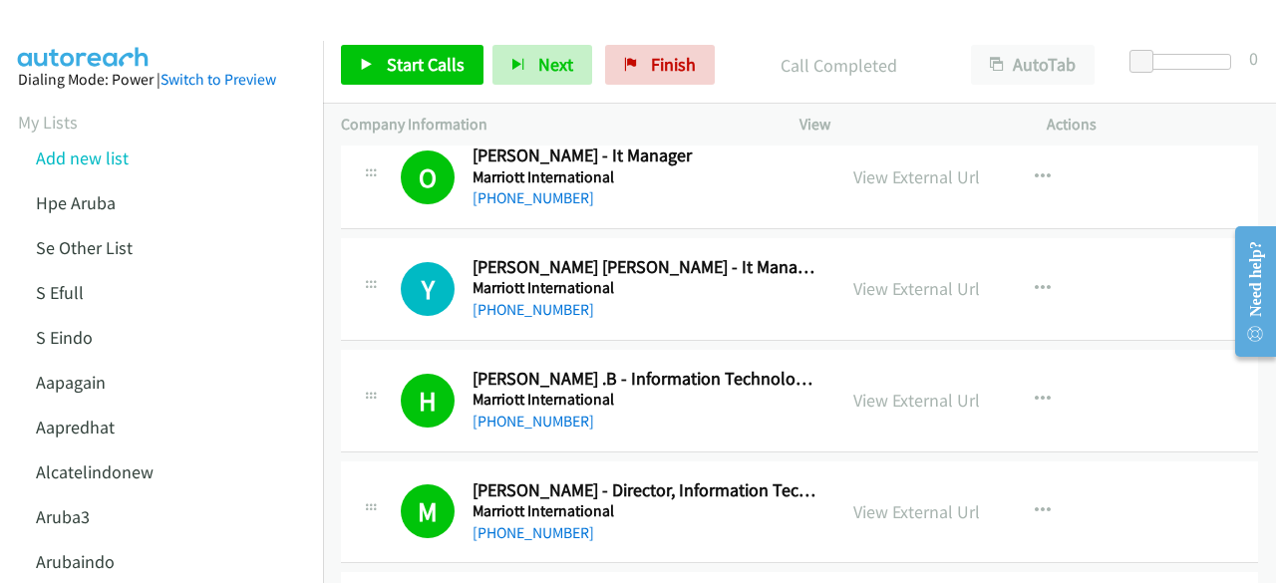
scroll to position [6824, 0]
click at [869, 276] on link "View External Url" at bounding box center [916, 287] width 127 height 23
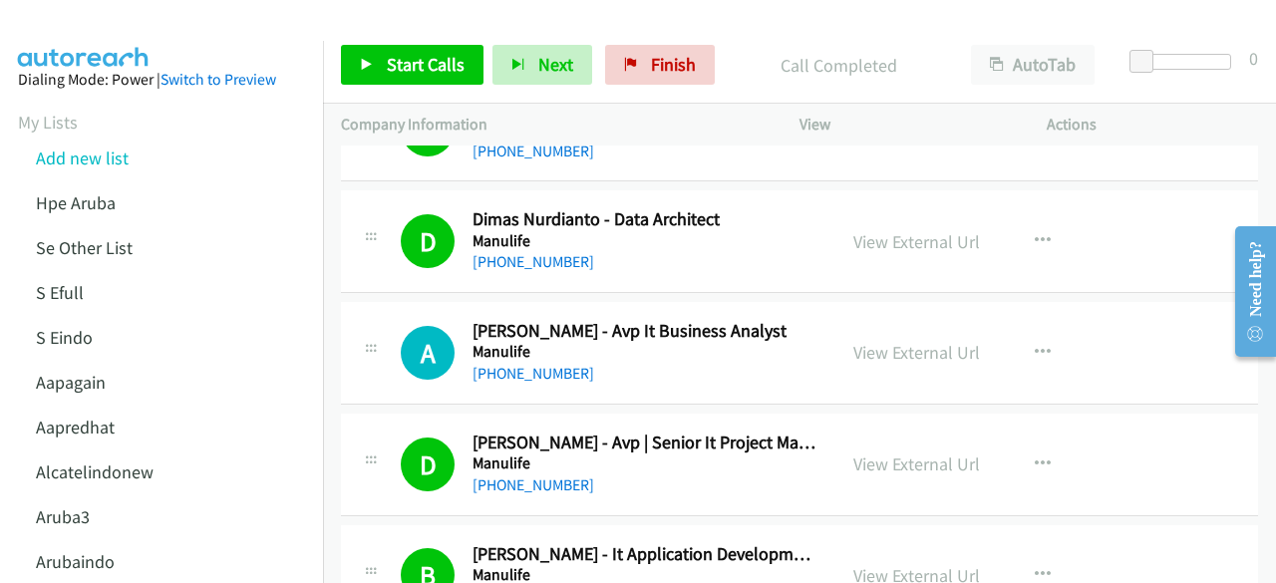
scroll to position [7320, 0]
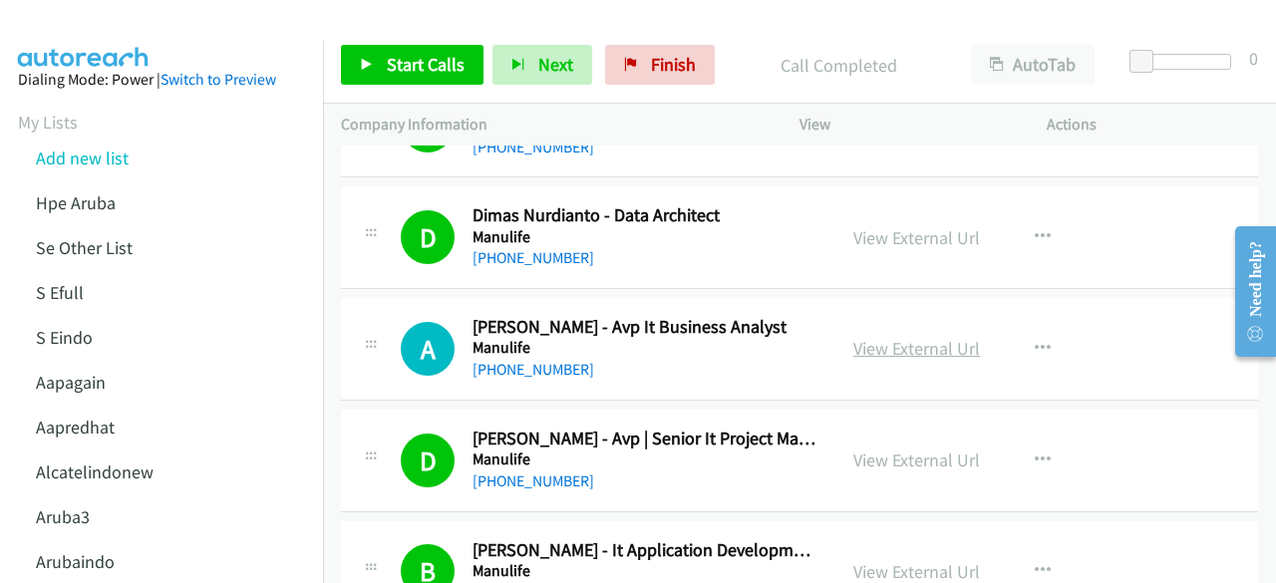
click at [853, 337] on link "View External Url" at bounding box center [916, 348] width 127 height 23
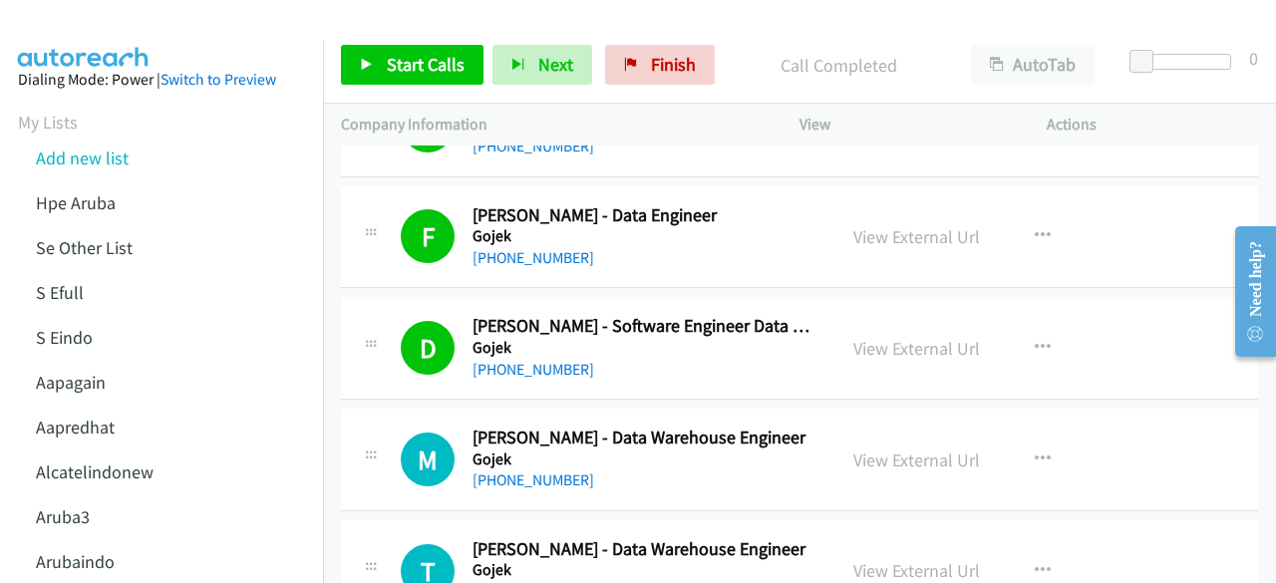
scroll to position [9024, 0]
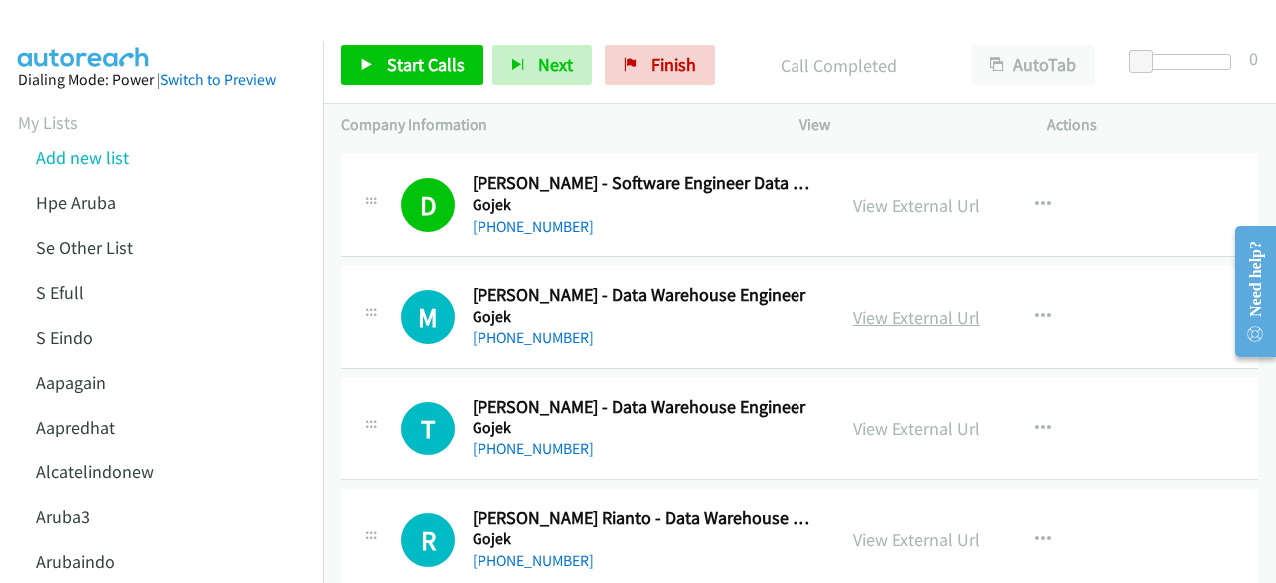
click at [889, 306] on link "View External Url" at bounding box center [916, 317] width 127 height 23
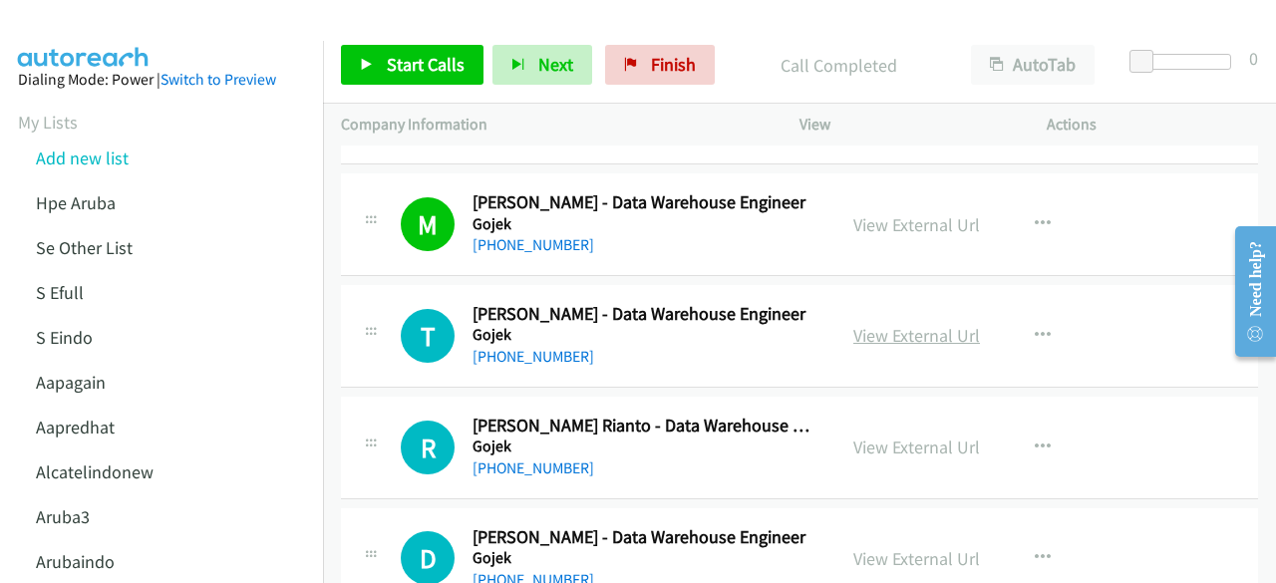
scroll to position [9118, 0]
click at [877, 323] on link "View External Url" at bounding box center [916, 334] width 127 height 23
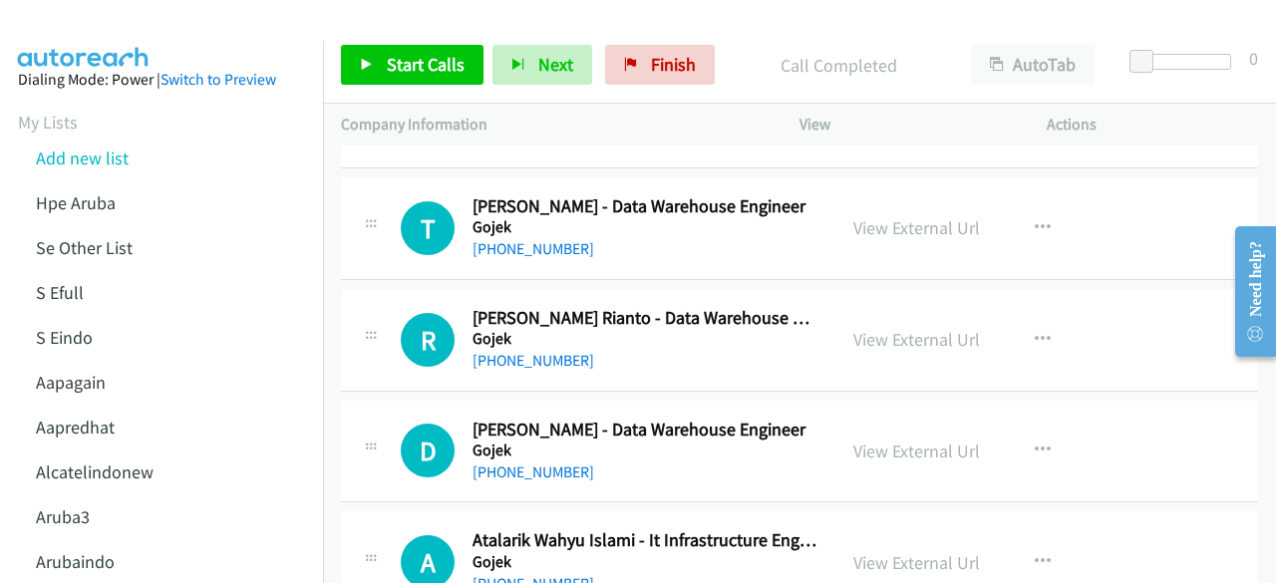
scroll to position [9239, 0]
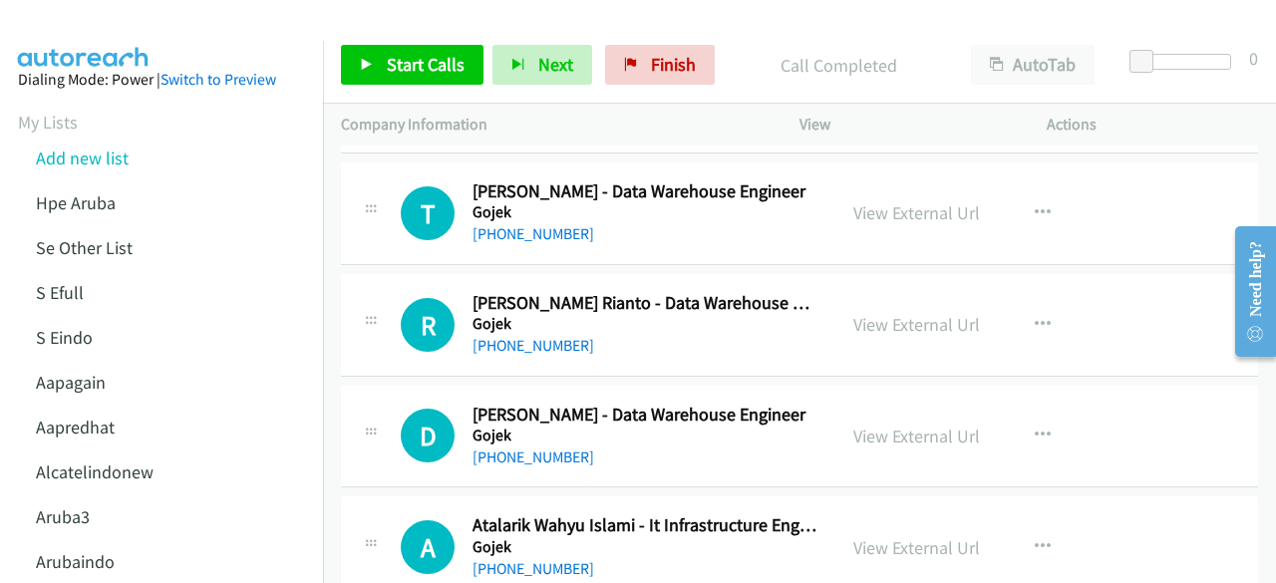
click at [894, 311] on div "View External Url" at bounding box center [916, 324] width 127 height 27
click at [895, 313] on link "View External Url" at bounding box center [916, 324] width 127 height 23
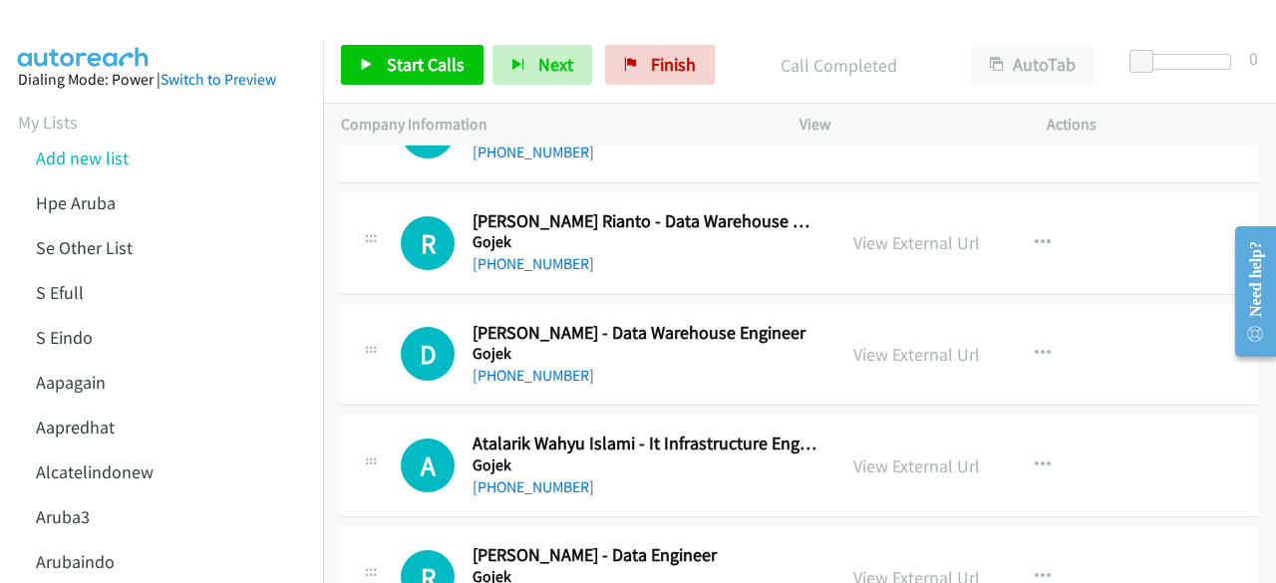
scroll to position [9327, 0]
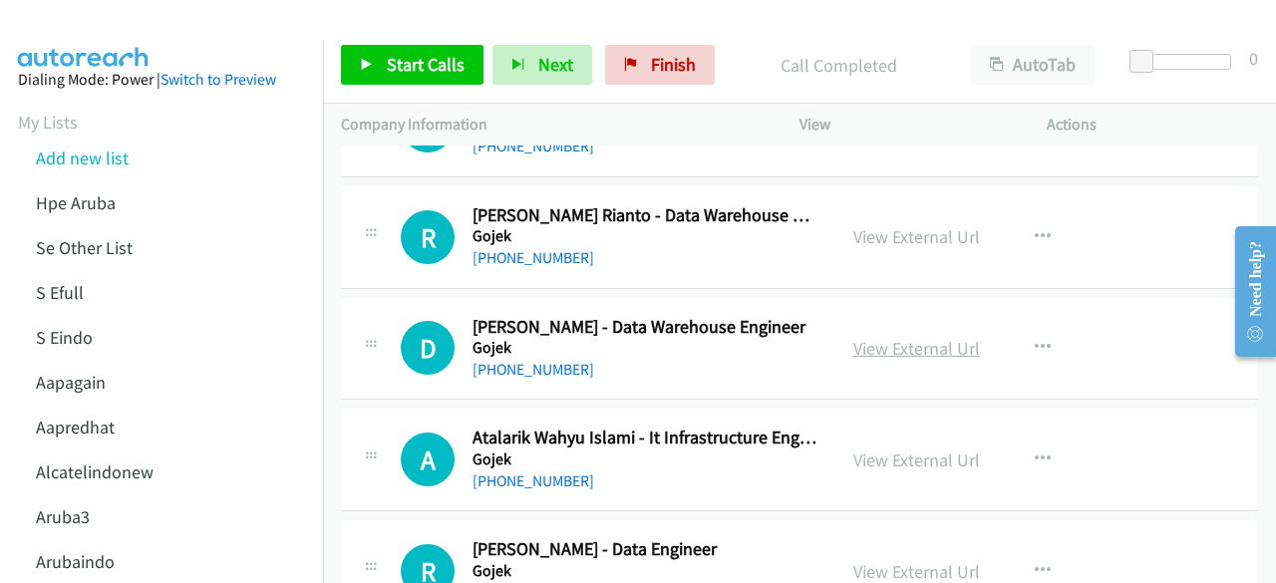
click at [869, 337] on link "View External Url" at bounding box center [916, 348] width 127 height 23
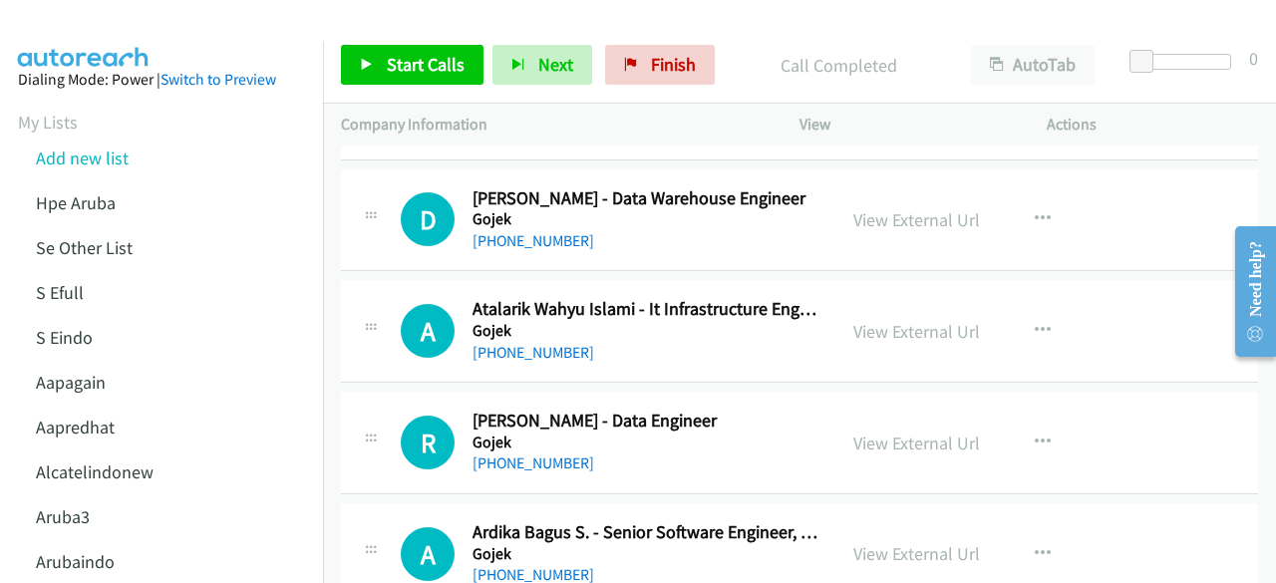
scroll to position [9457, 0]
click at [925, 319] on link "View External Url" at bounding box center [916, 330] width 127 height 23
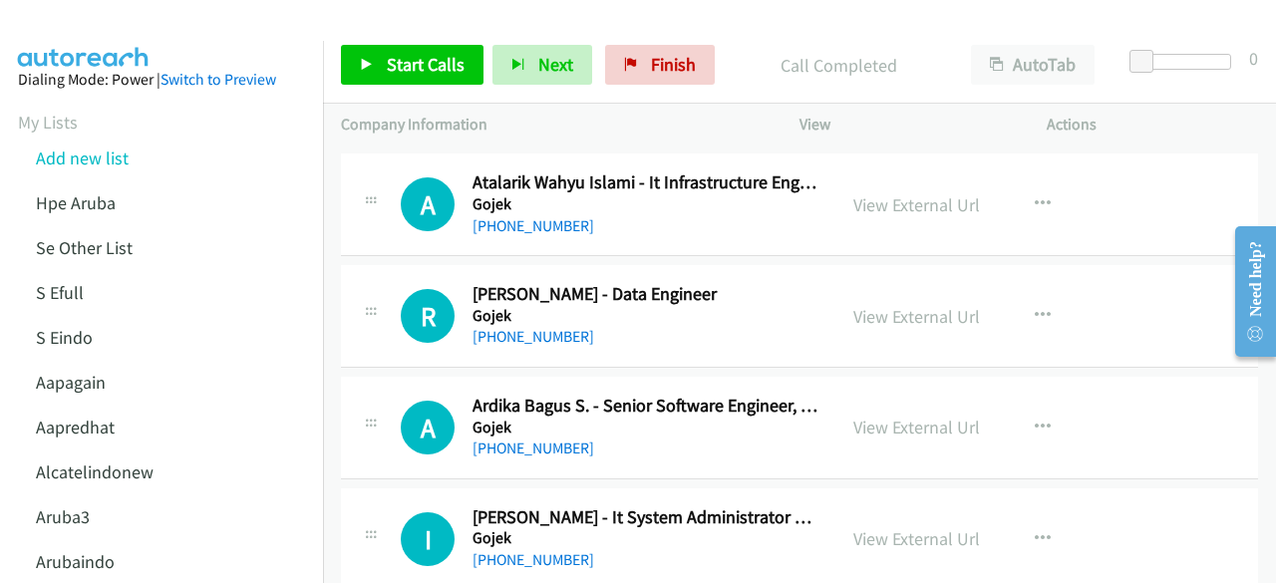
scroll to position [9588, 0]
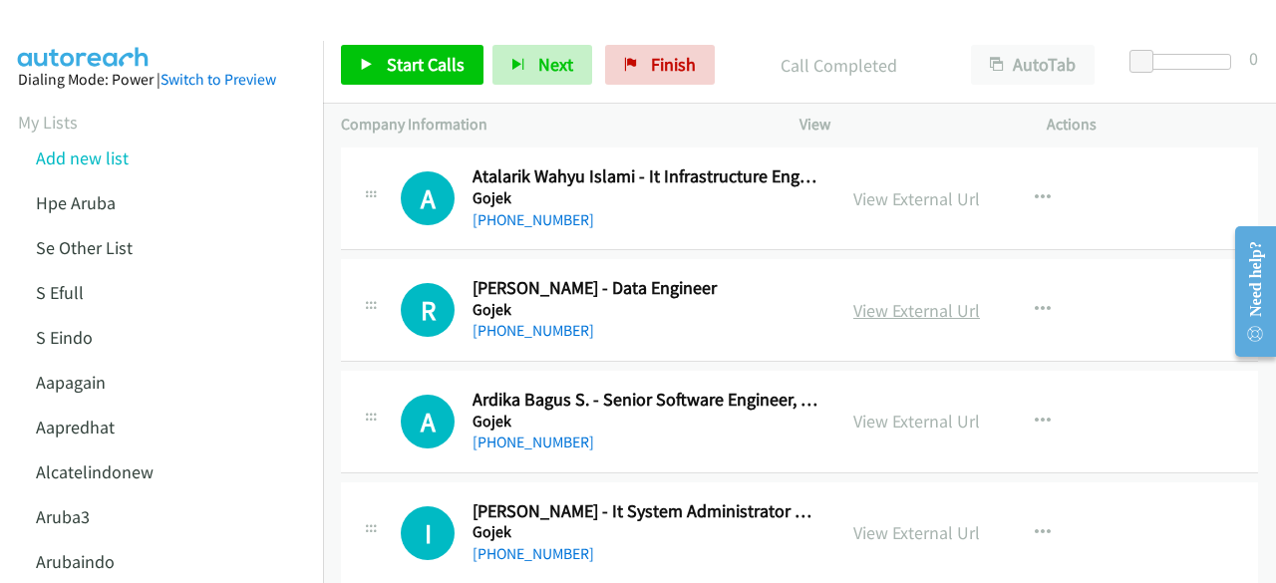
click at [868, 299] on link "View External Url" at bounding box center [916, 310] width 127 height 23
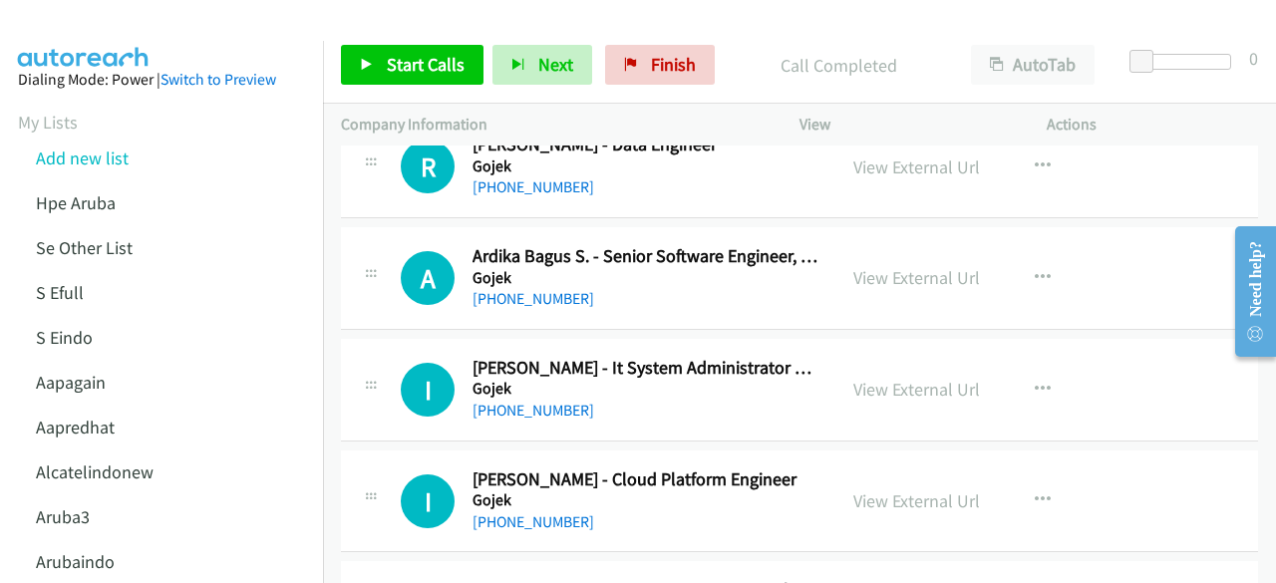
scroll to position [9744, 0]
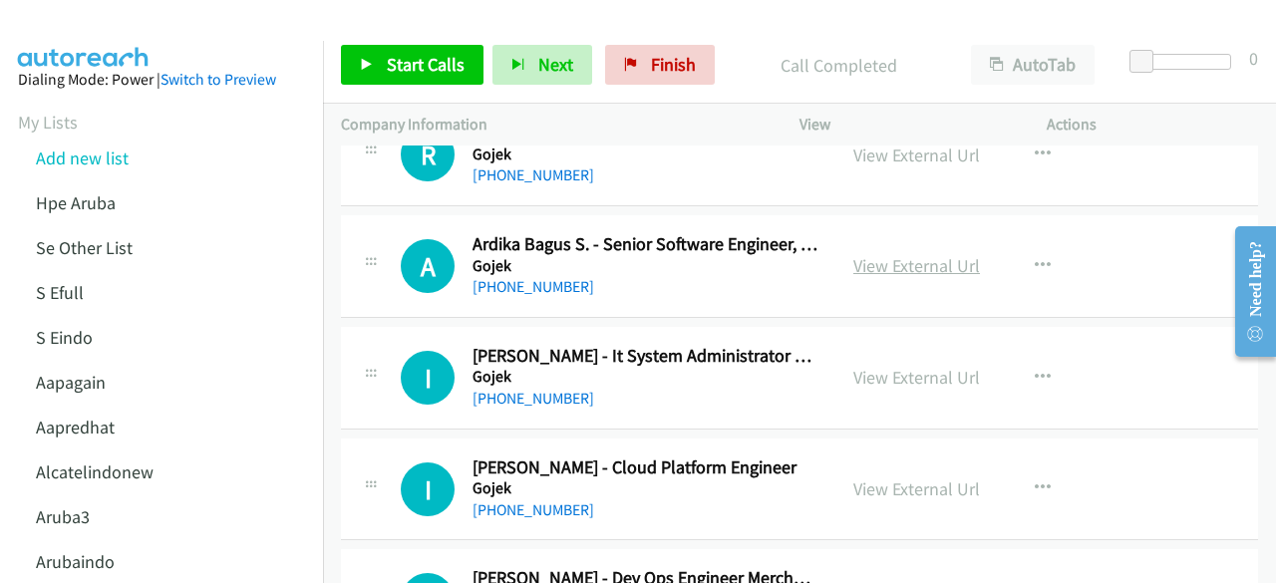
click at [897, 254] on link "View External Url" at bounding box center [916, 265] width 127 height 23
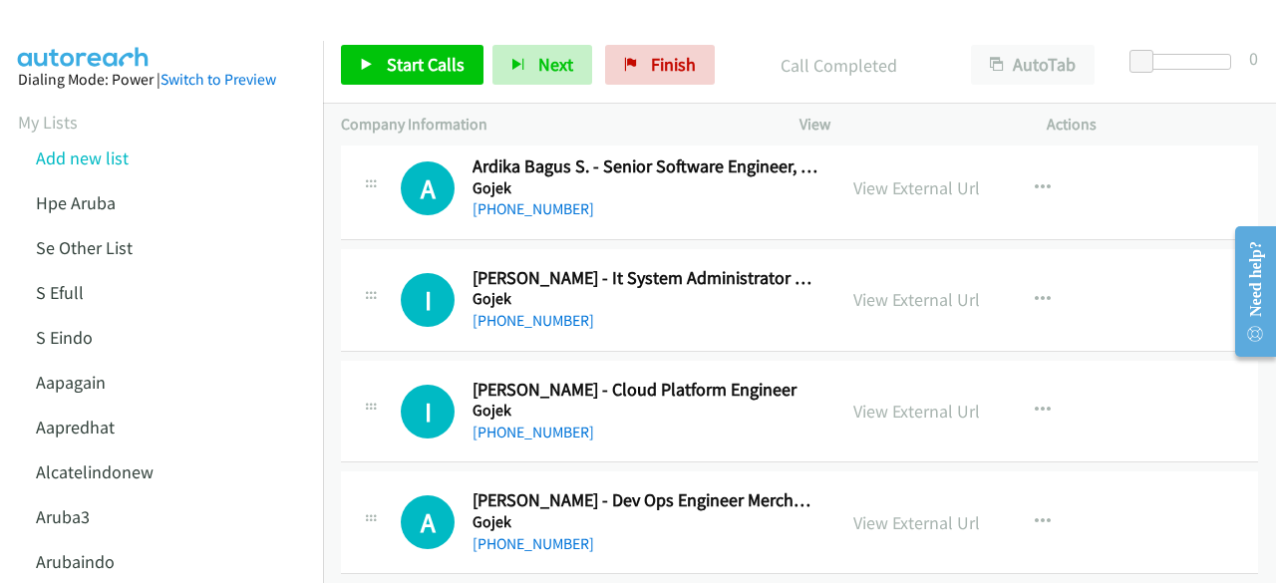
scroll to position [9825, 0]
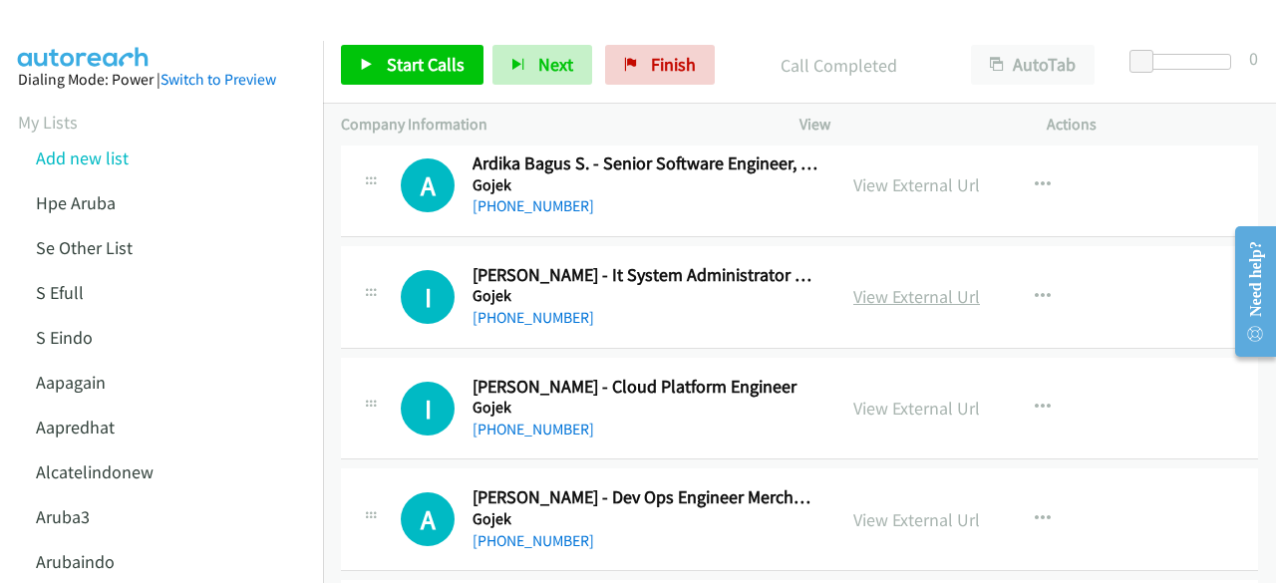
click at [875, 285] on link "View External Url" at bounding box center [916, 296] width 127 height 23
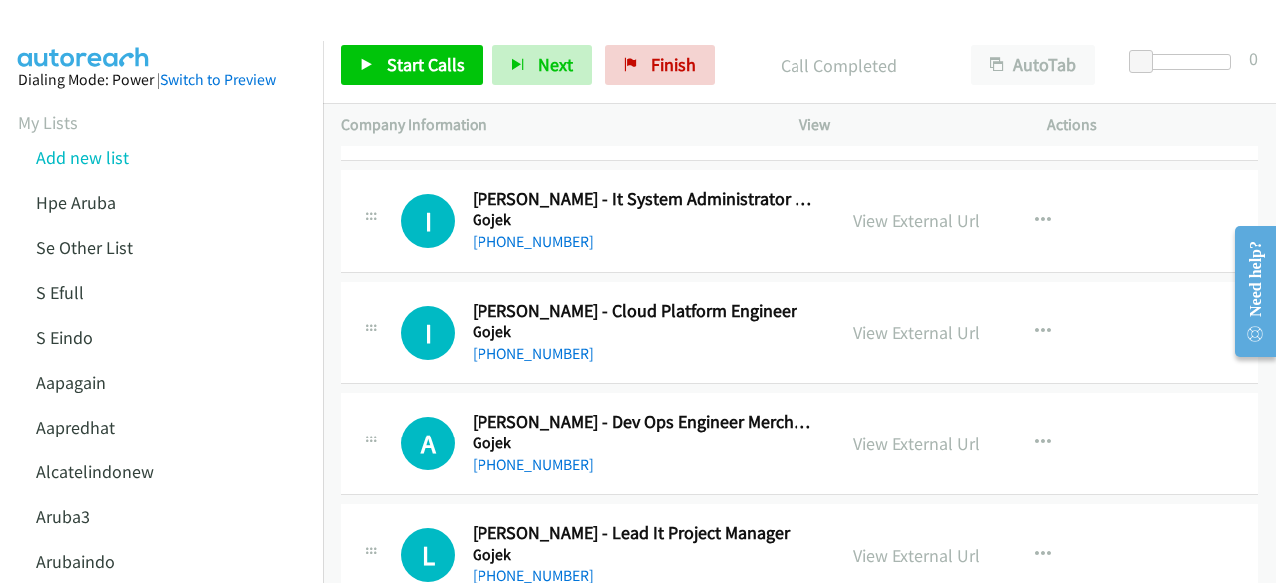
scroll to position [9902, 0]
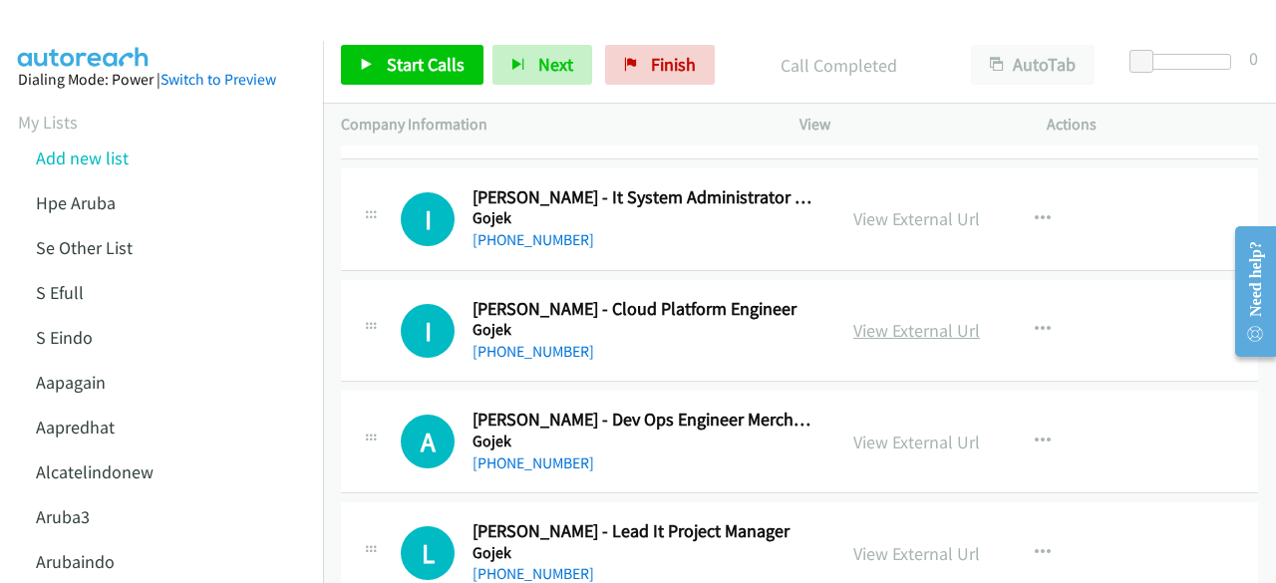
click at [872, 319] on link "View External Url" at bounding box center [916, 330] width 127 height 23
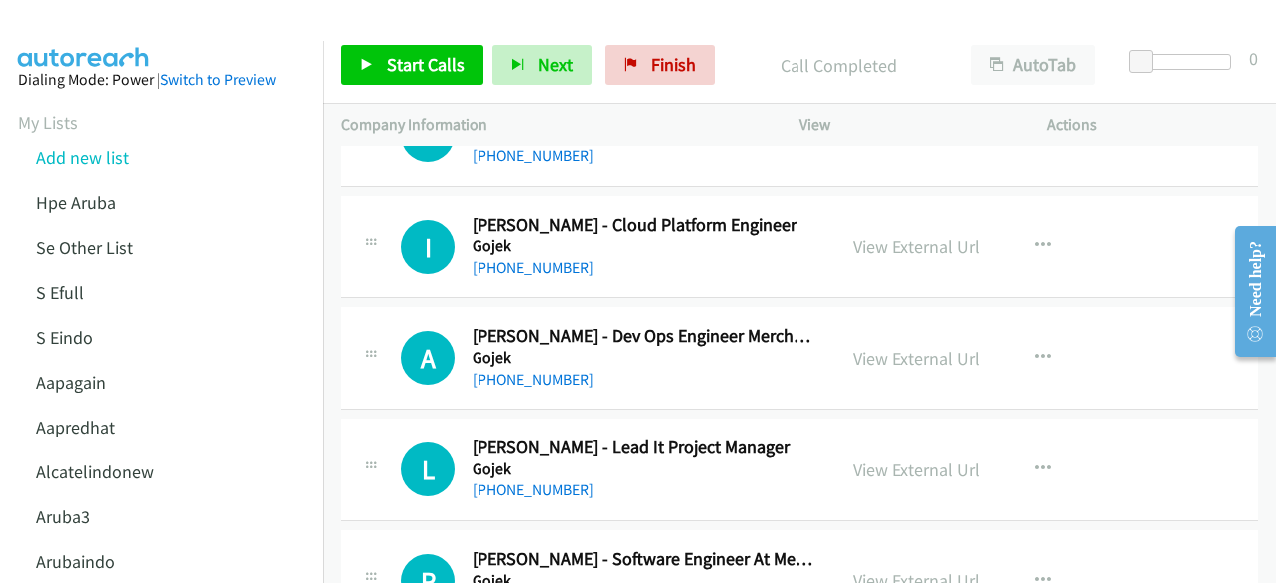
scroll to position [10003, 0]
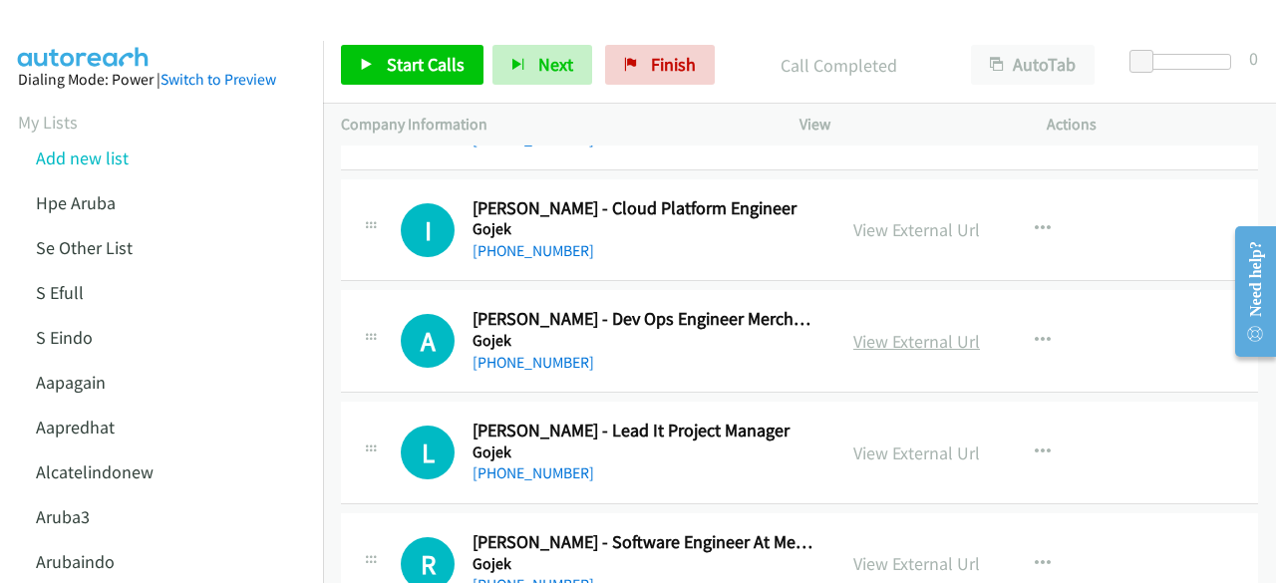
click at [893, 330] on link "View External Url" at bounding box center [916, 341] width 127 height 23
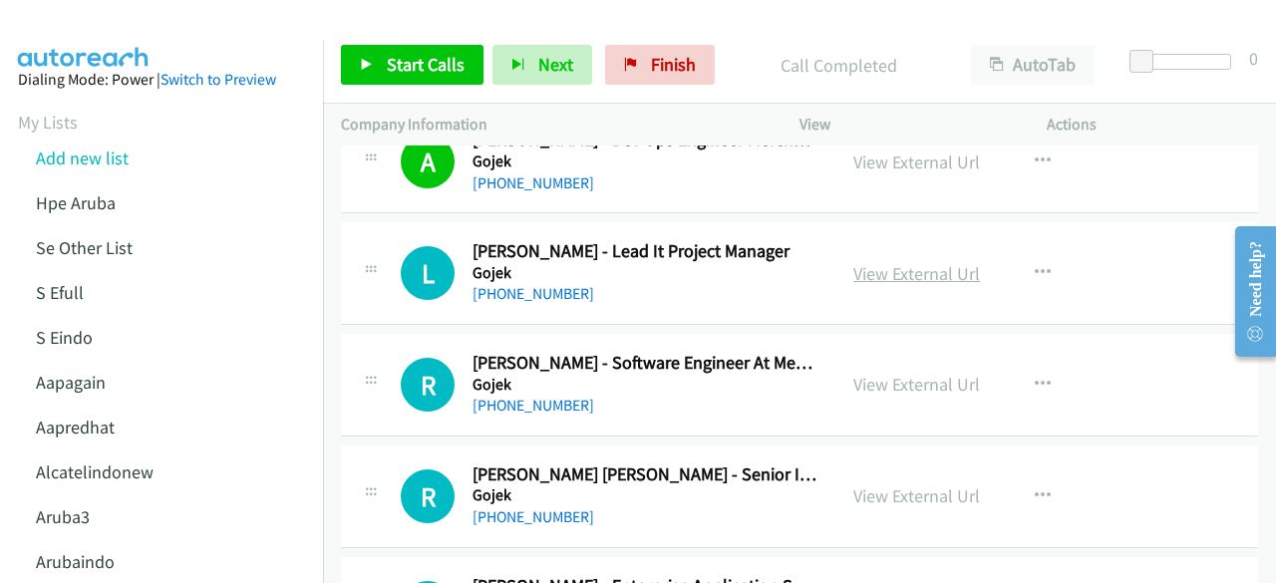
scroll to position [10180, 0]
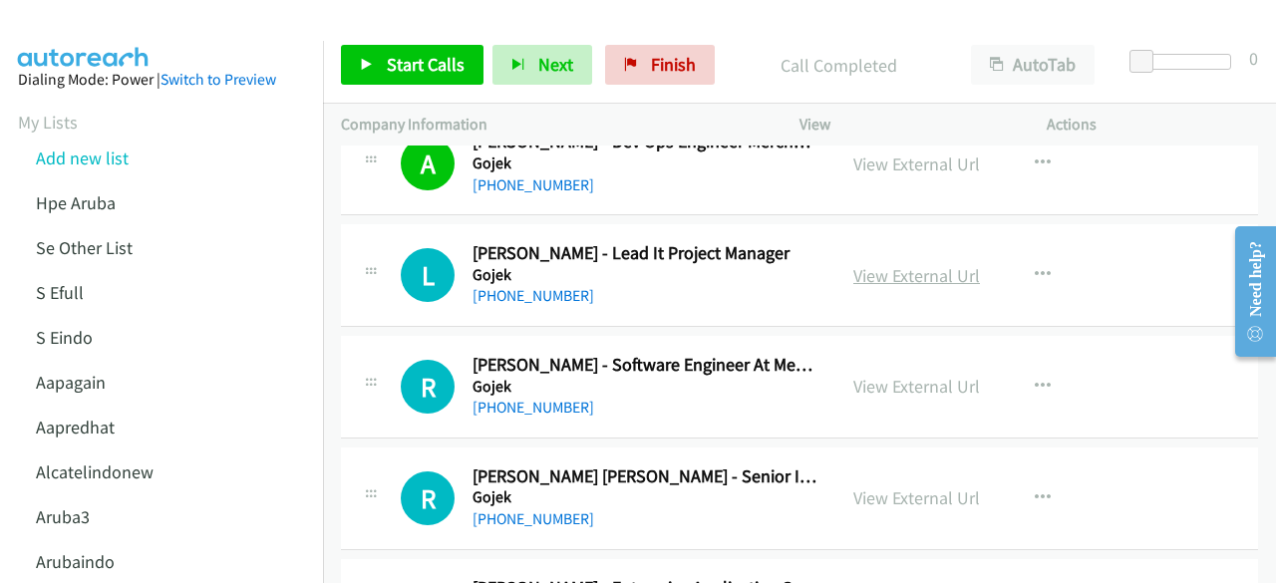
click at [897, 264] on link "View External Url" at bounding box center [916, 275] width 127 height 23
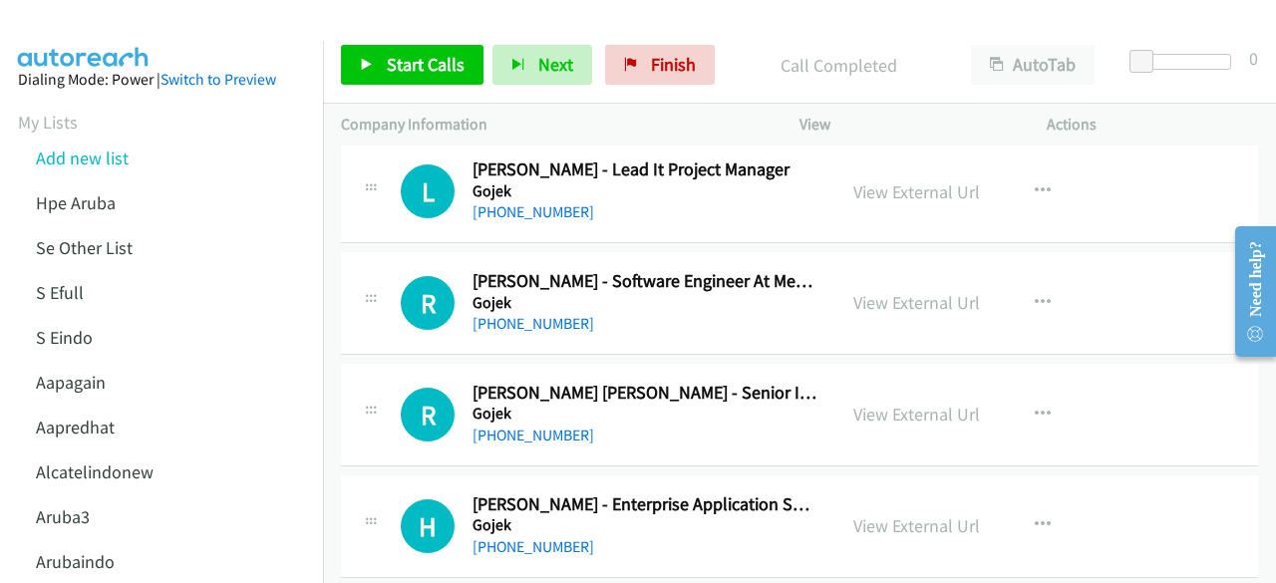
scroll to position [10274, 0]
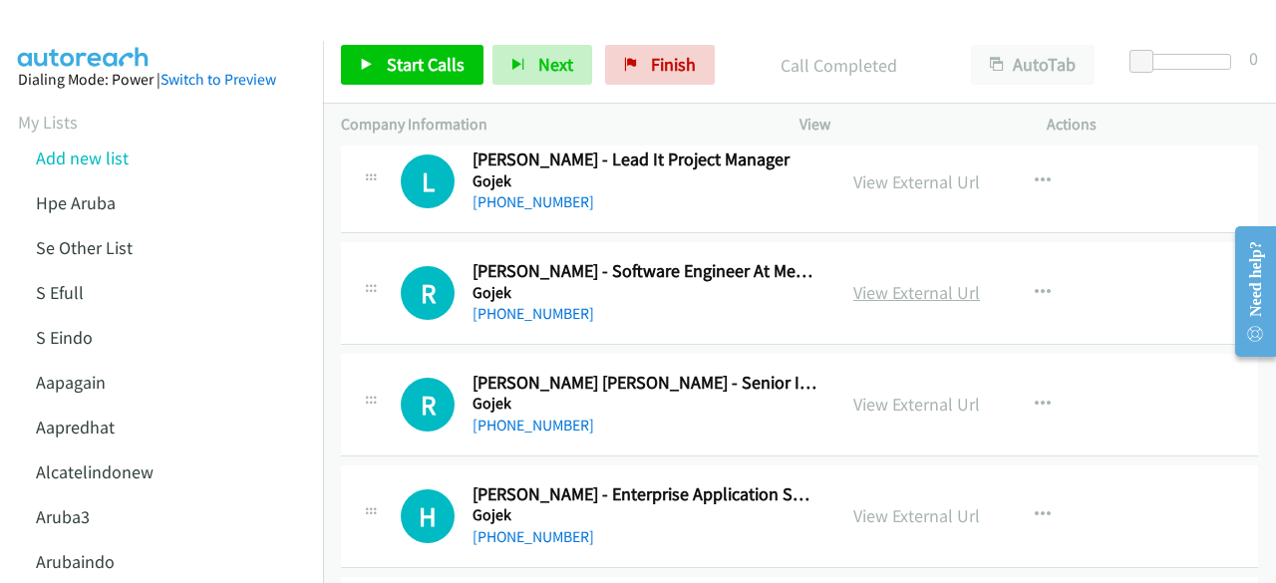
click at [869, 281] on link "View External Url" at bounding box center [916, 292] width 127 height 23
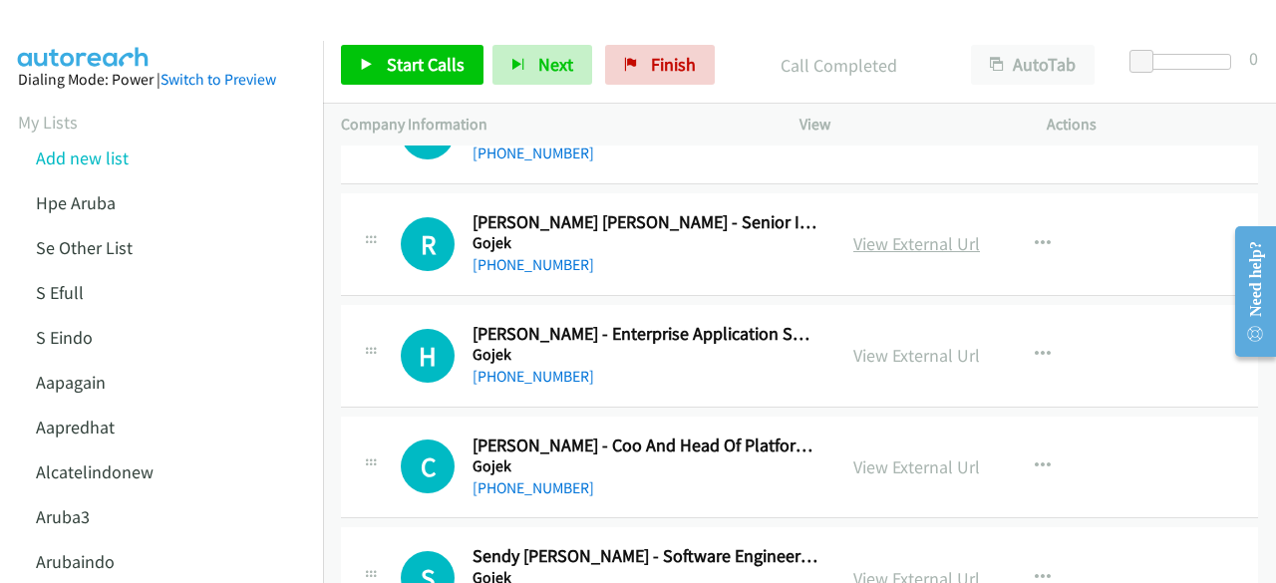
scroll to position [10436, 0]
click at [899, 231] on link "View External Url" at bounding box center [916, 242] width 127 height 23
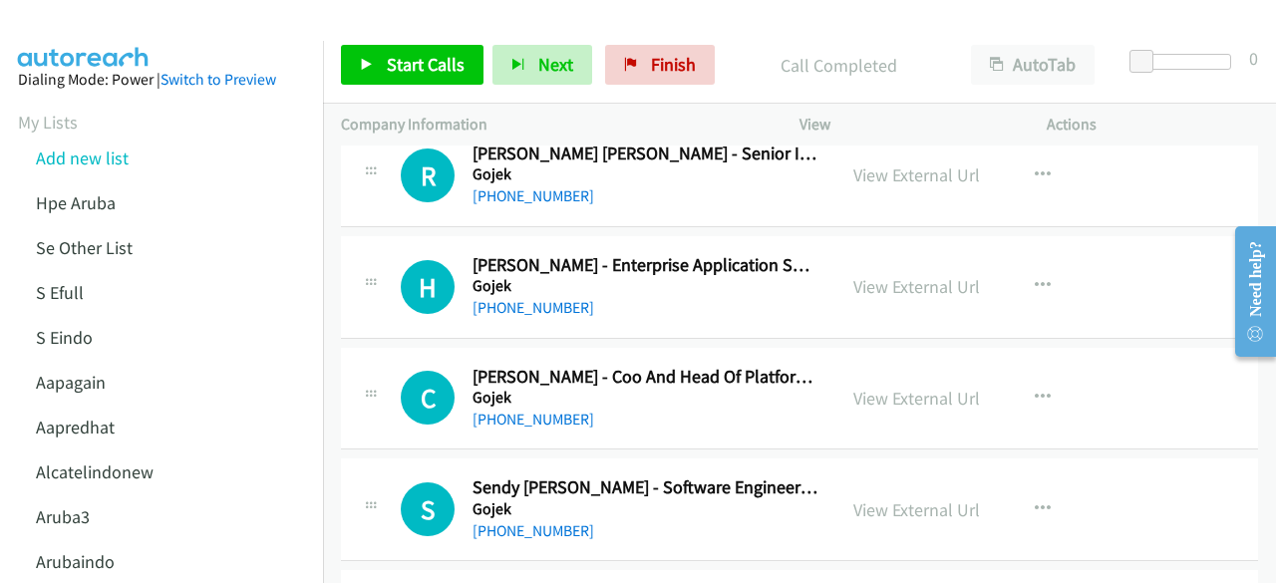
scroll to position [10508, 0]
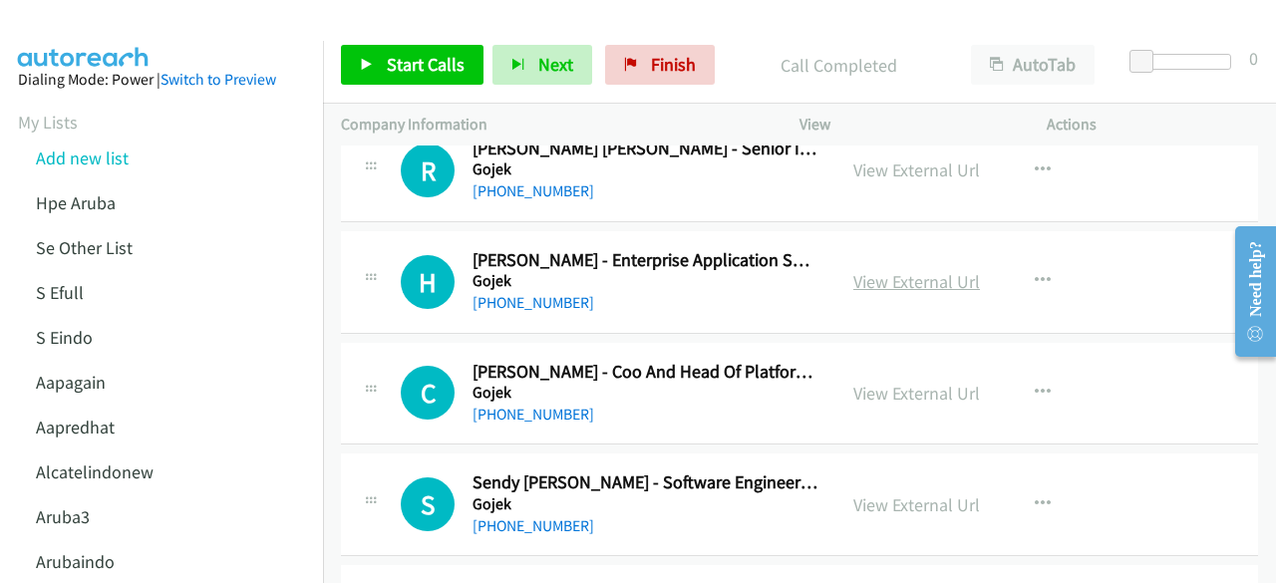
click at [857, 270] on link "View External Url" at bounding box center [916, 281] width 127 height 23
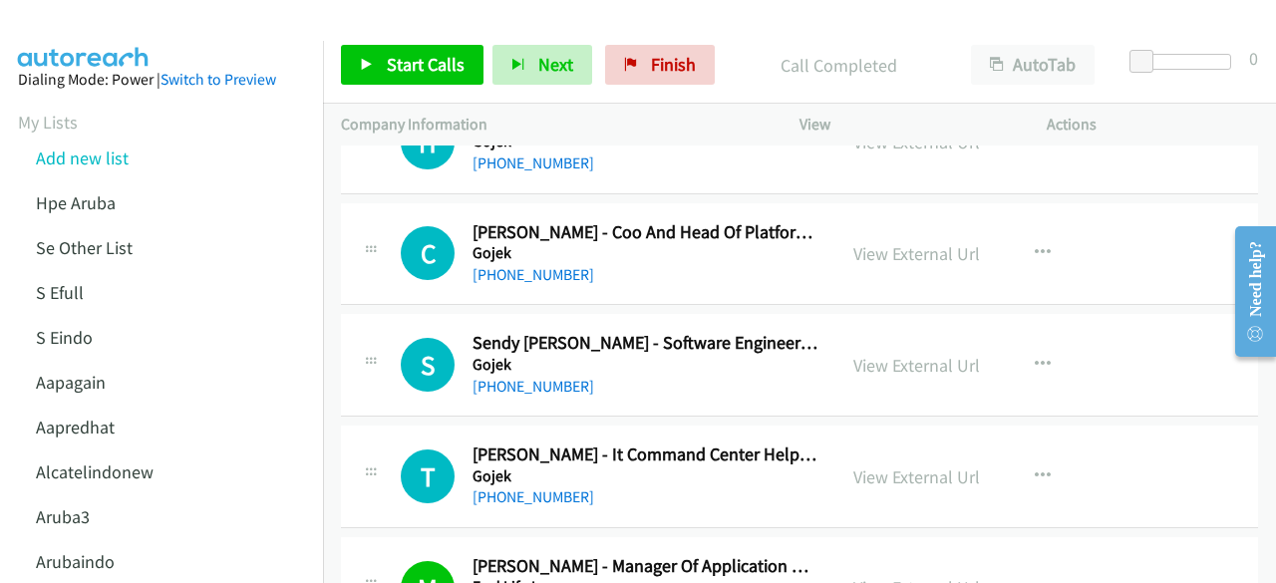
scroll to position [10649, 0]
click at [876, 241] on link "View External Url" at bounding box center [916, 252] width 127 height 23
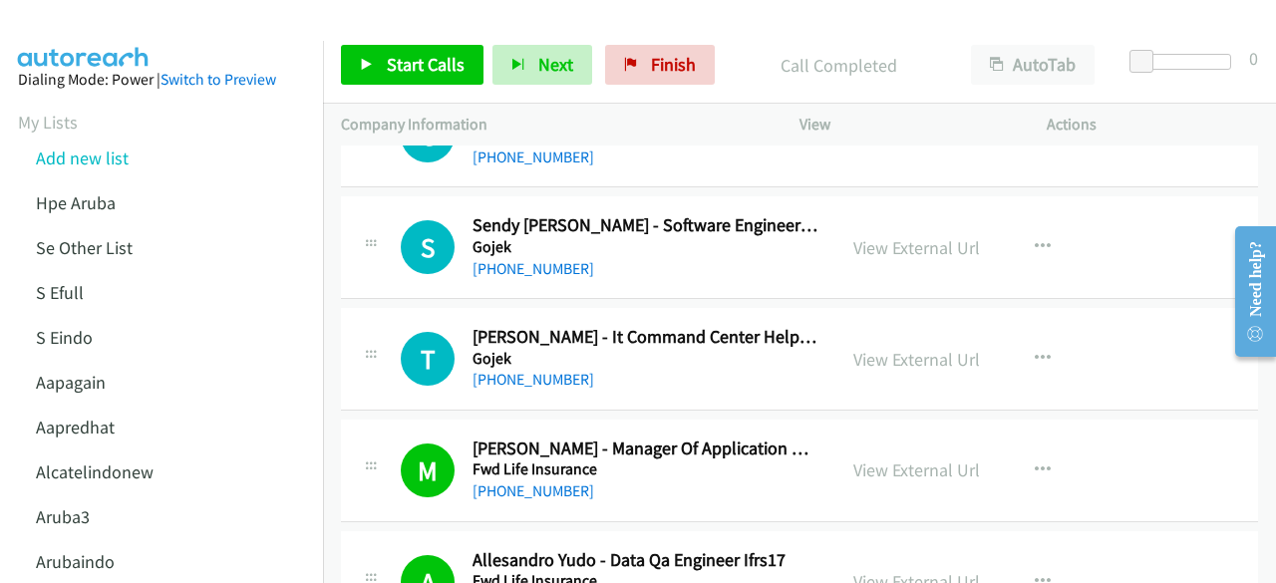
scroll to position [10781, 0]
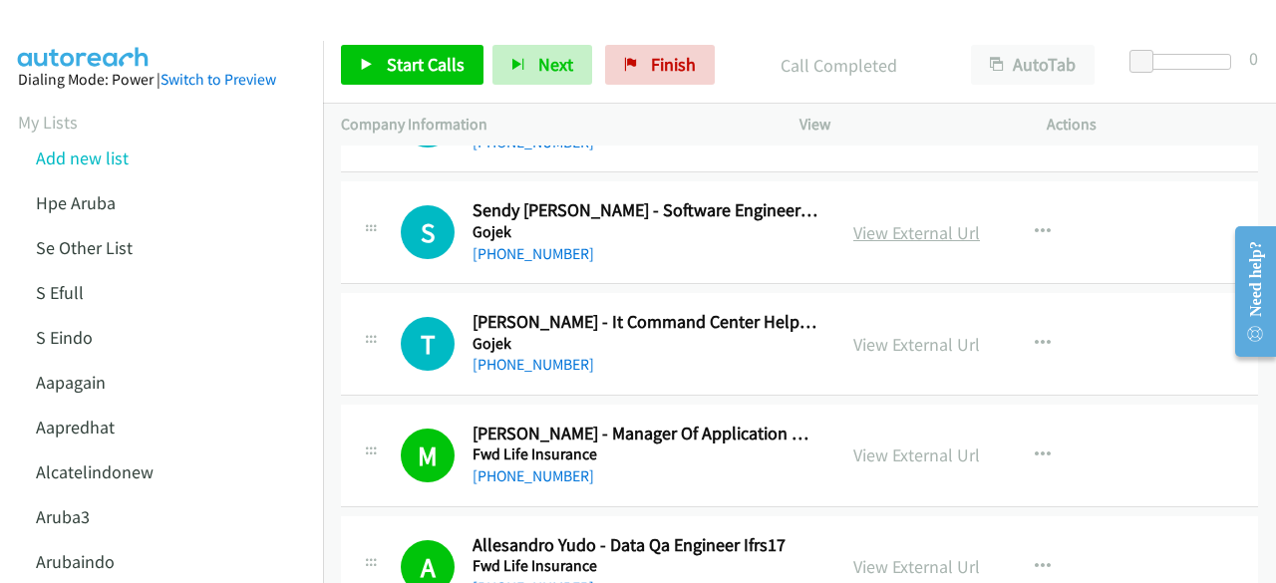
click at [904, 221] on link "View External Url" at bounding box center [916, 232] width 127 height 23
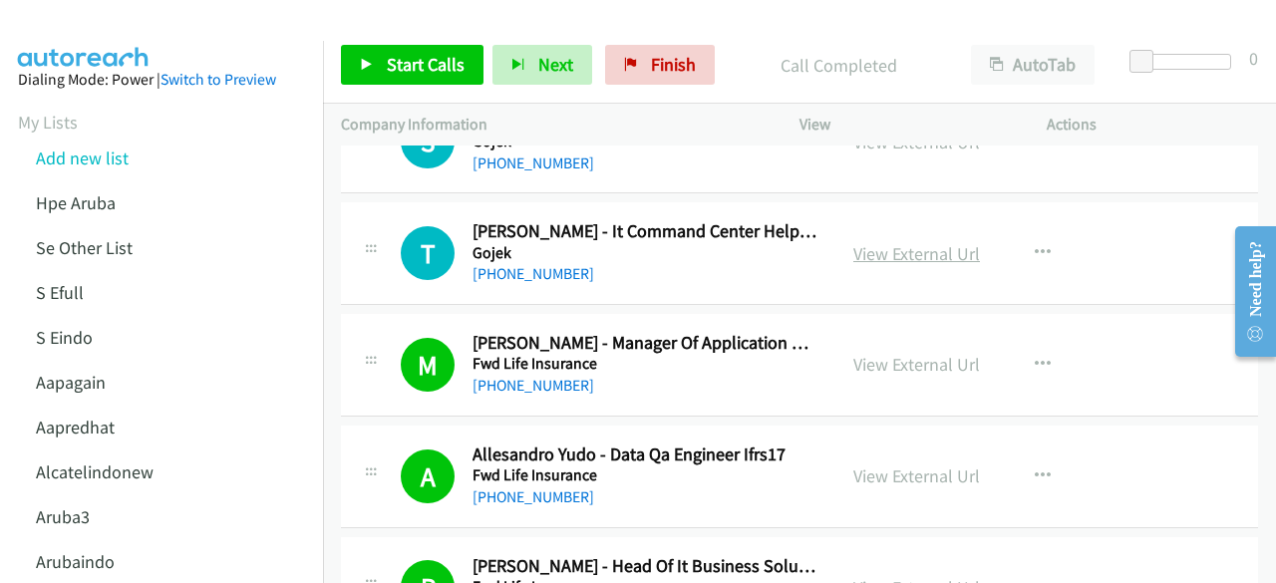
click at [864, 242] on link "View External Url" at bounding box center [916, 253] width 127 height 23
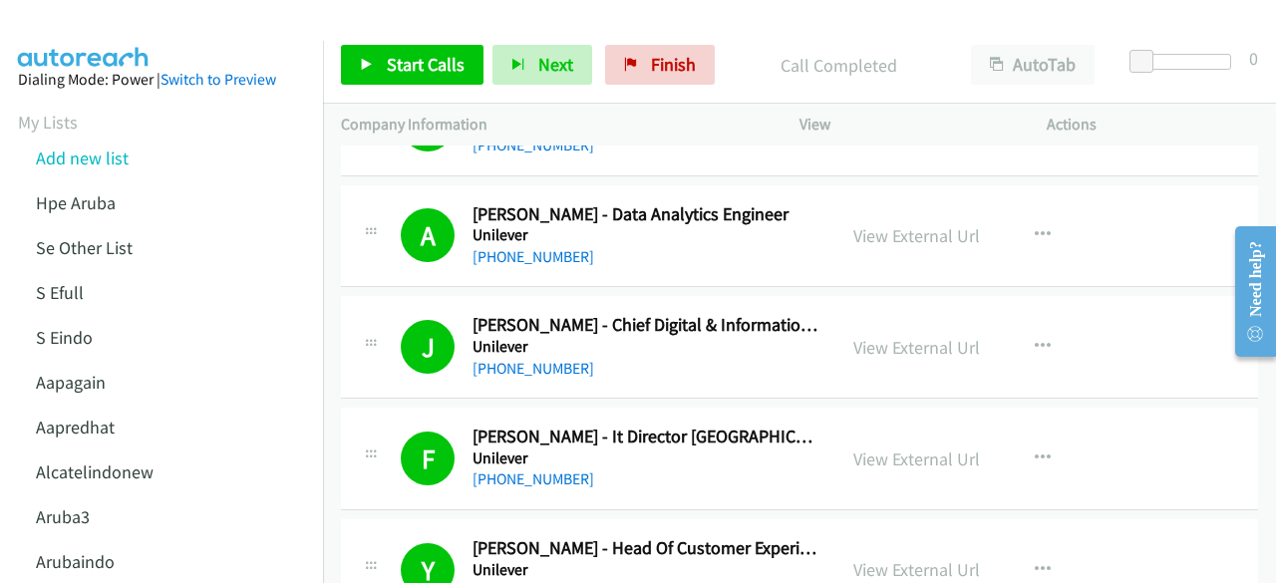
scroll to position [60, 0]
